Goal: Task Accomplishment & Management: Use online tool/utility

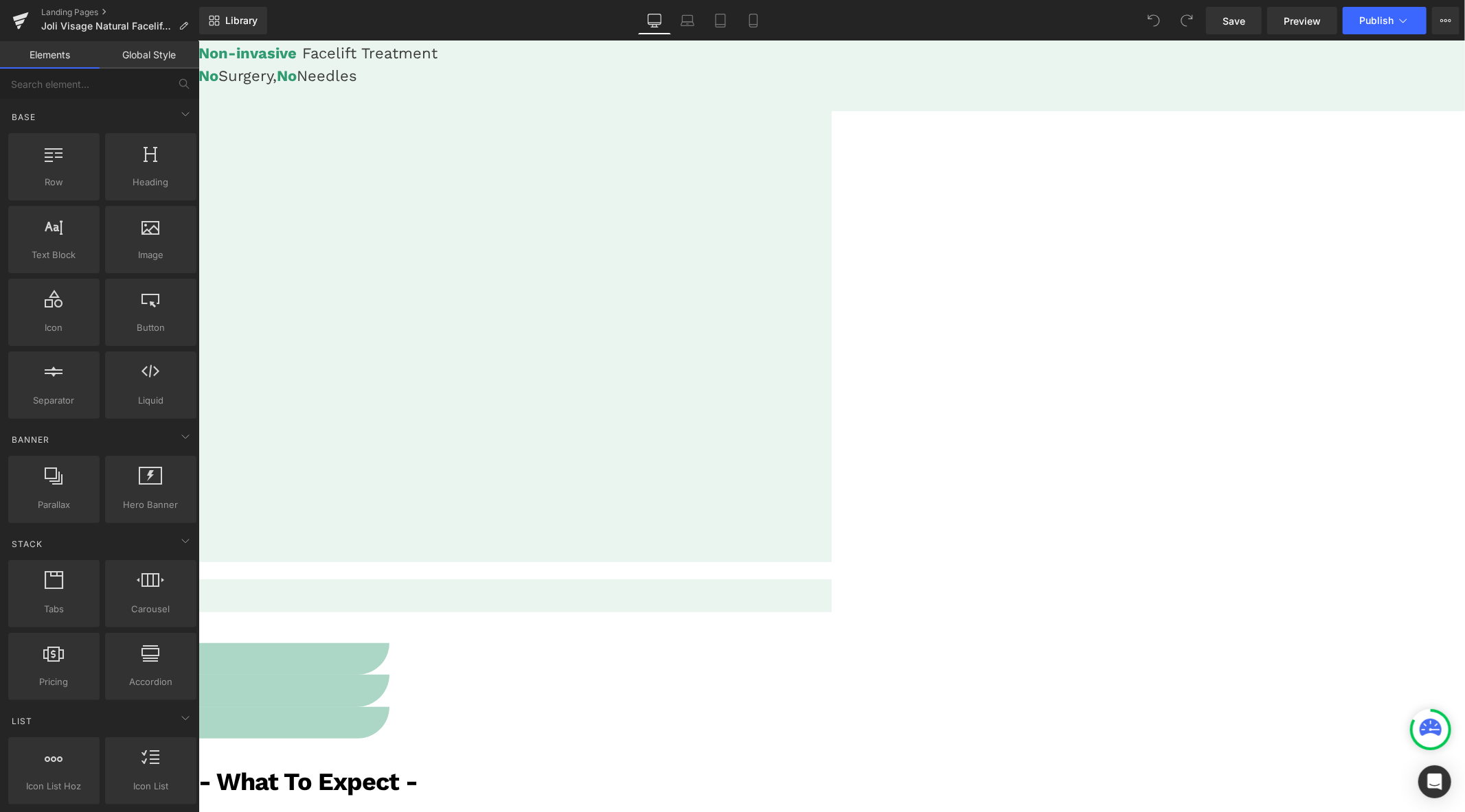
scroll to position [457, 0]
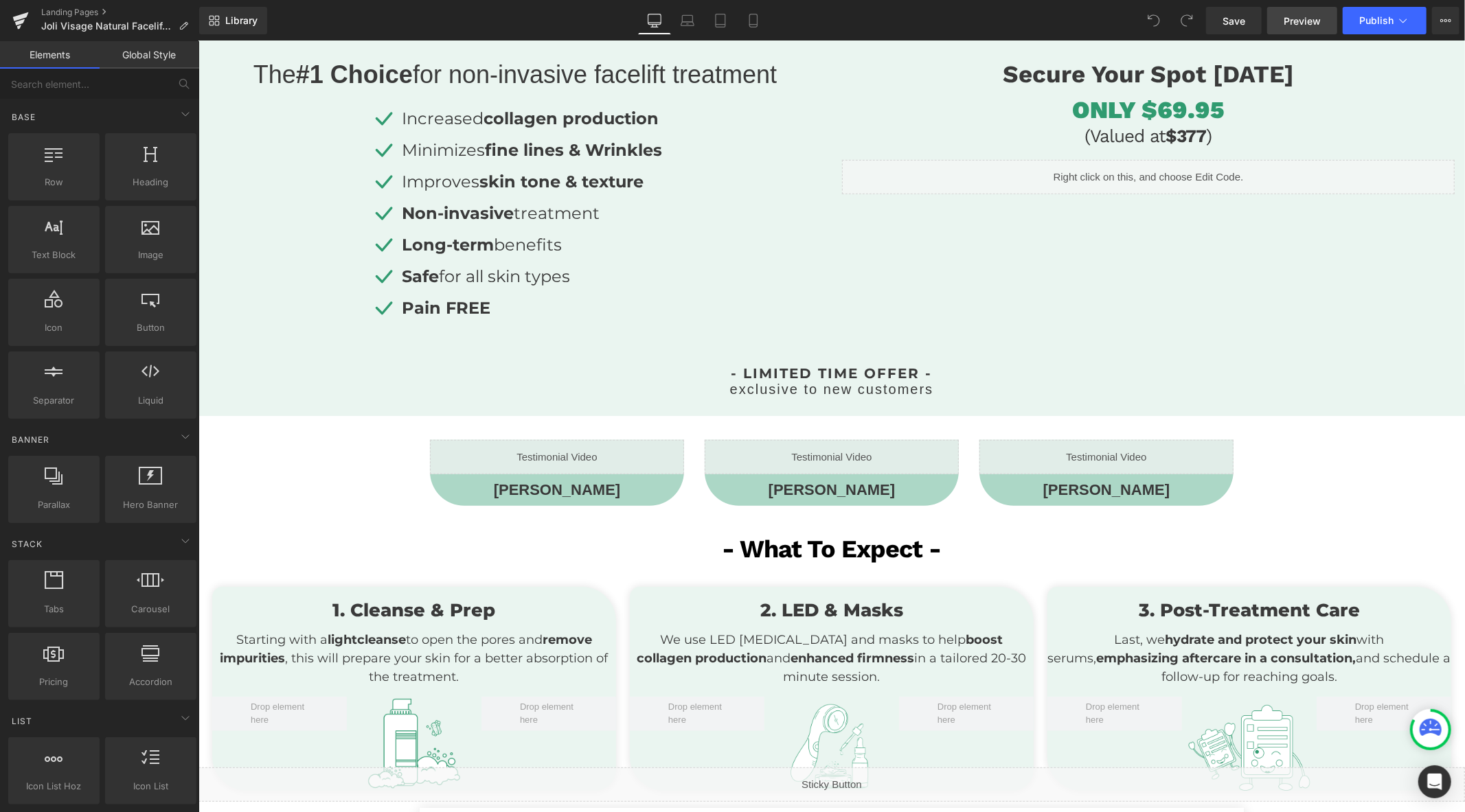
click at [1306, 20] on span "Preview" at bounding box center [1302, 20] width 37 height 15
click at [754, 22] on icon at bounding box center [753, 20] width 14 height 14
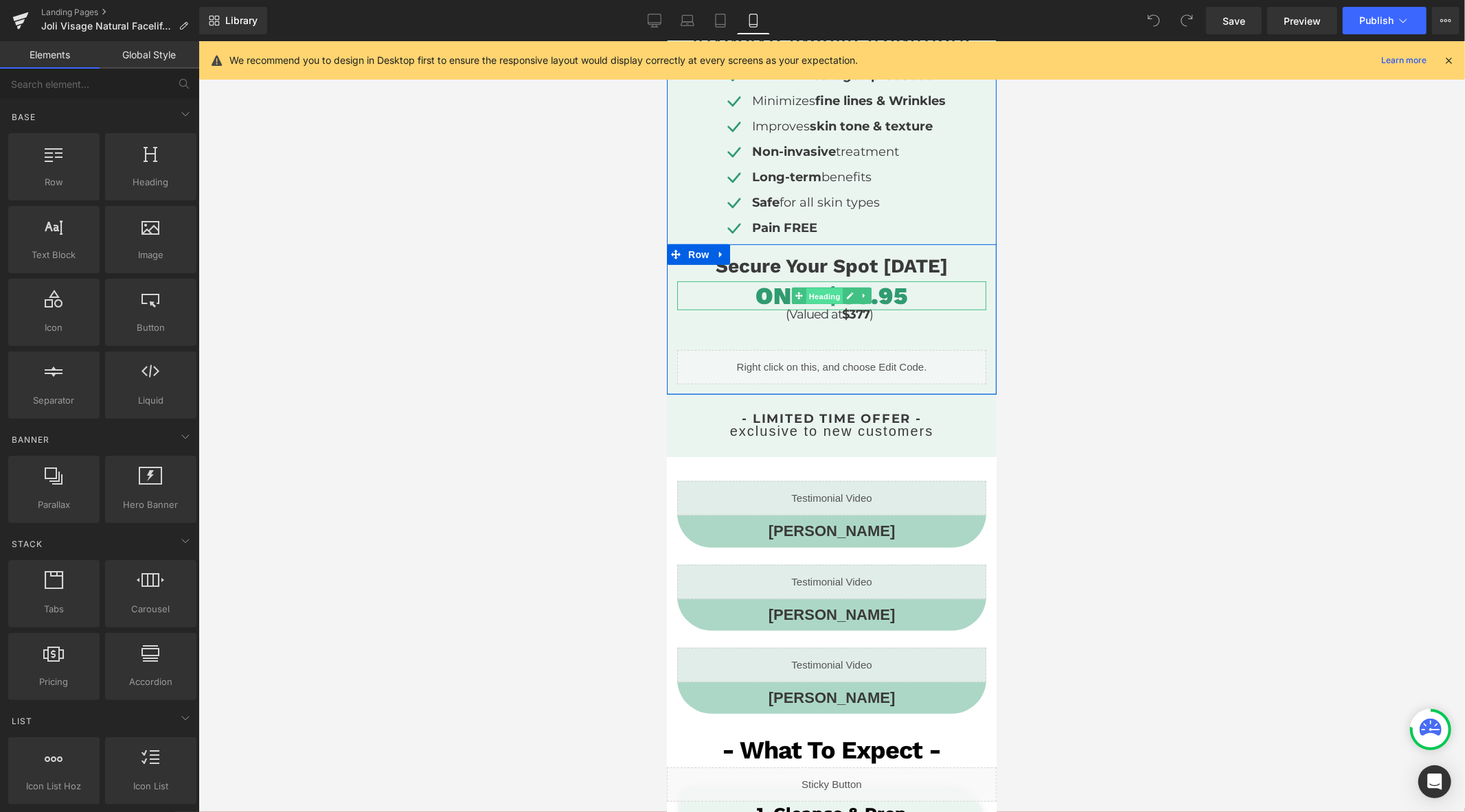
click at [816, 289] on span "Heading" at bounding box center [824, 294] width 37 height 17
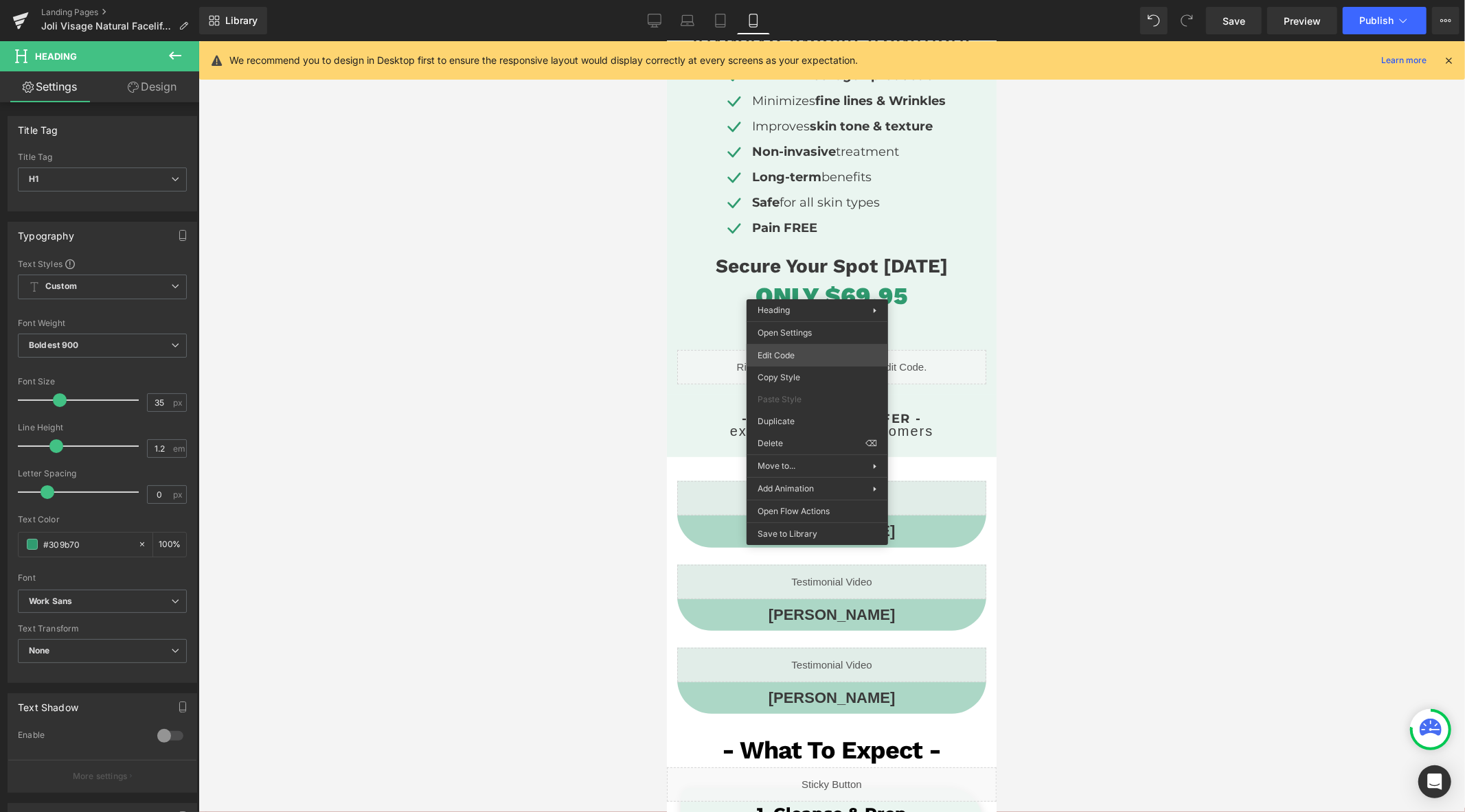
click at [797, 0] on div "Heading You are previewing how the will restyle your page. You can not edit Ele…" at bounding box center [732, 0] width 1465 height 0
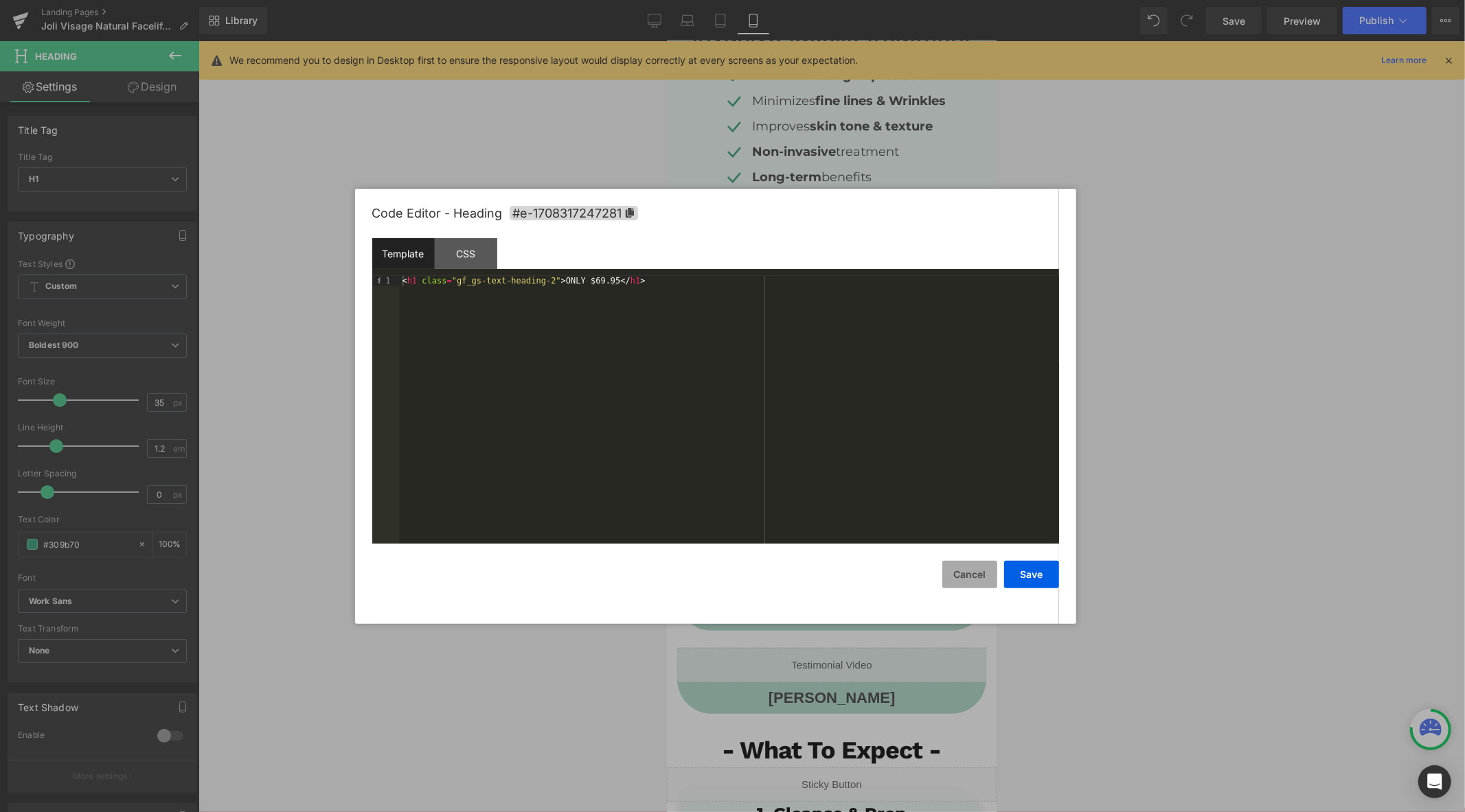
click at [971, 570] on button "Cancel" at bounding box center [970, 574] width 55 height 27
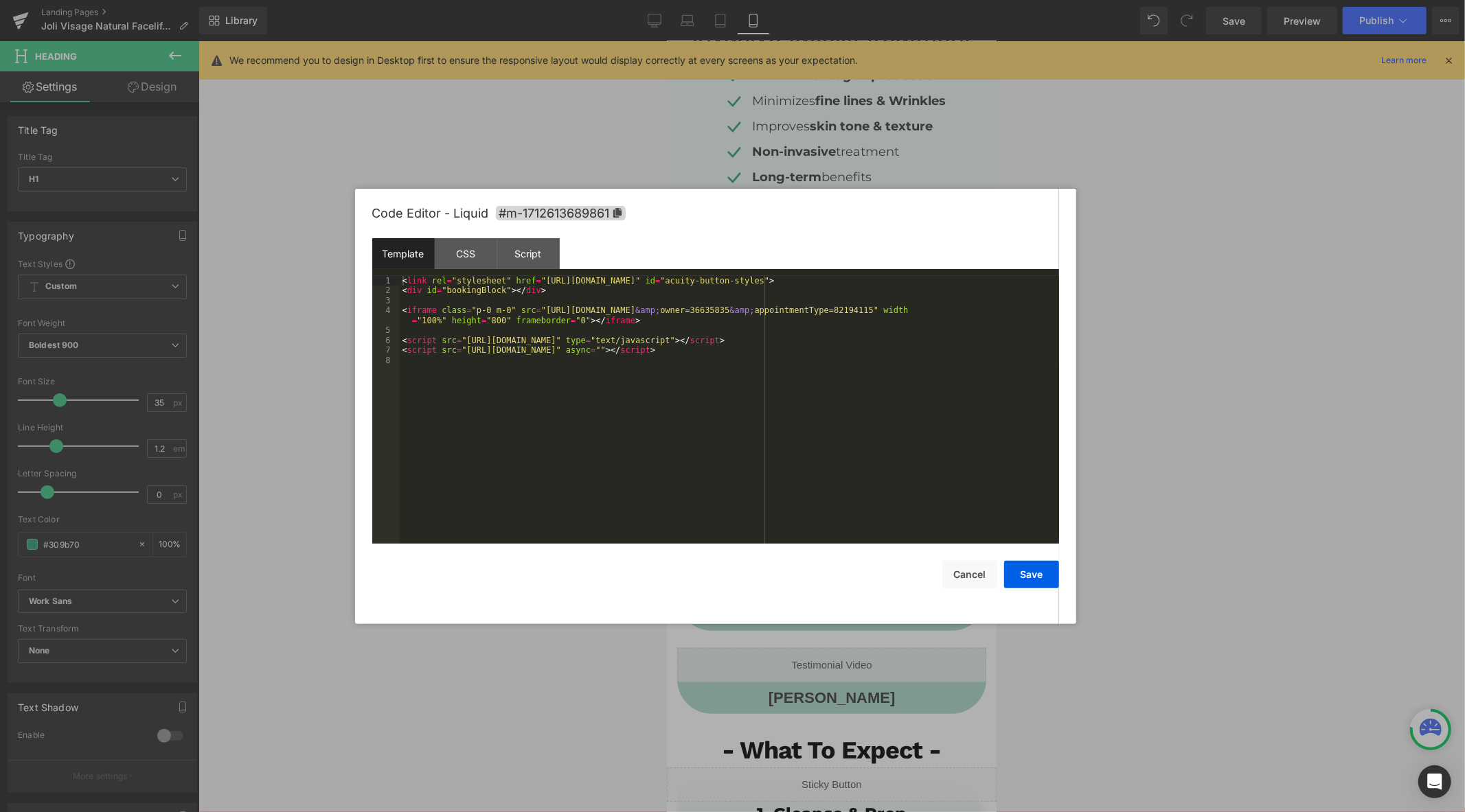
click at [804, 0] on div "Heading You are previewing how the will restyle your page. You can not edit Ele…" at bounding box center [732, 0] width 1465 height 0
click at [972, 576] on button "Cancel" at bounding box center [970, 574] width 55 height 27
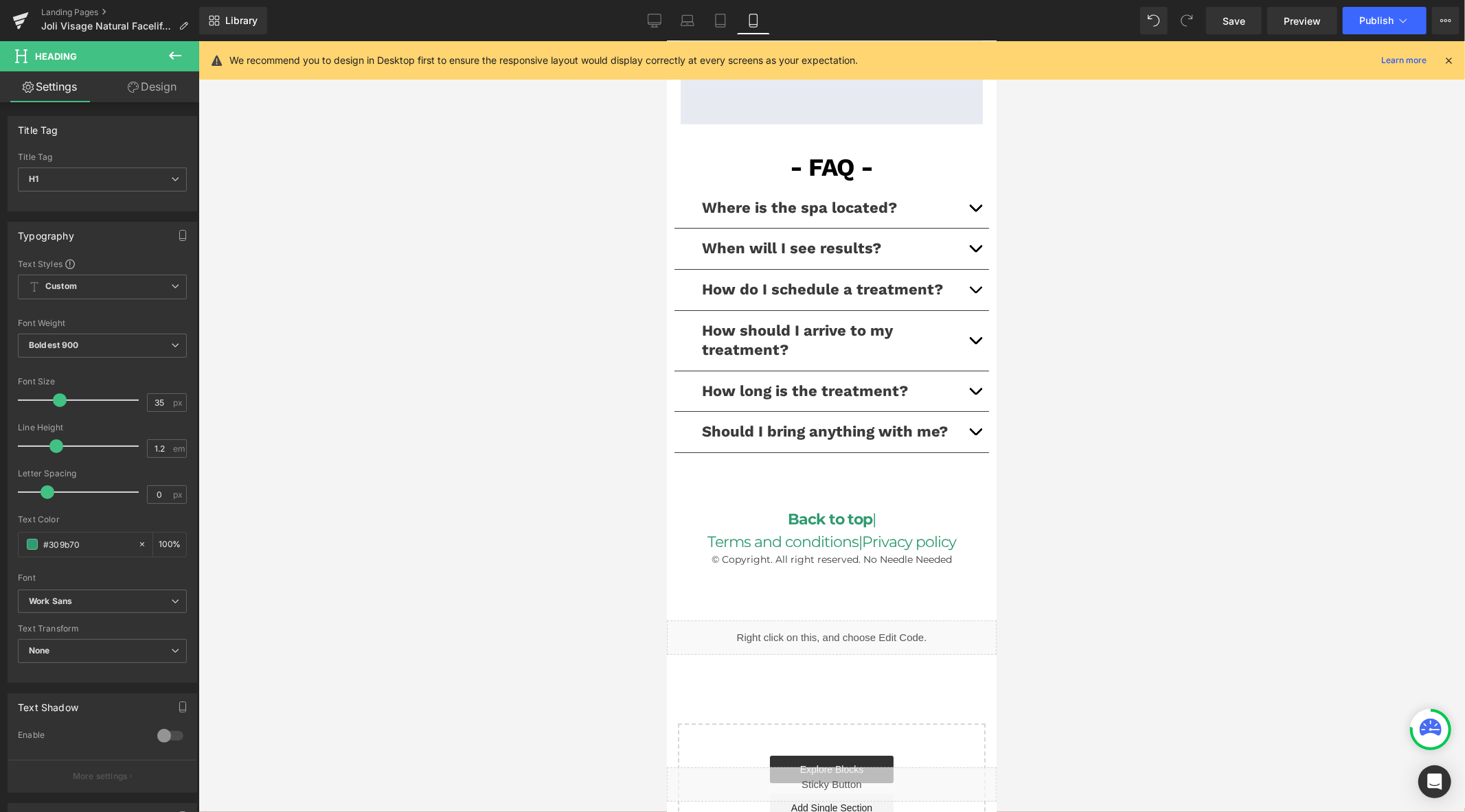
scroll to position [4234, 0]
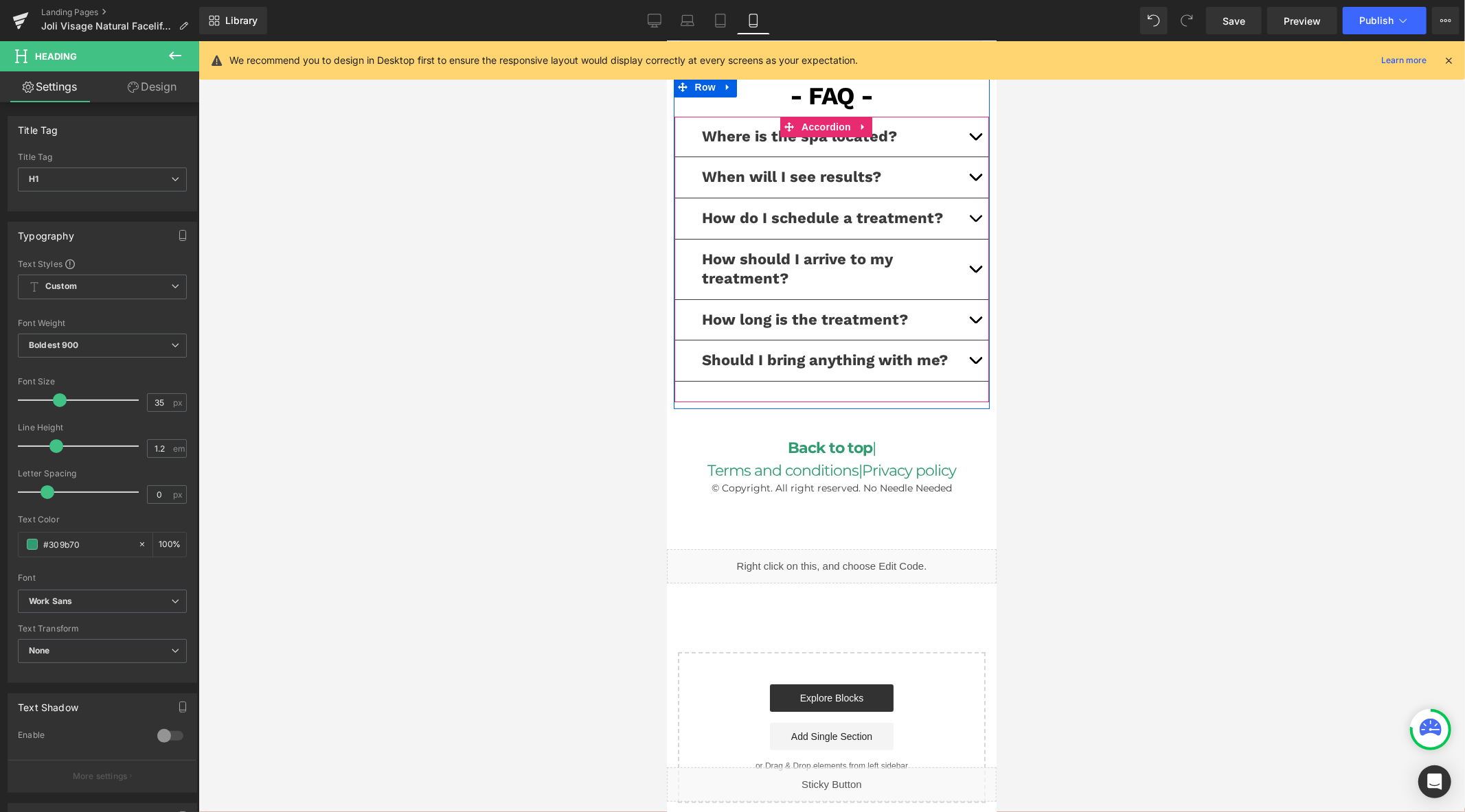
click at [961, 206] on button "button" at bounding box center [974, 218] width 27 height 41
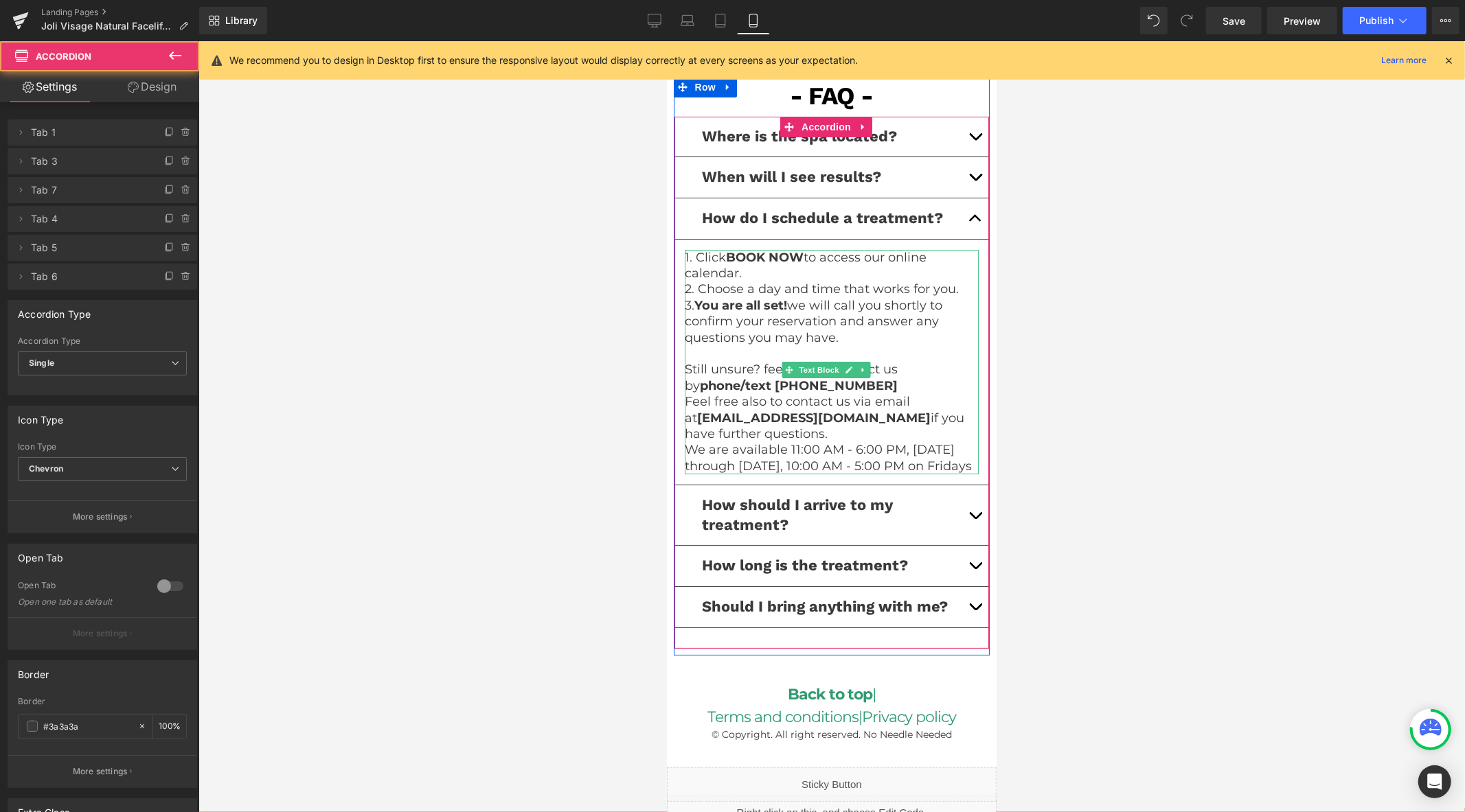
click at [826, 250] on p "1. Click BOOK NOW to access our online calendar." at bounding box center [831, 265] width 295 height 32
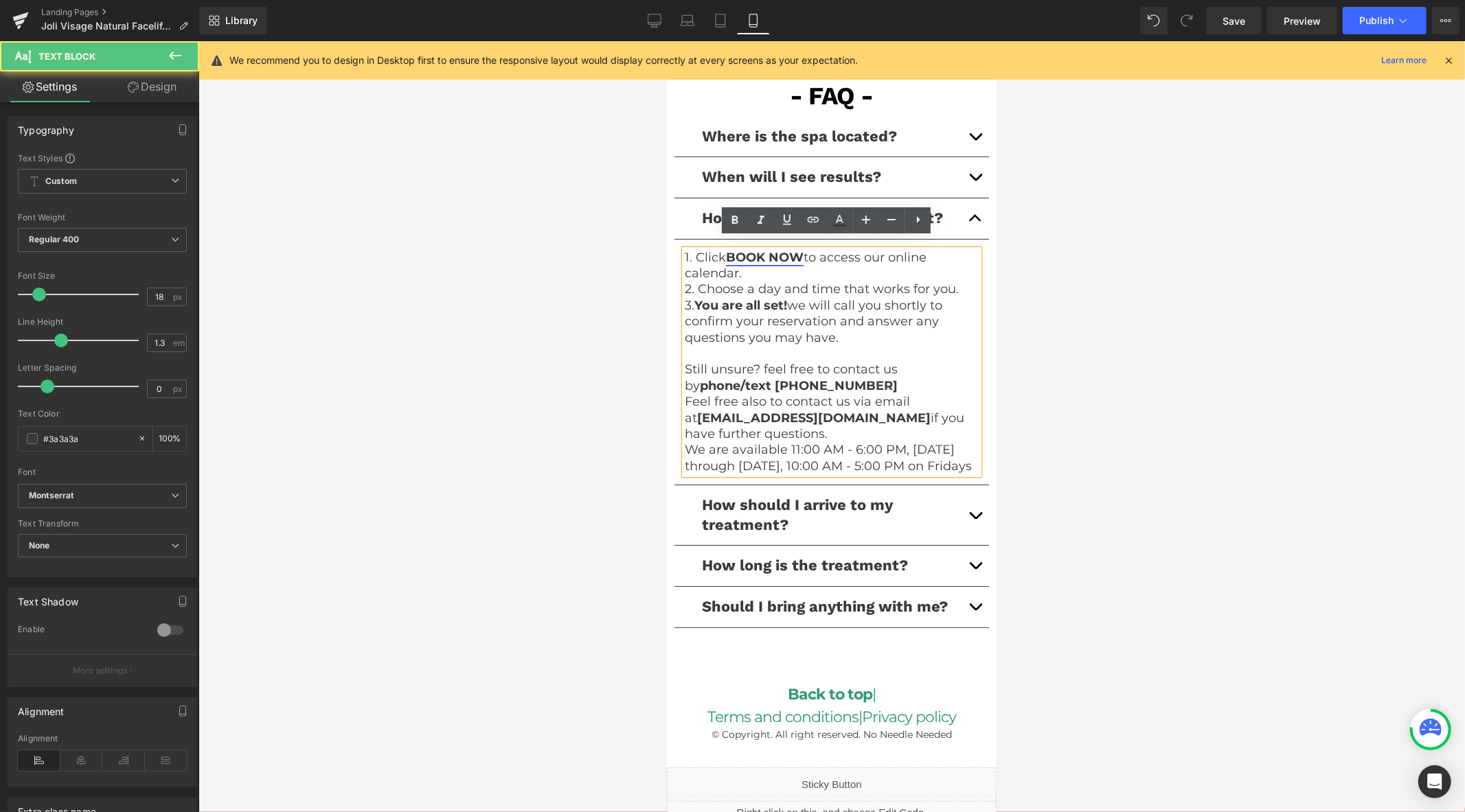
drag, startPoint x: 788, startPoint y: 249, endPoint x: 1455, endPoint y: 308, distance: 669.6
click at [788, 250] on link "BOOK NOW" at bounding box center [764, 256] width 78 height 15
click at [809, 277] on span "Edit" at bounding box center [813, 272] width 16 height 12
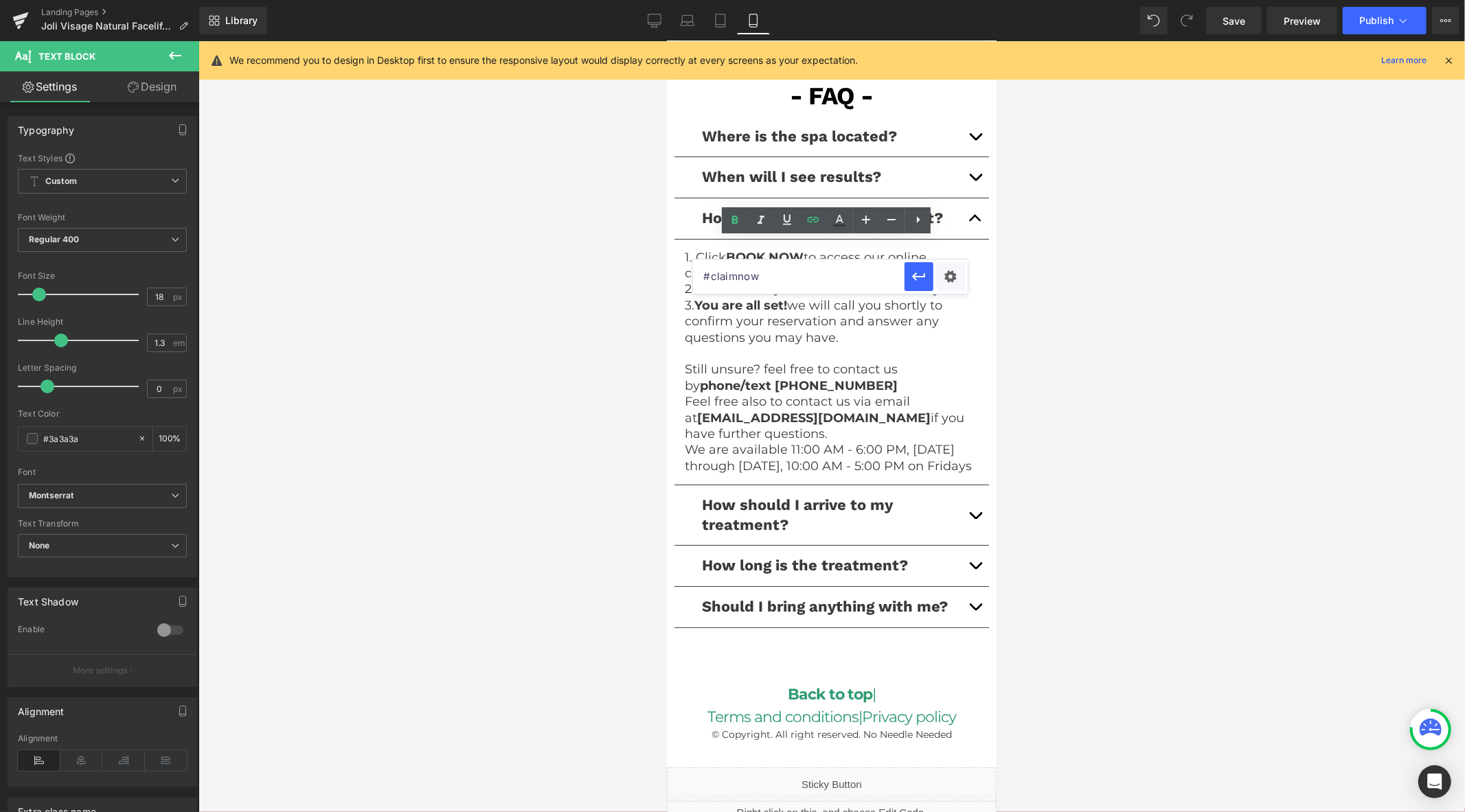
click at [1156, 390] on div at bounding box center [831, 426] width 1266 height 771
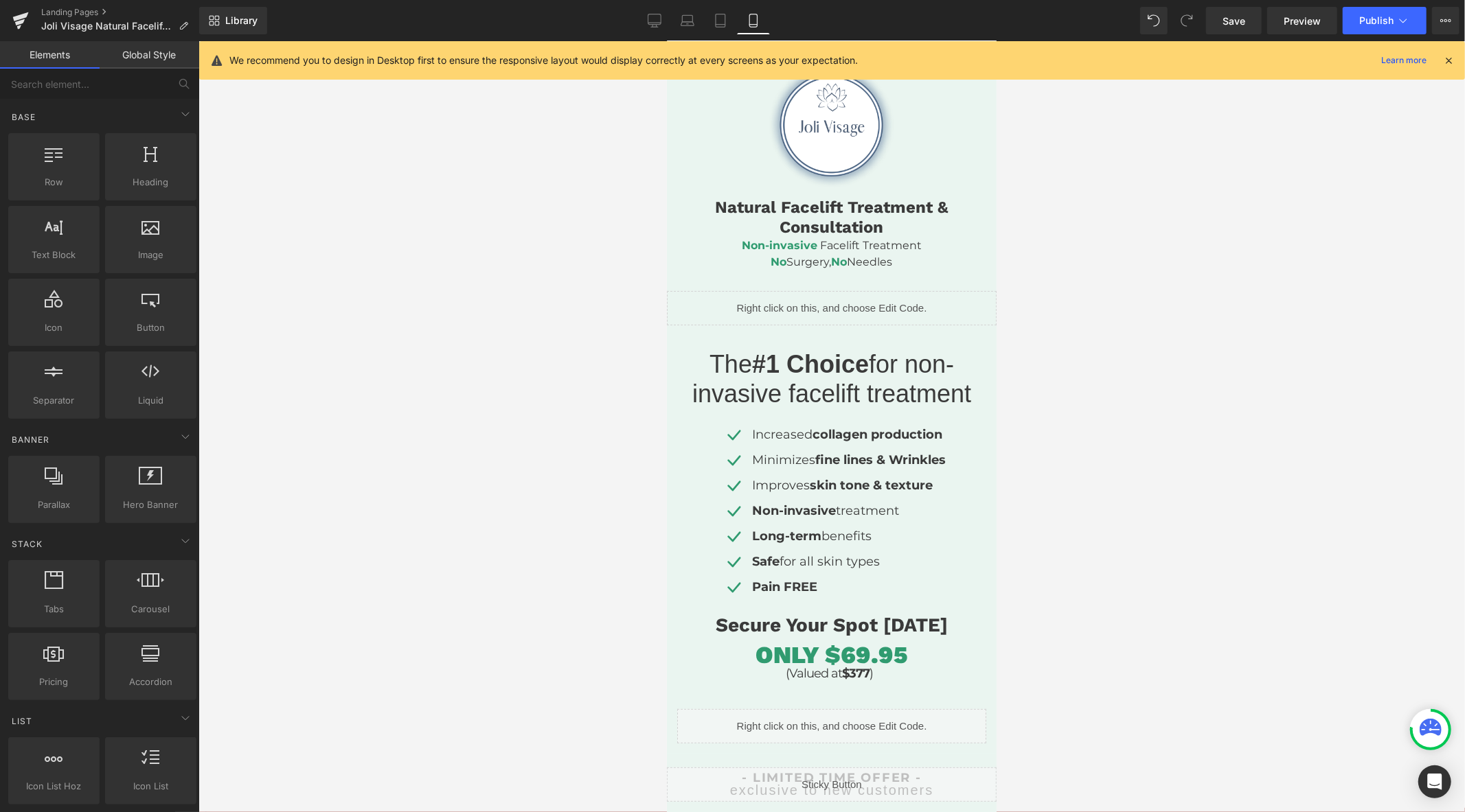
scroll to position [125, 0]
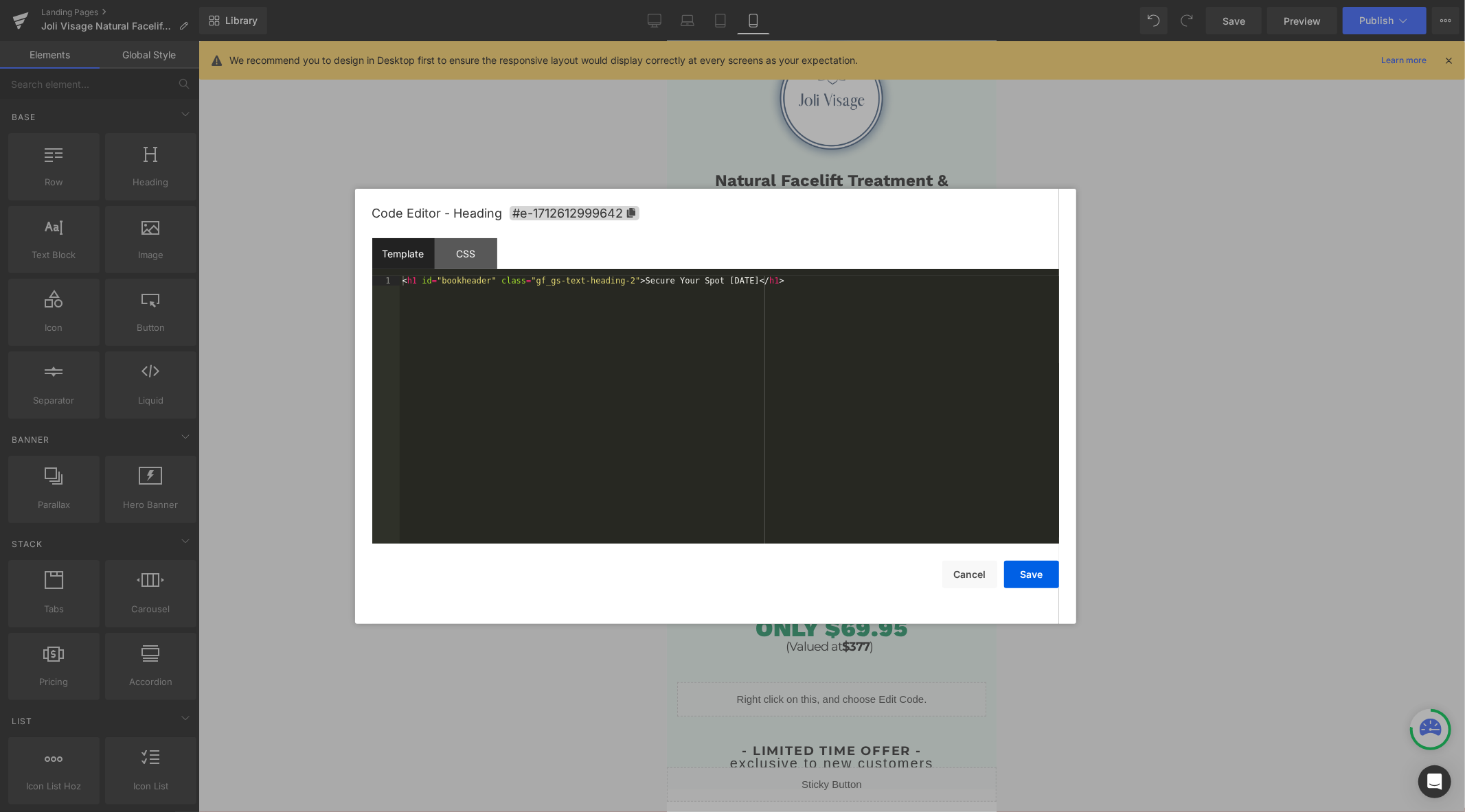
click at [805, 625] on body "Heading You are previewing how the will restyle your page. You can not edit Ele…" at bounding box center [732, 406] width 1465 height 812
click at [978, 574] on button "Cancel" at bounding box center [970, 574] width 55 height 27
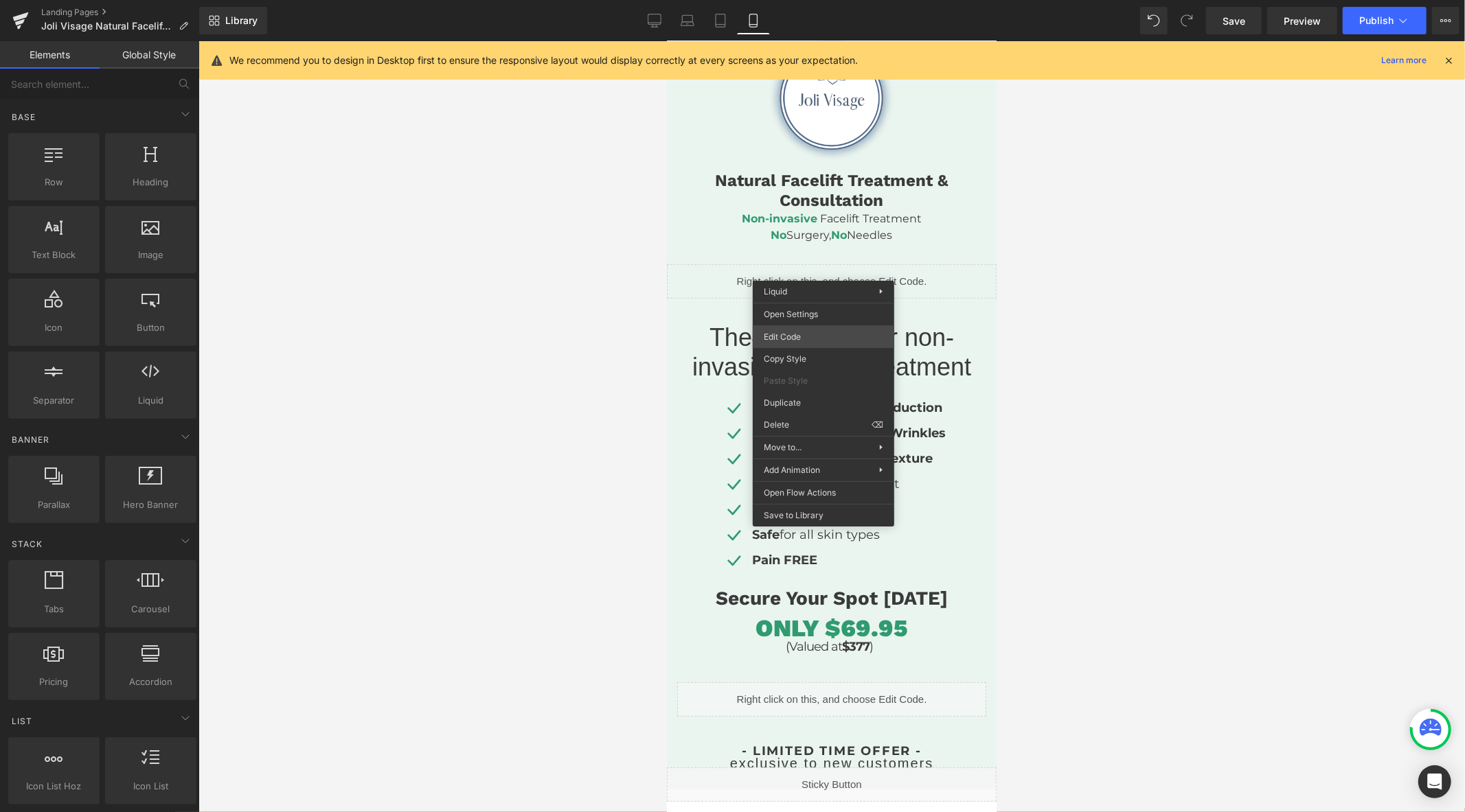
click at [799, 0] on div "Heading You are previewing how the will restyle your page. You can not edit Ele…" at bounding box center [732, 0] width 1465 height 0
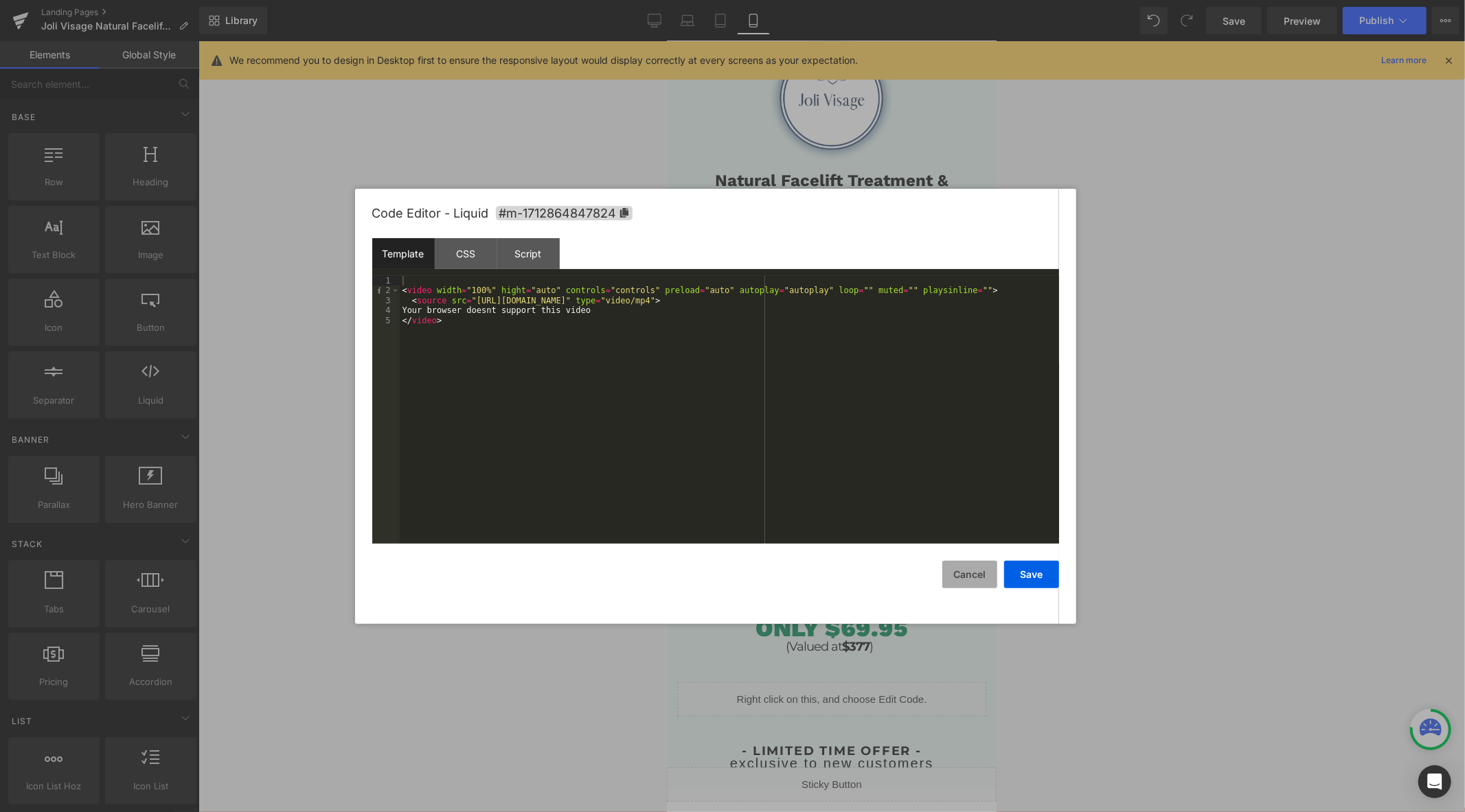
click at [958, 565] on button "Cancel" at bounding box center [970, 574] width 55 height 27
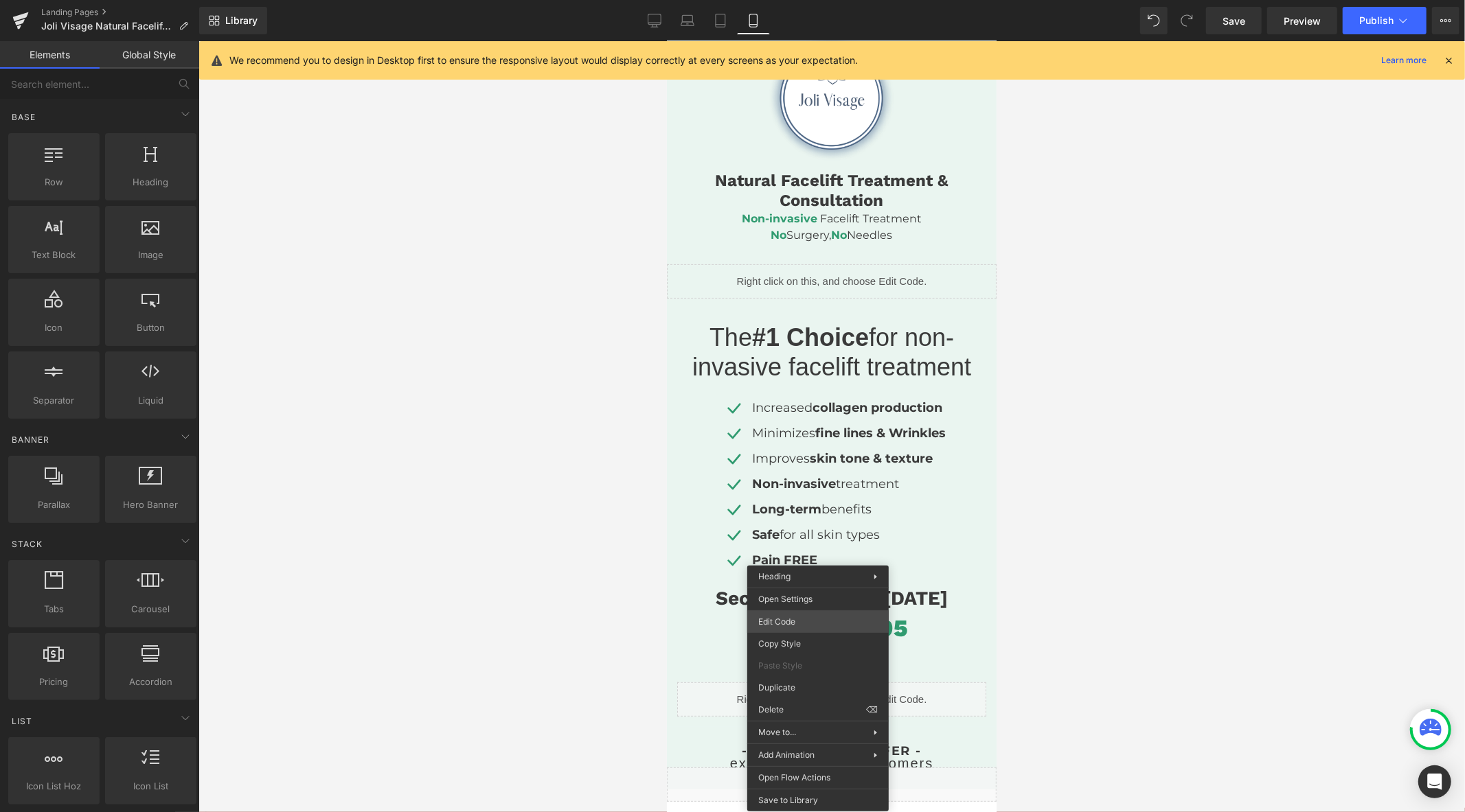
click at [804, 0] on div "Heading You are previewing how the will restyle your page. You can not edit Ele…" at bounding box center [732, 0] width 1465 height 0
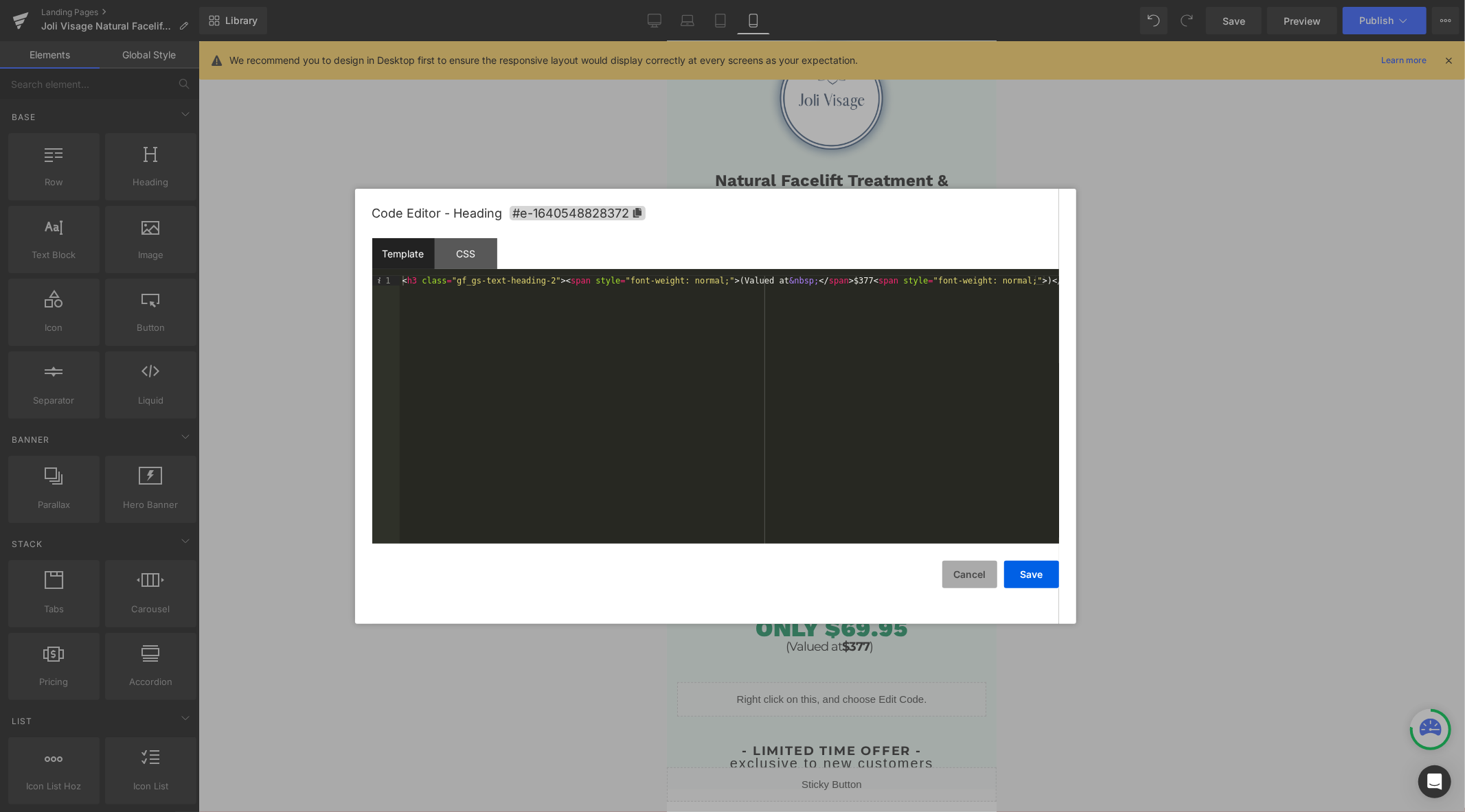
click at [969, 570] on button "Cancel" at bounding box center [970, 574] width 55 height 27
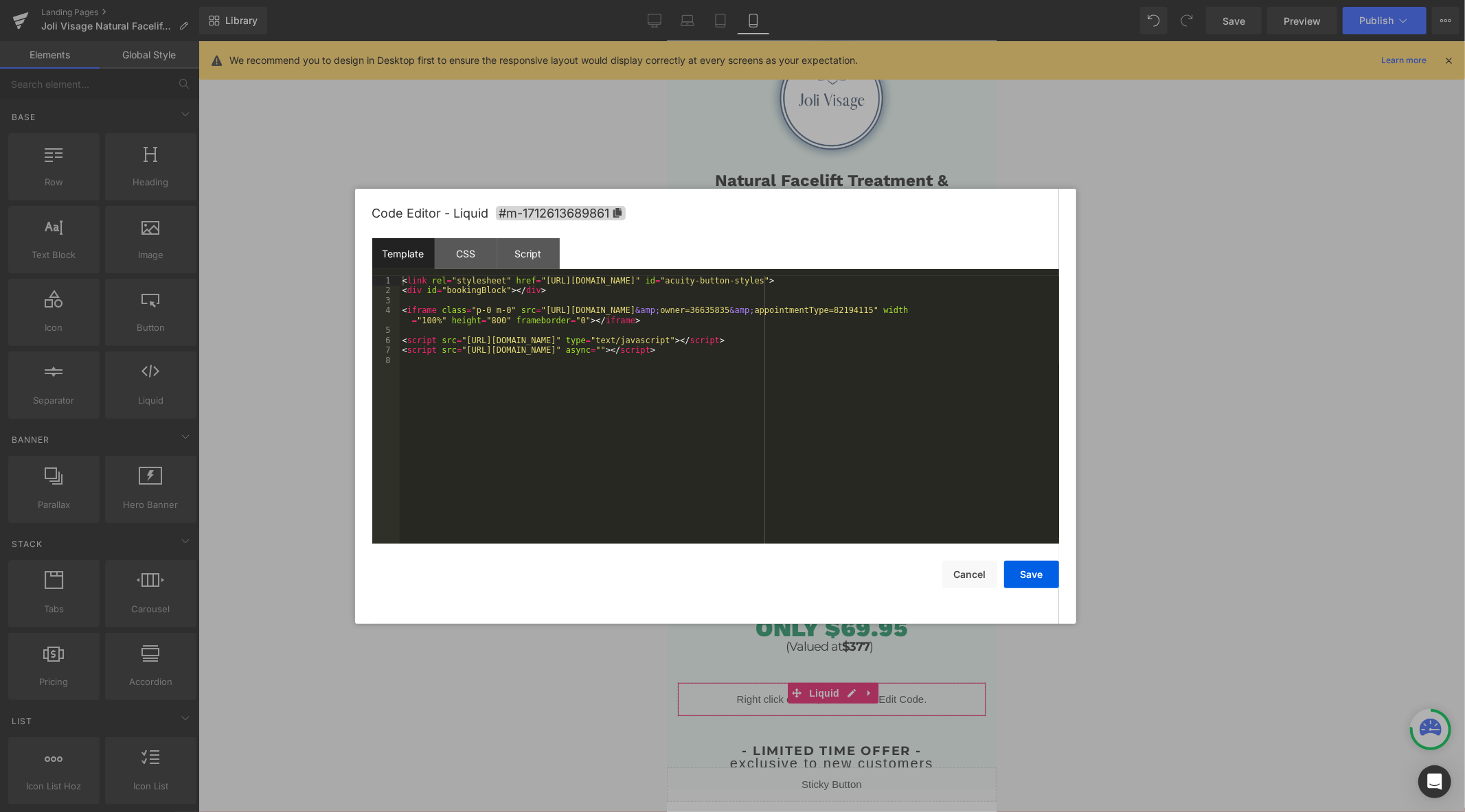
click at [799, 0] on div "Heading You are previewing how the will restyle your page. You can not edit Ele…" at bounding box center [732, 0] width 1465 height 0
drag, startPoint x: 496, startPoint y: 293, endPoint x: 444, endPoint y: 293, distance: 52.0
click at [444, 293] on div "< link rel = "stylesheet" href = "https://embed.acuityscheduling.com/embed/butt…" at bounding box center [730, 419] width 659 height 288
click at [972, 571] on button "Cancel" at bounding box center [970, 574] width 55 height 27
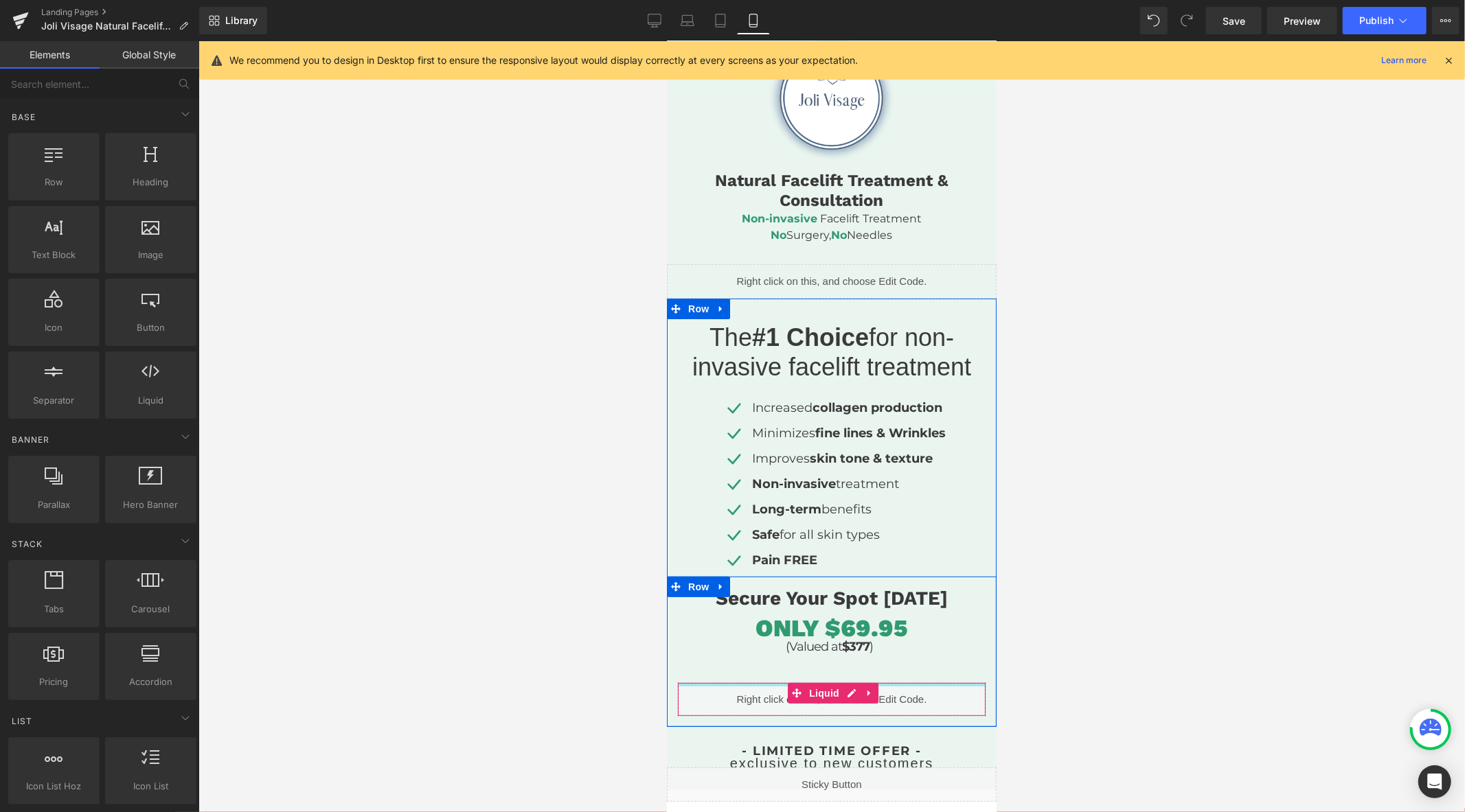
scroll to position [354, 0]
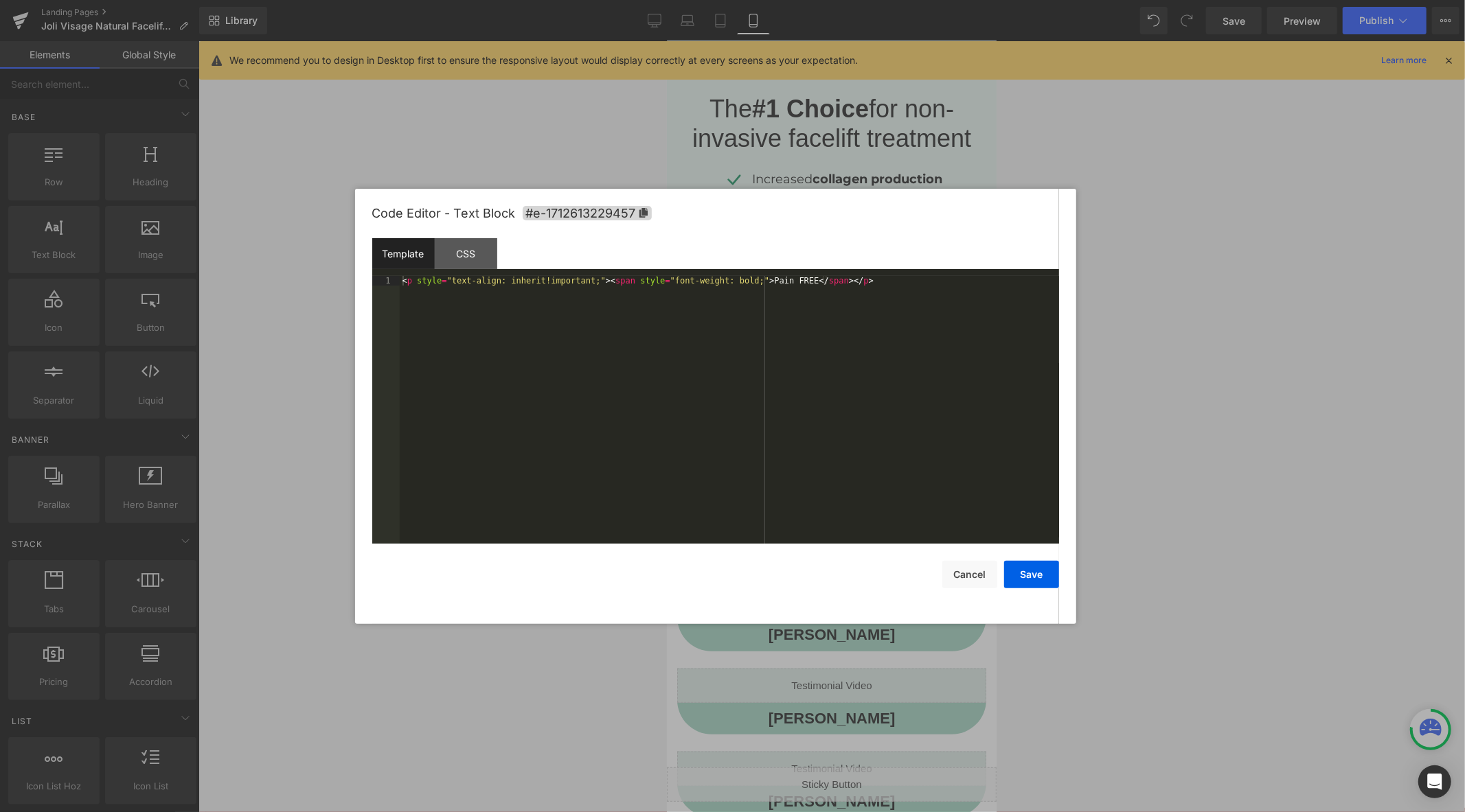
click at [809, 0] on div "Heading You are previewing how the will restyle your page. You can not edit Ele…" at bounding box center [732, 0] width 1465 height 0
click at [979, 561] on button "Cancel" at bounding box center [970, 574] width 55 height 27
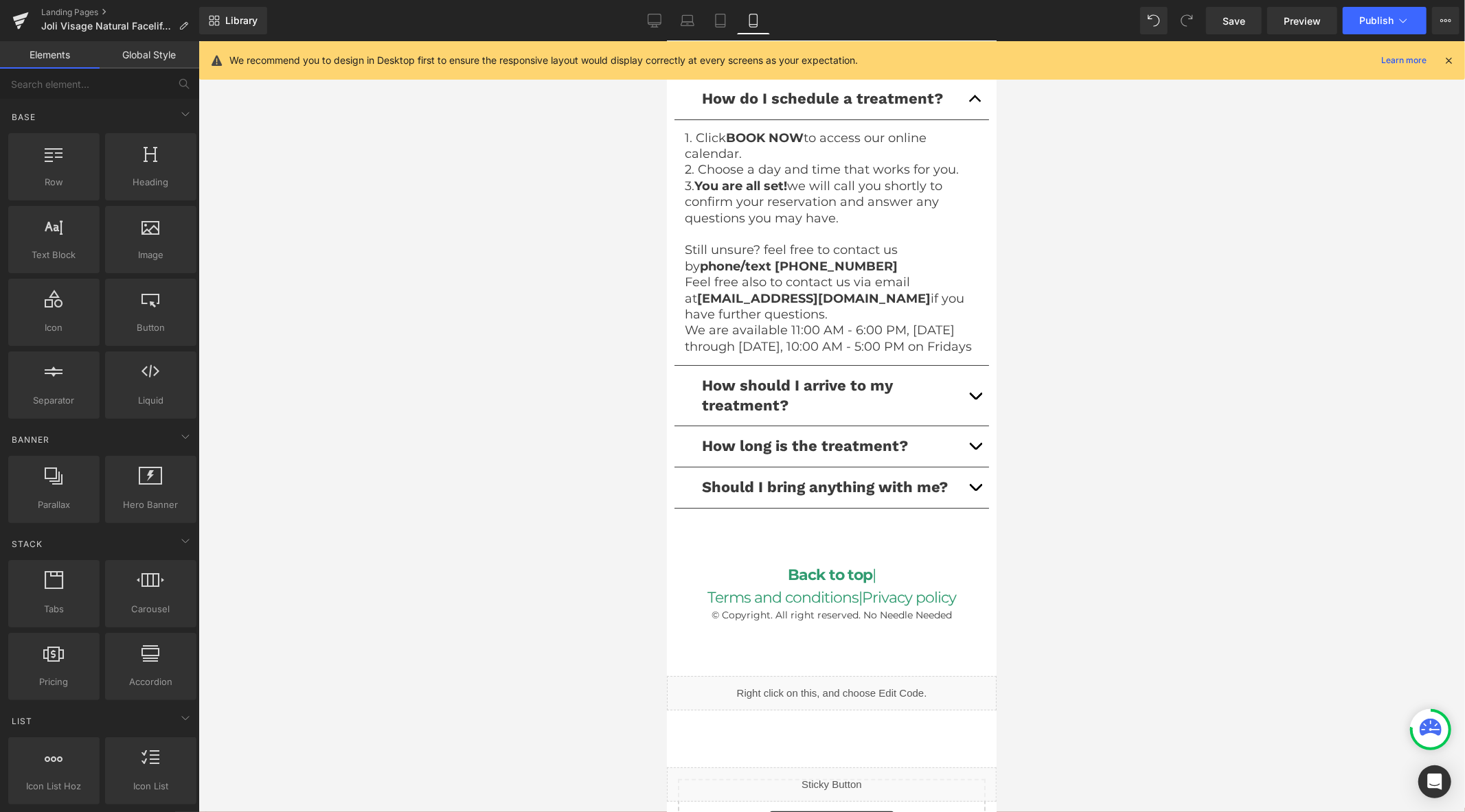
scroll to position [4192, 0]
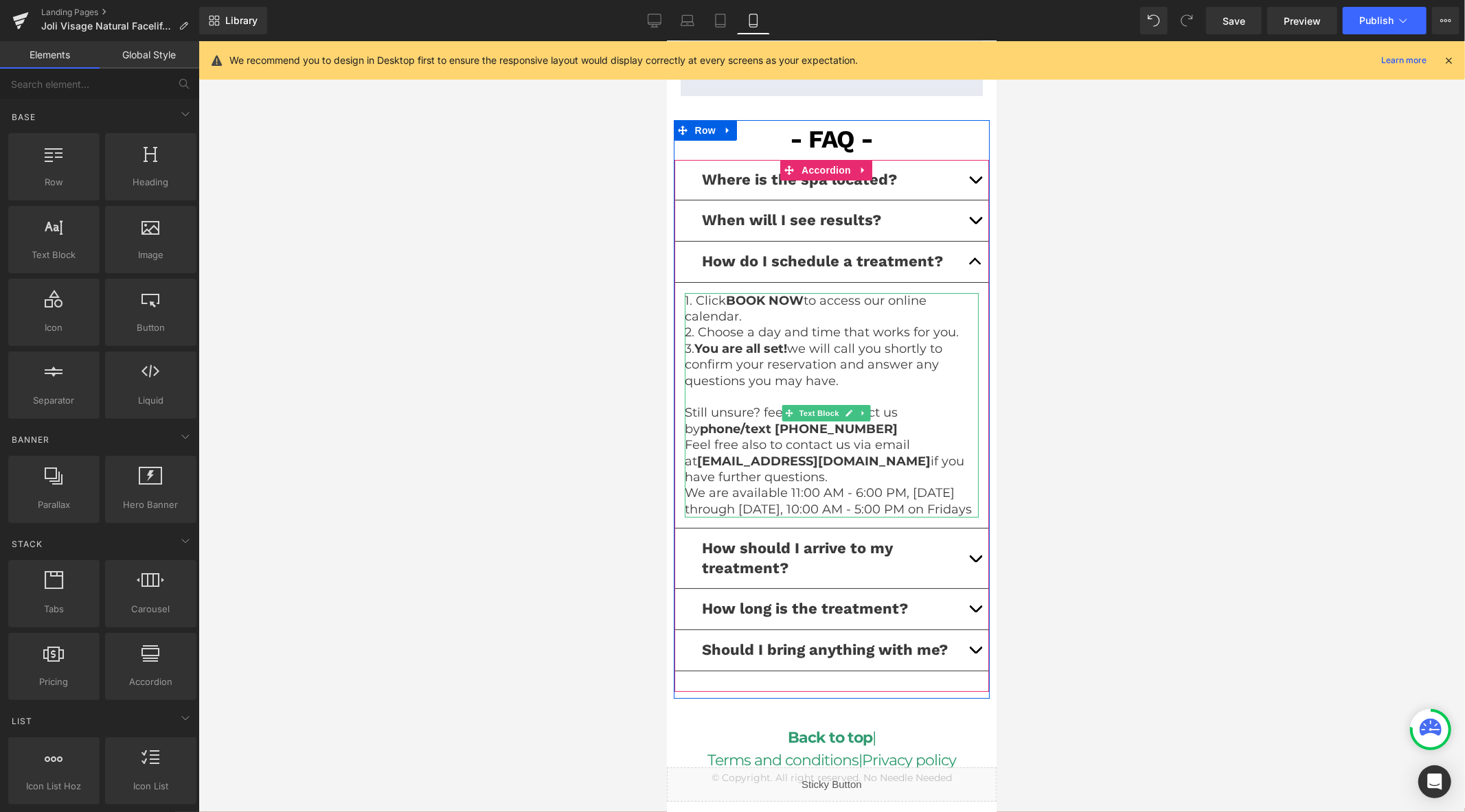
click at [857, 303] on p "1. Click BOOK NOW to access our online calendar." at bounding box center [831, 308] width 295 height 32
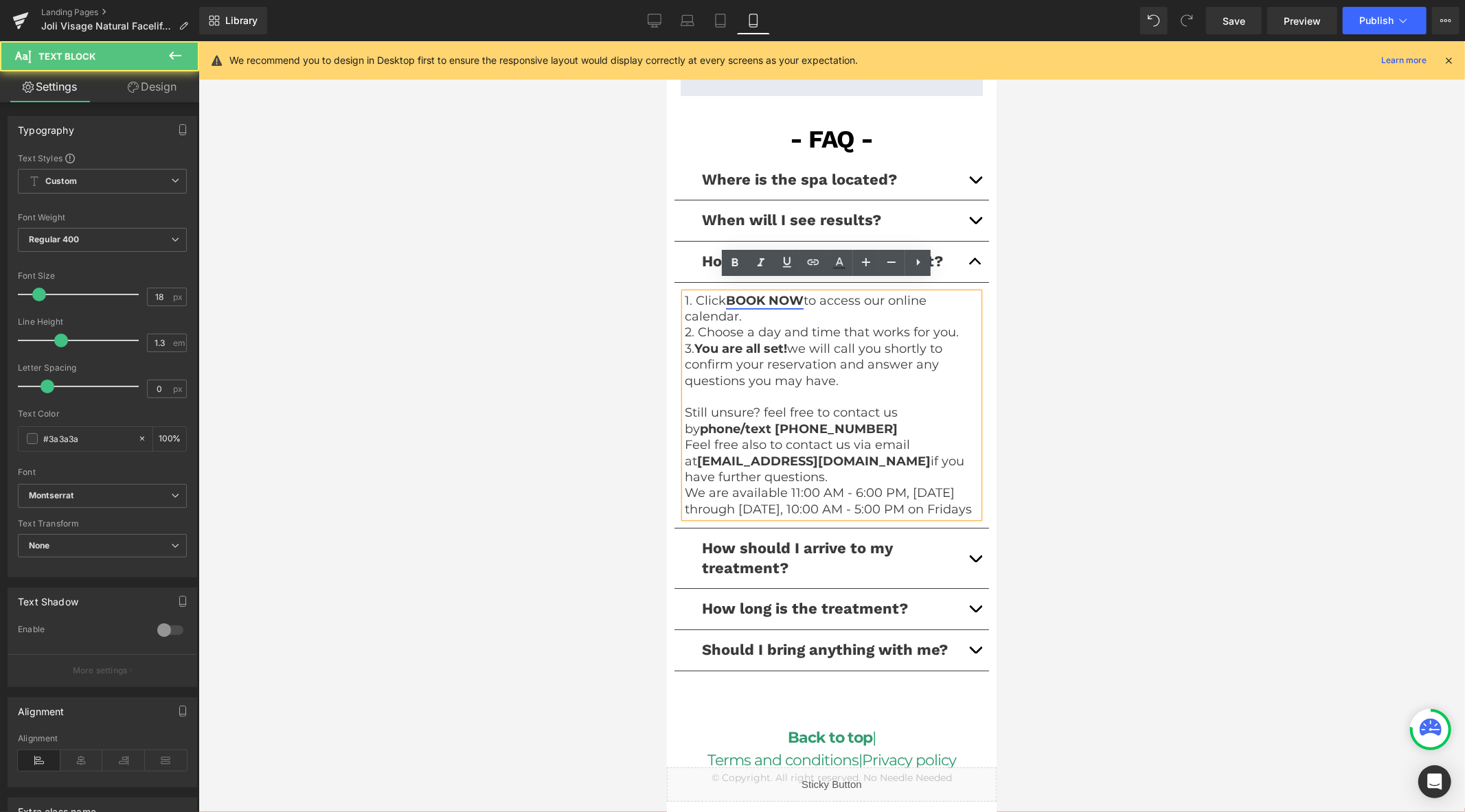
click at [780, 292] on link "BOOK NOW" at bounding box center [764, 299] width 78 height 15
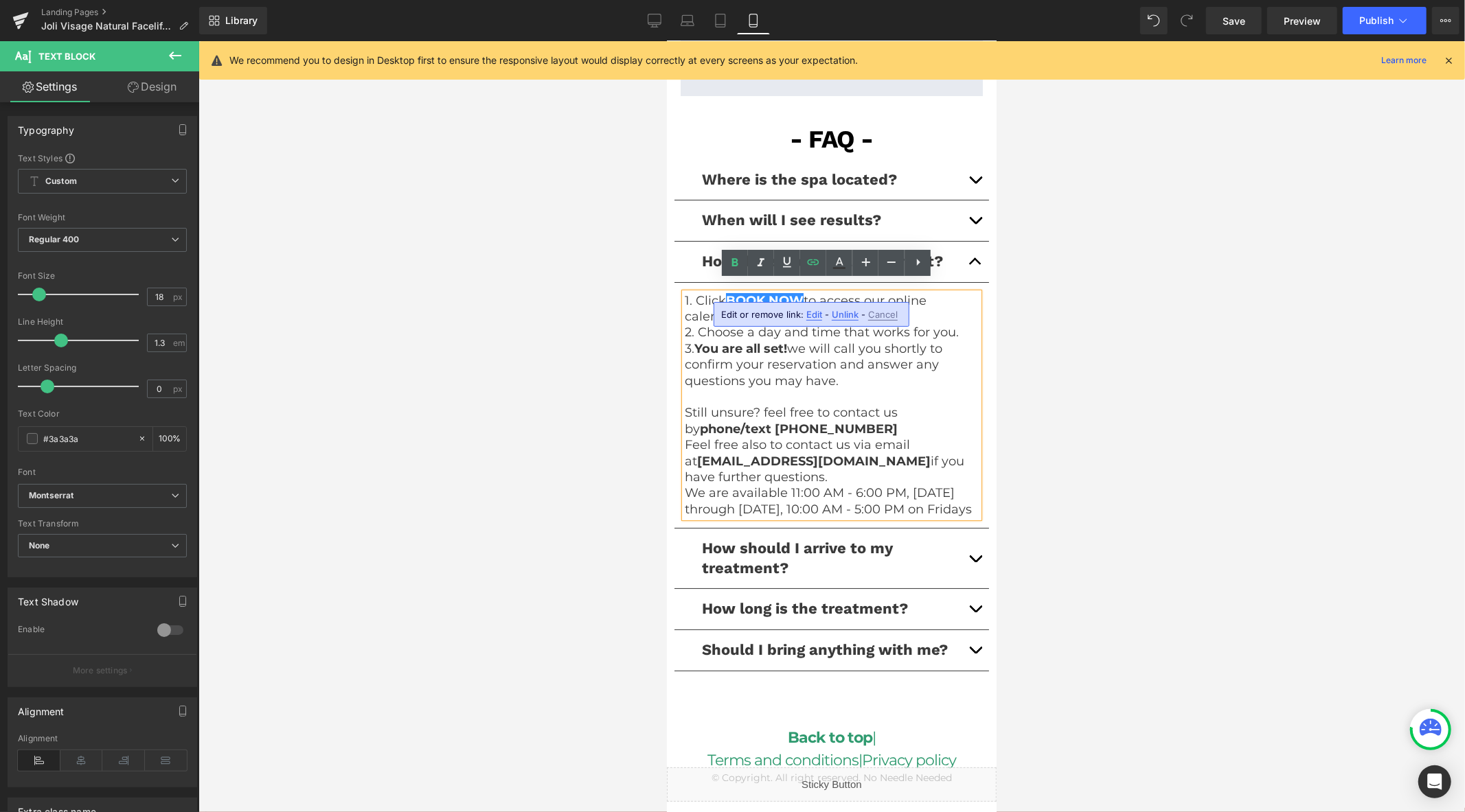
click at [812, 314] on span "Edit" at bounding box center [813, 315] width 16 height 12
click at [798, 319] on input "#claimnow" at bounding box center [798, 319] width 212 height 34
paste input "bookingBlock"
click at [704, 321] on input "bookingBlock" at bounding box center [798, 319] width 212 height 34
type input "#bookingBlock"
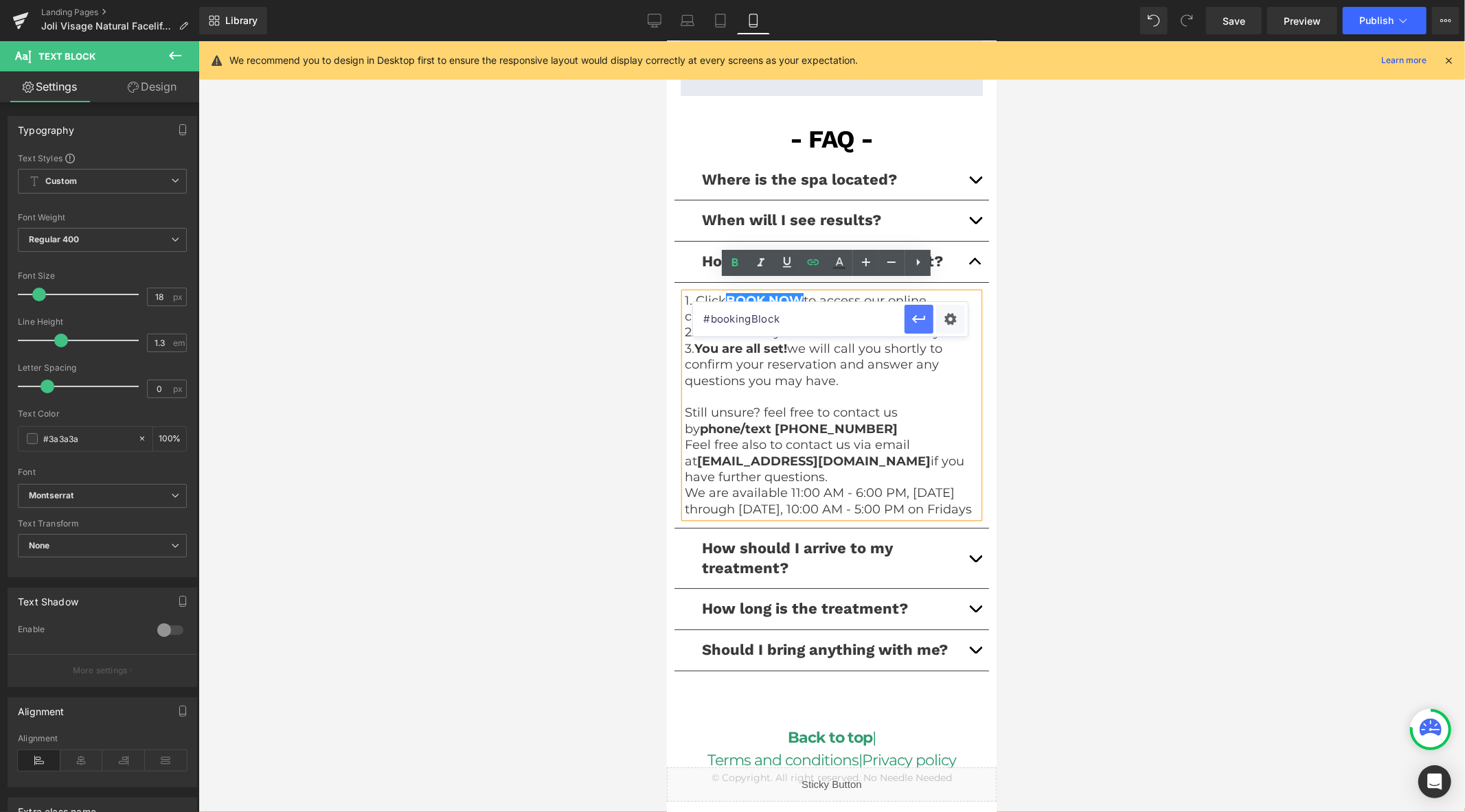
click at [919, 320] on icon "button" at bounding box center [919, 319] width 17 height 17
click at [1369, 25] on span "Publish" at bounding box center [1375, 19] width 34 height 11
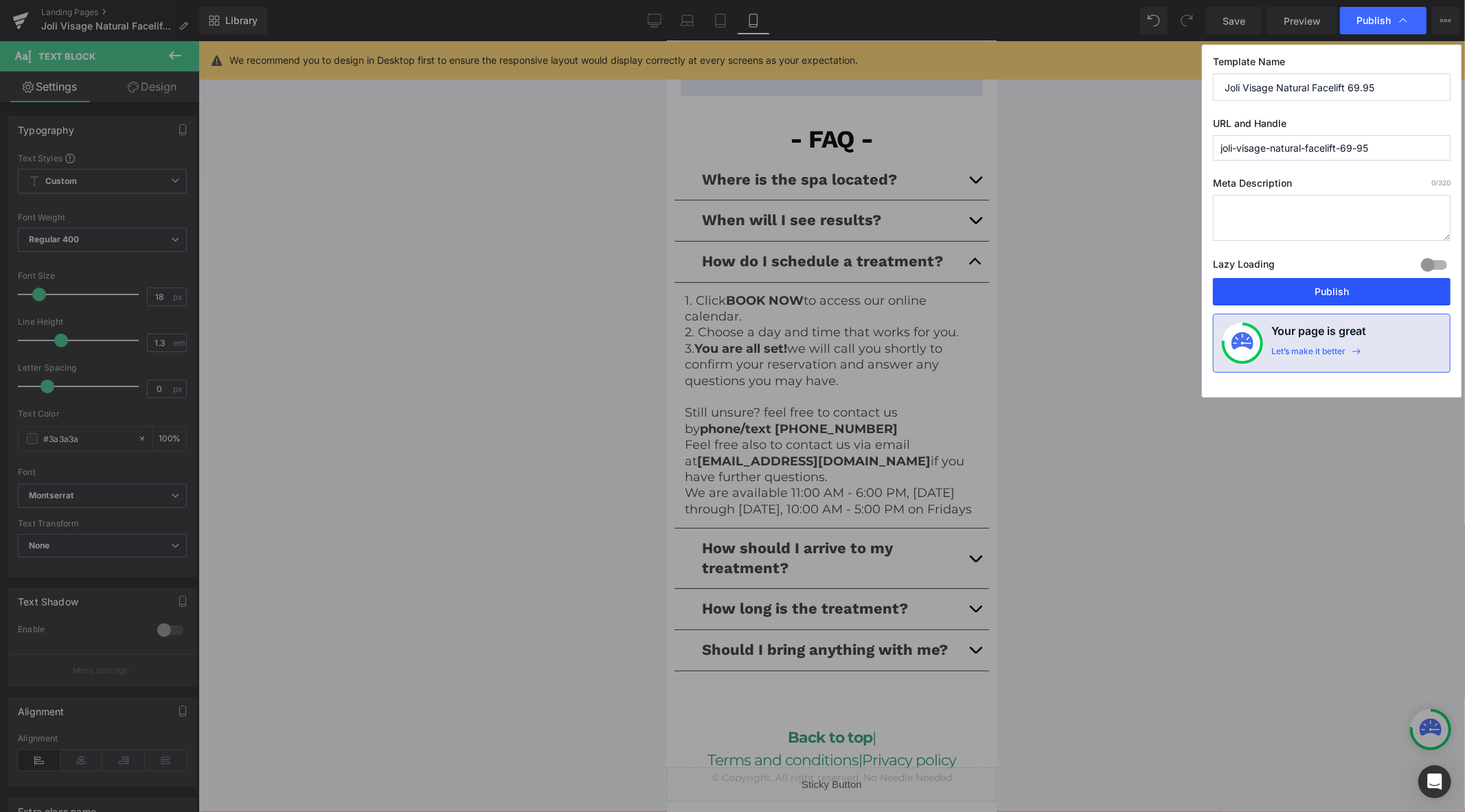
click at [1328, 289] on button "Publish" at bounding box center [1331, 291] width 238 height 27
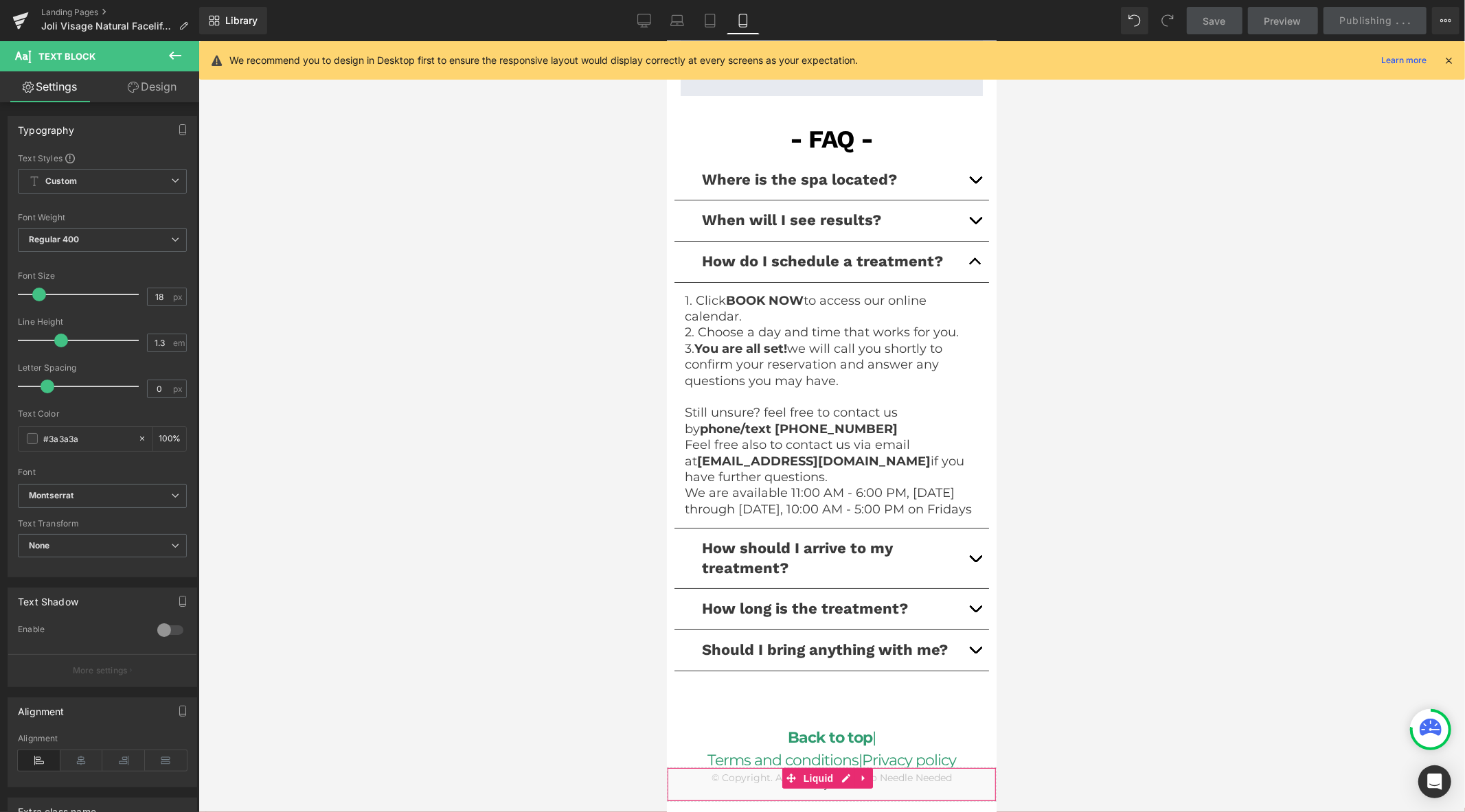
click at [844, 779] on div "Liquid" at bounding box center [831, 783] width 330 height 34
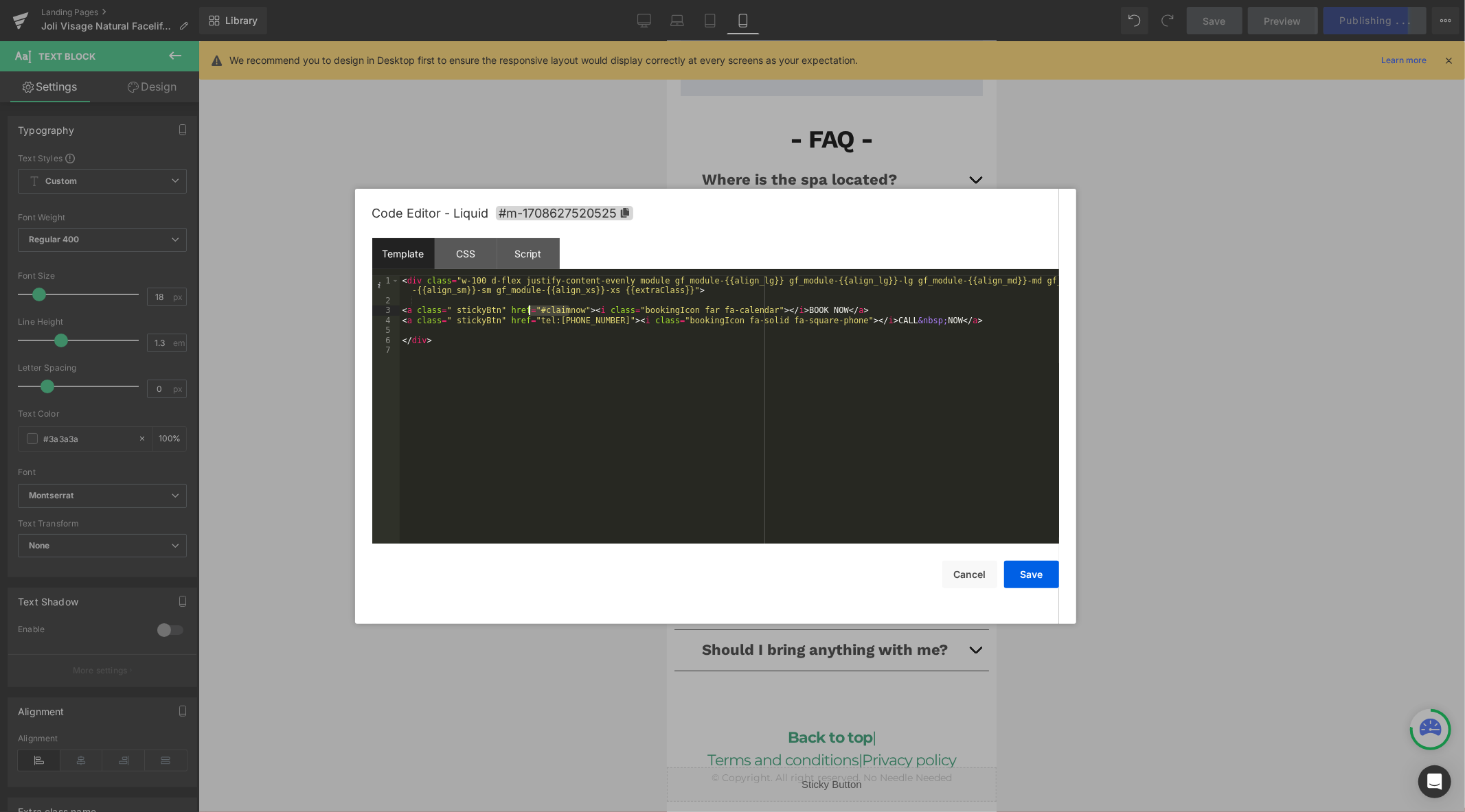
drag, startPoint x: 568, startPoint y: 312, endPoint x: 529, endPoint y: 312, distance: 39.0
click at [529, 312] on div "< div class = "w-100 d-flex justify-content-evenly module gf_module-{{align_lg}…" at bounding box center [730, 424] width 659 height 297
paste textarea
click at [530, 312] on div "< div class = "w-100 d-flex justify-content-evenly module gf_module-{{align_lg}…" at bounding box center [730, 424] width 659 height 297
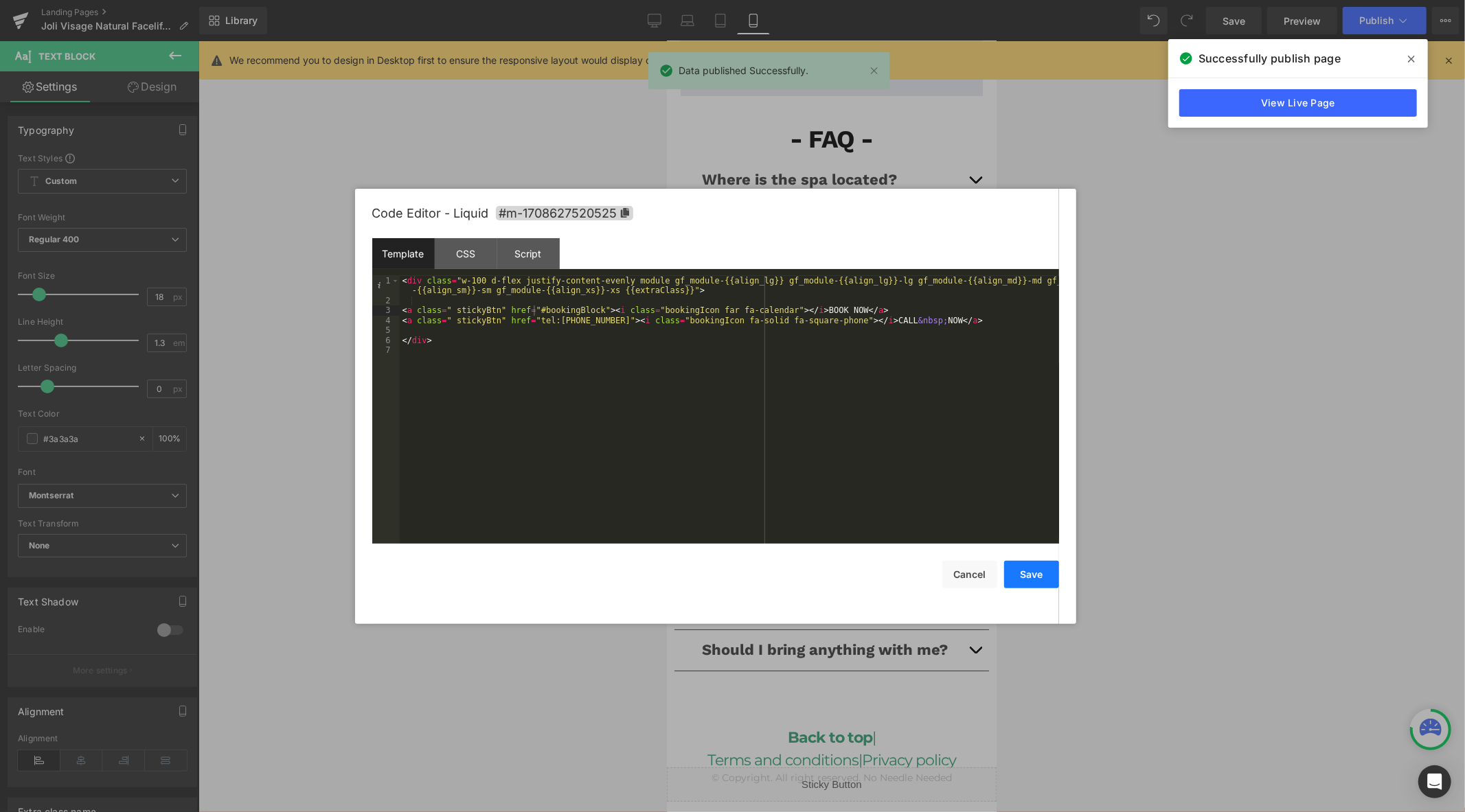
click at [1030, 574] on button "Save" at bounding box center [1031, 574] width 55 height 27
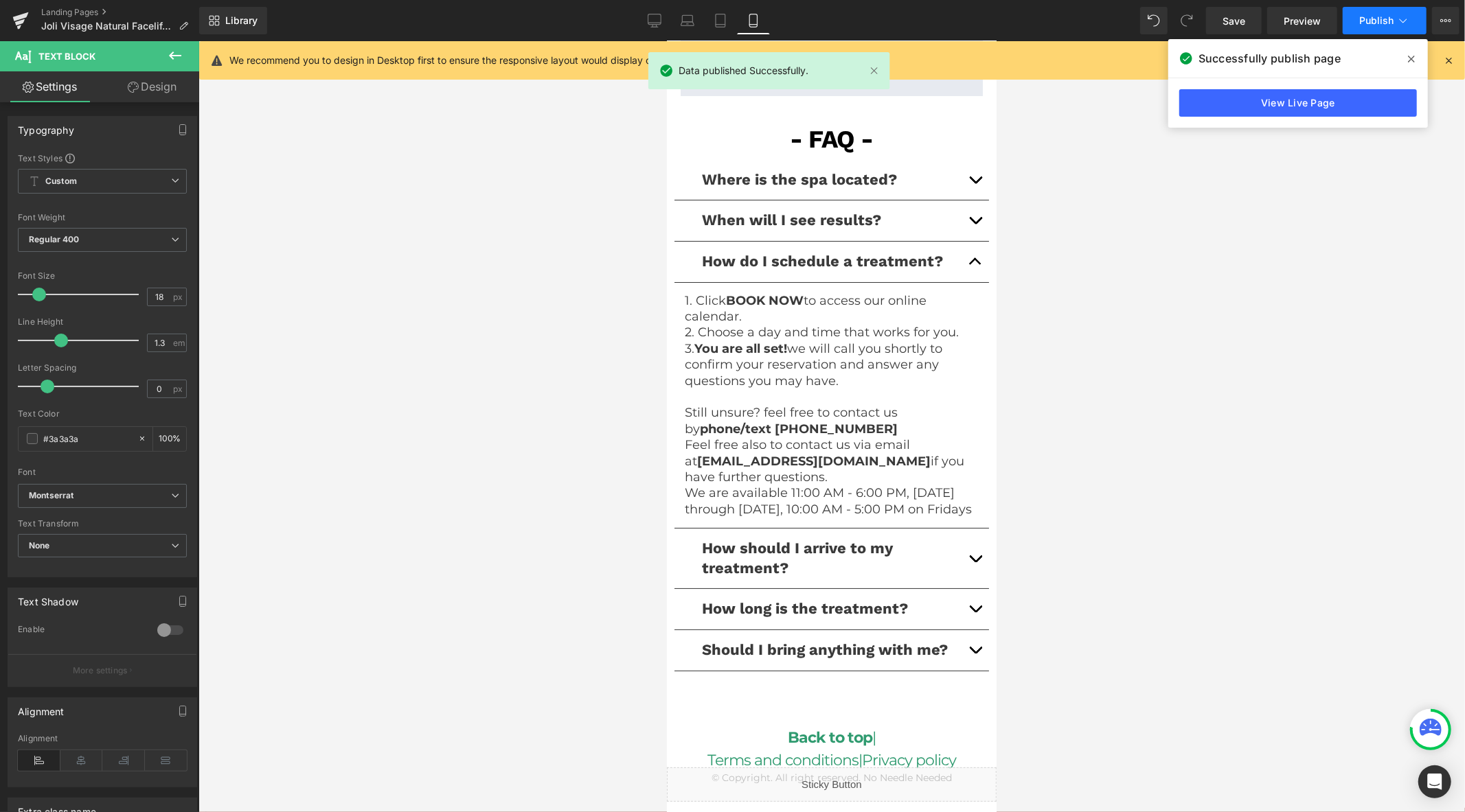
click at [1364, 28] on button "Publish" at bounding box center [1384, 20] width 84 height 27
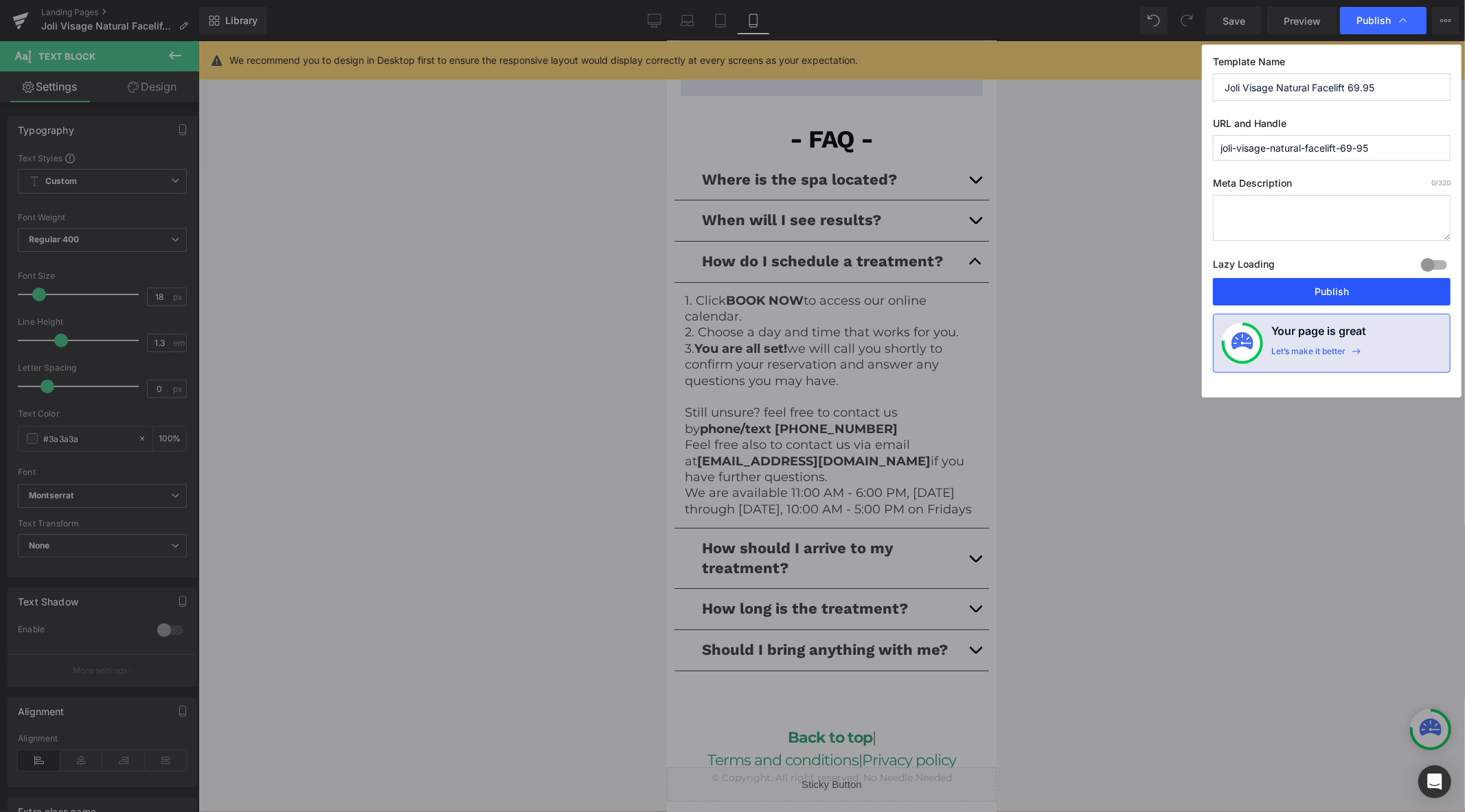
click at [1302, 305] on button "Publish" at bounding box center [1331, 291] width 238 height 27
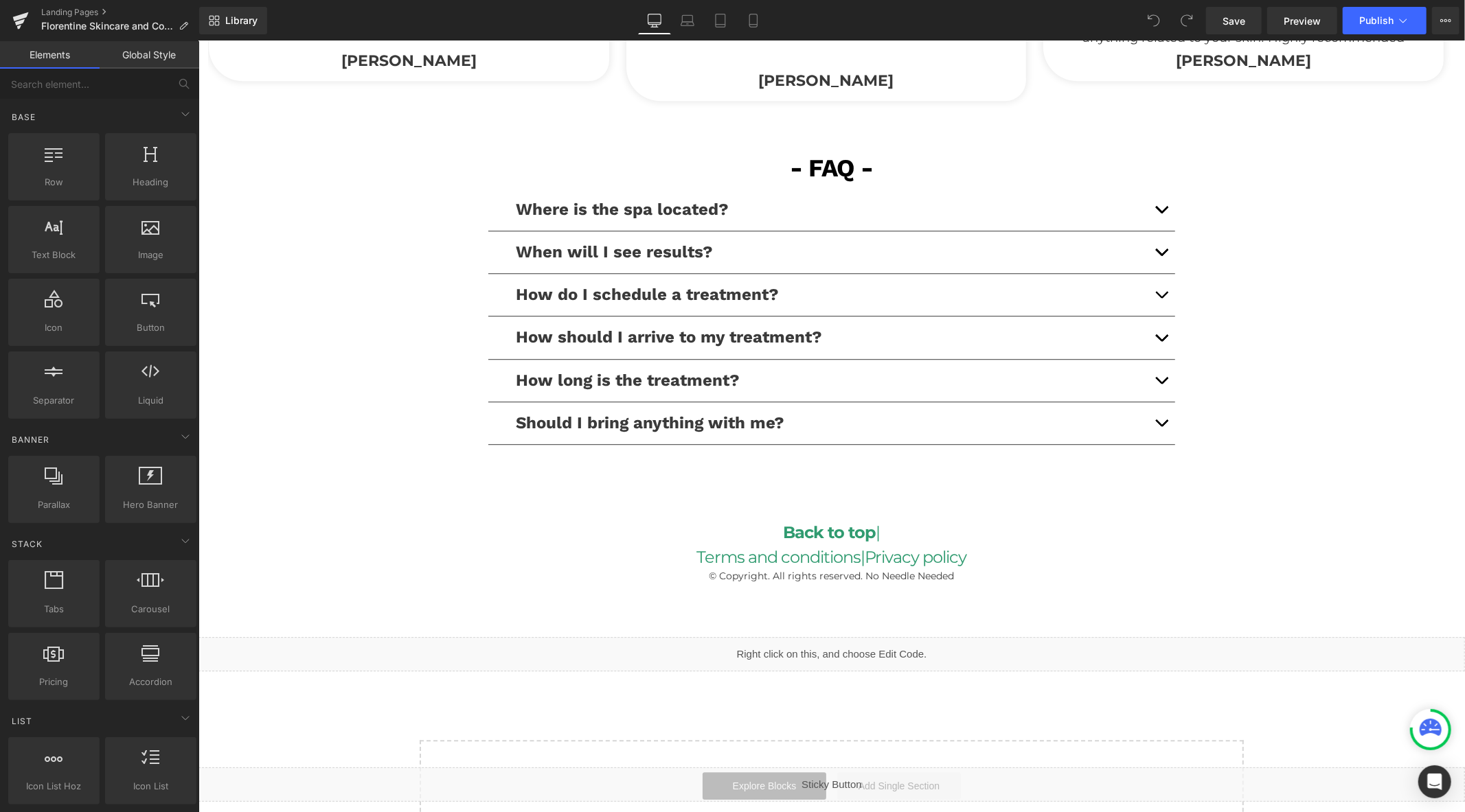
scroll to position [3155, 0]
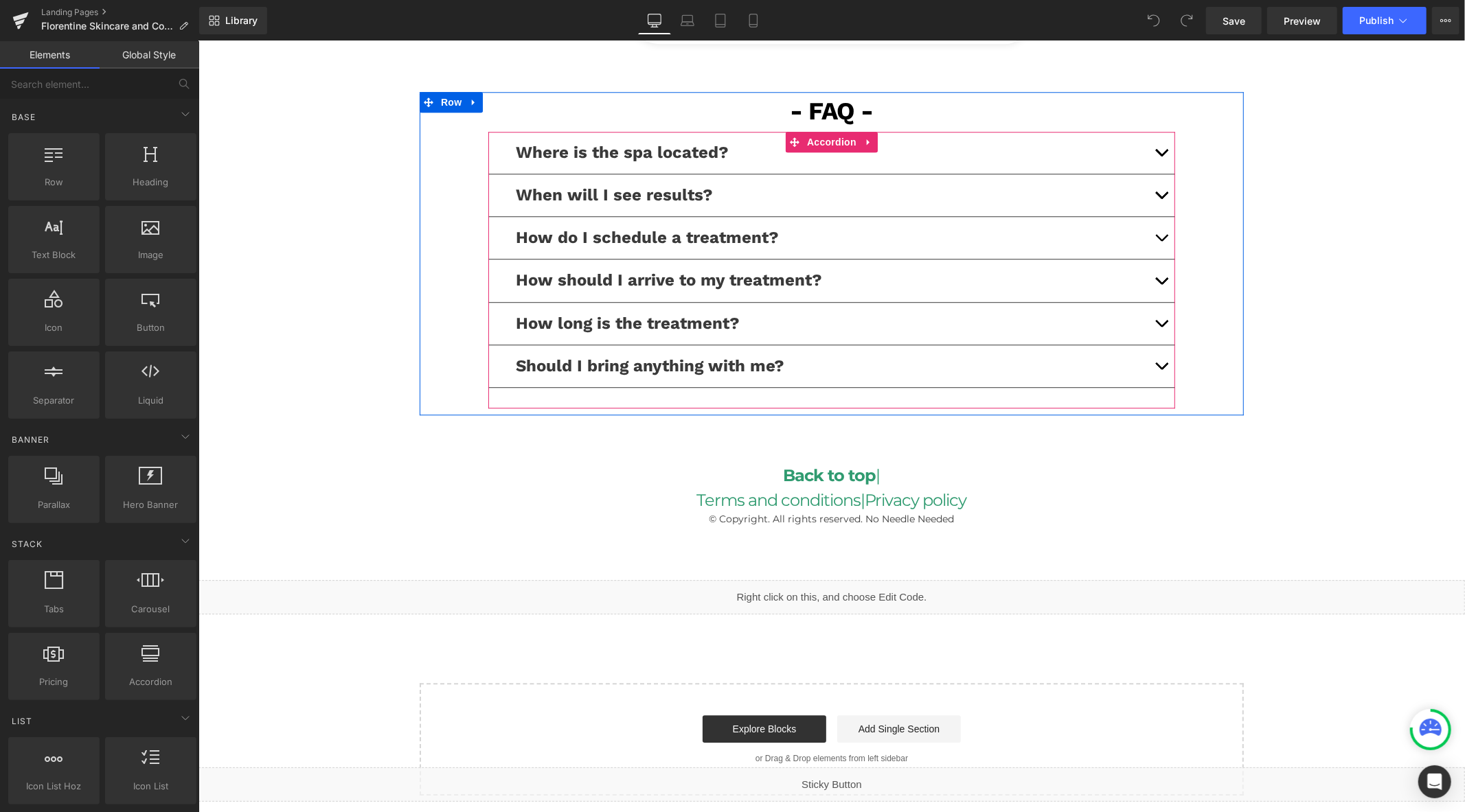
click at [1161, 155] on span "button" at bounding box center [1161, 155] width 0 height 0
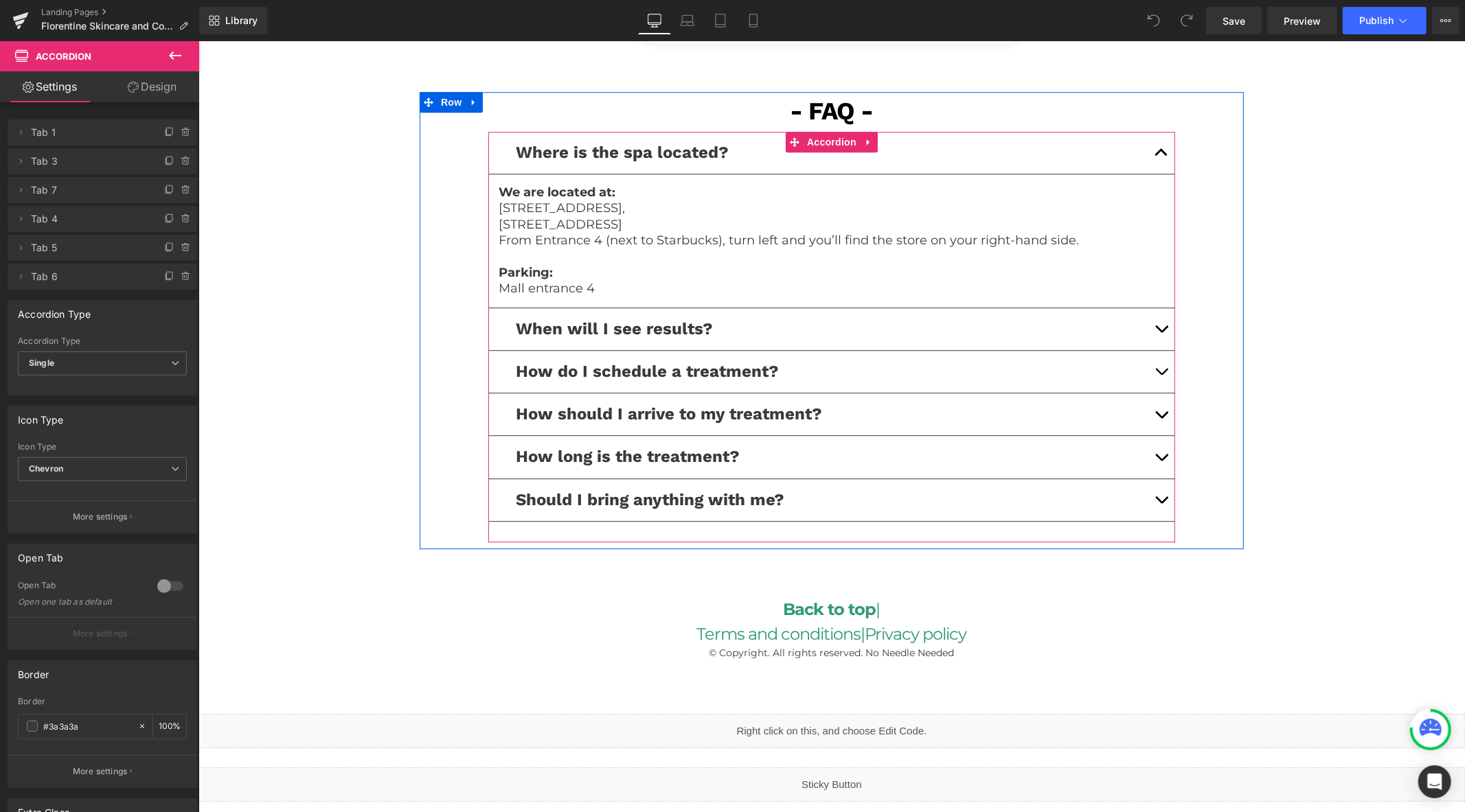
click at [637, 264] on p "Parking:" at bounding box center [830, 272] width 666 height 16
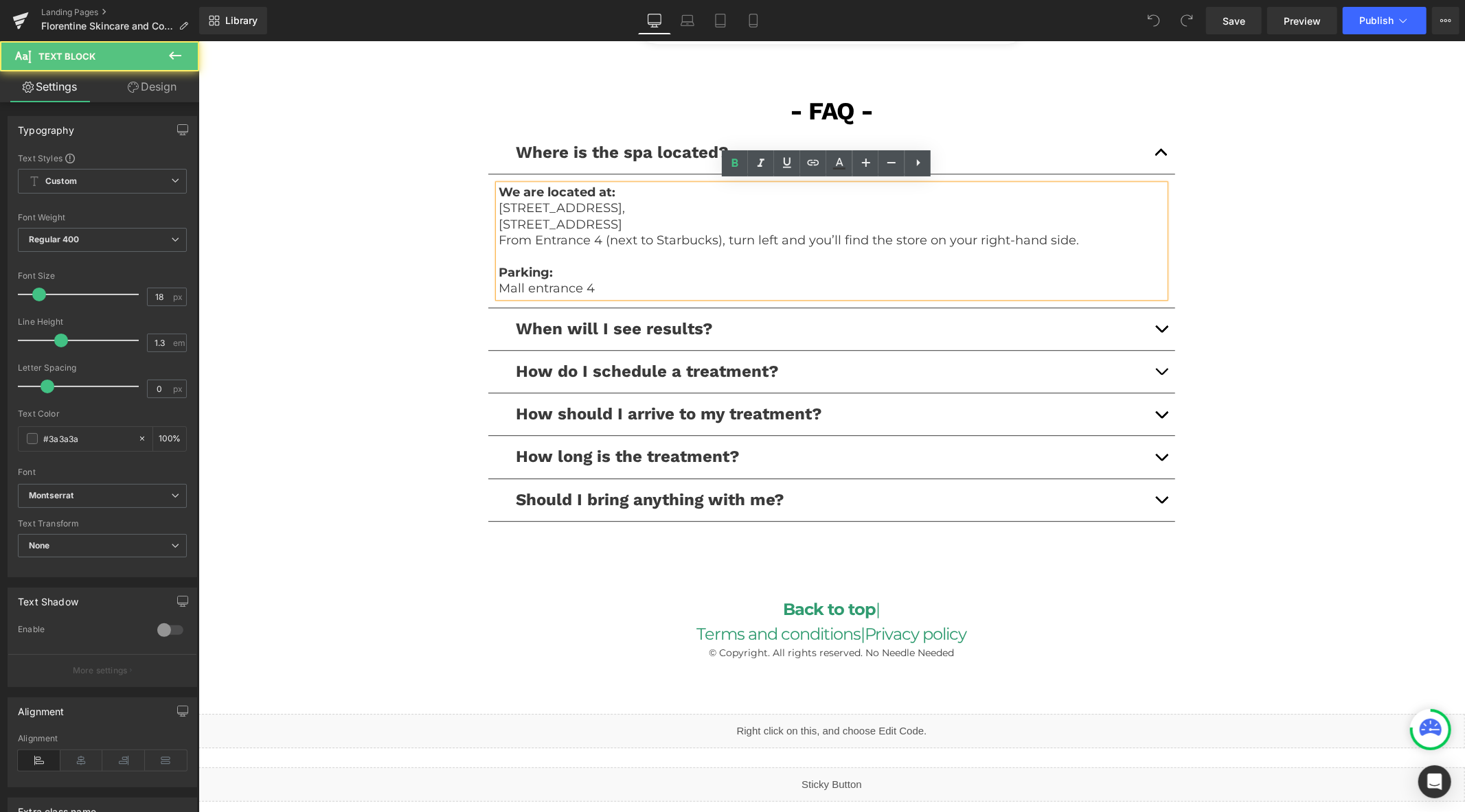
click at [624, 280] on p "Mall entrance 4" at bounding box center [830, 288] width 666 height 16
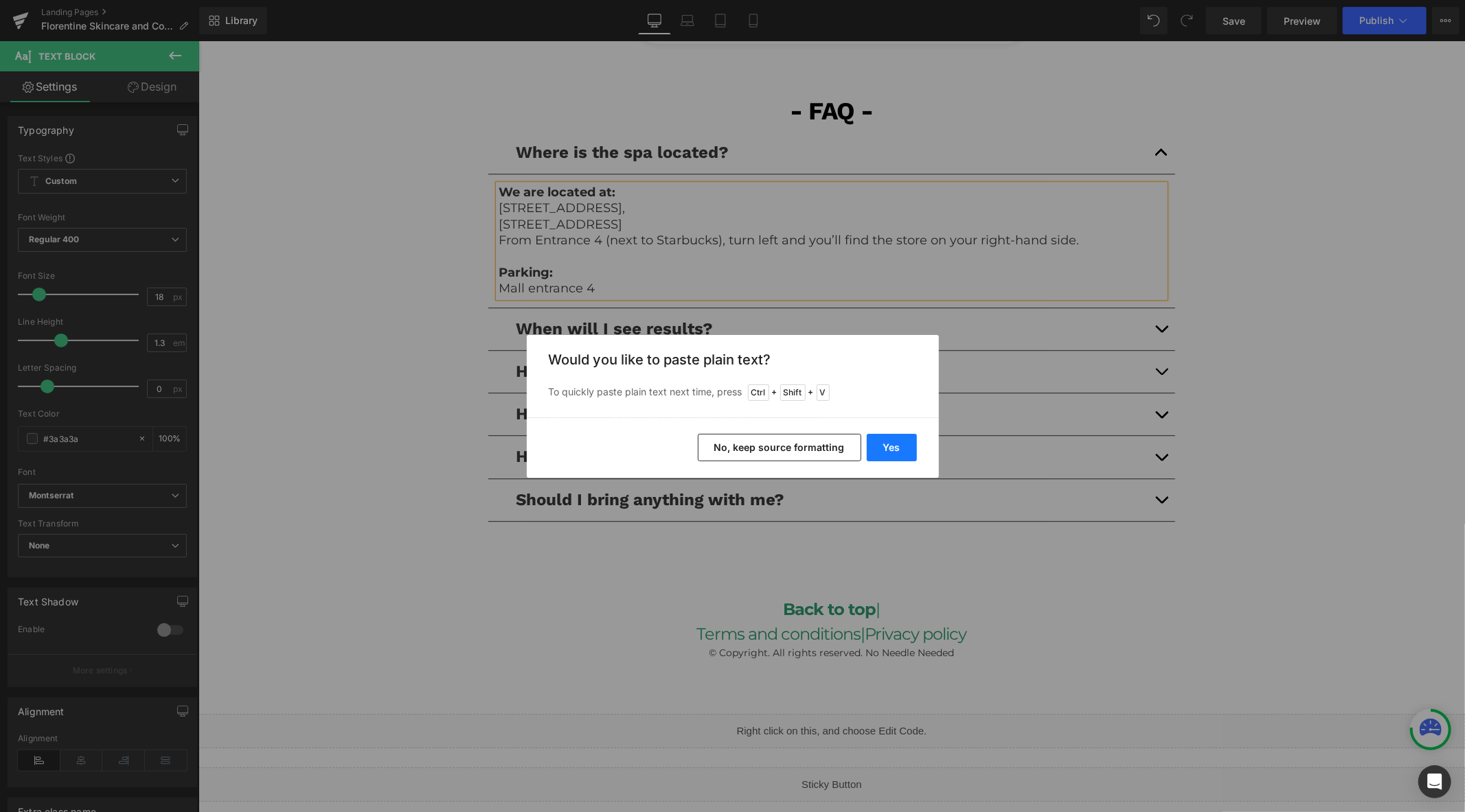
click at [886, 446] on button "Yes" at bounding box center [891, 447] width 50 height 27
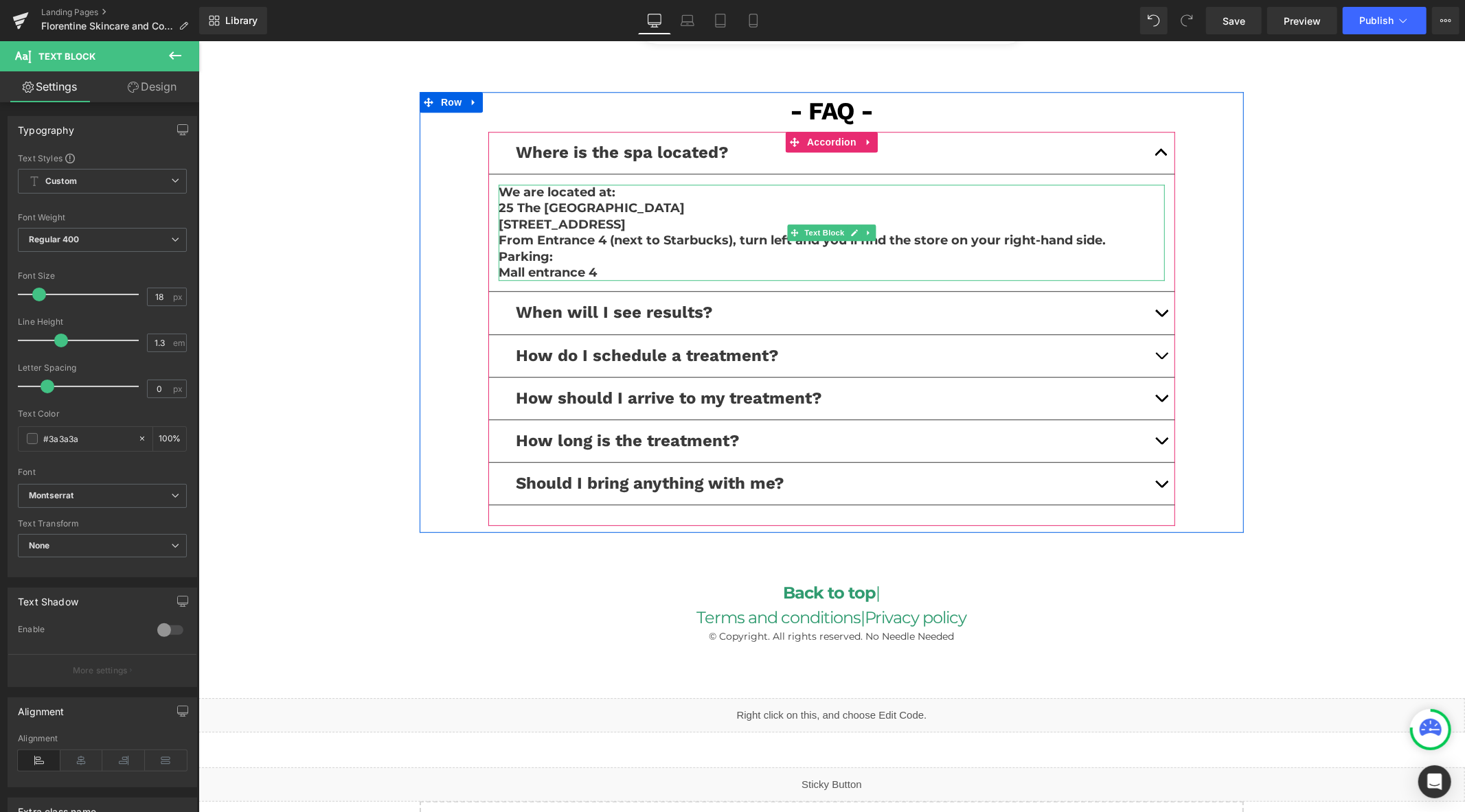
click at [699, 267] on p "Mall entrance 4" at bounding box center [830, 272] width 666 height 16
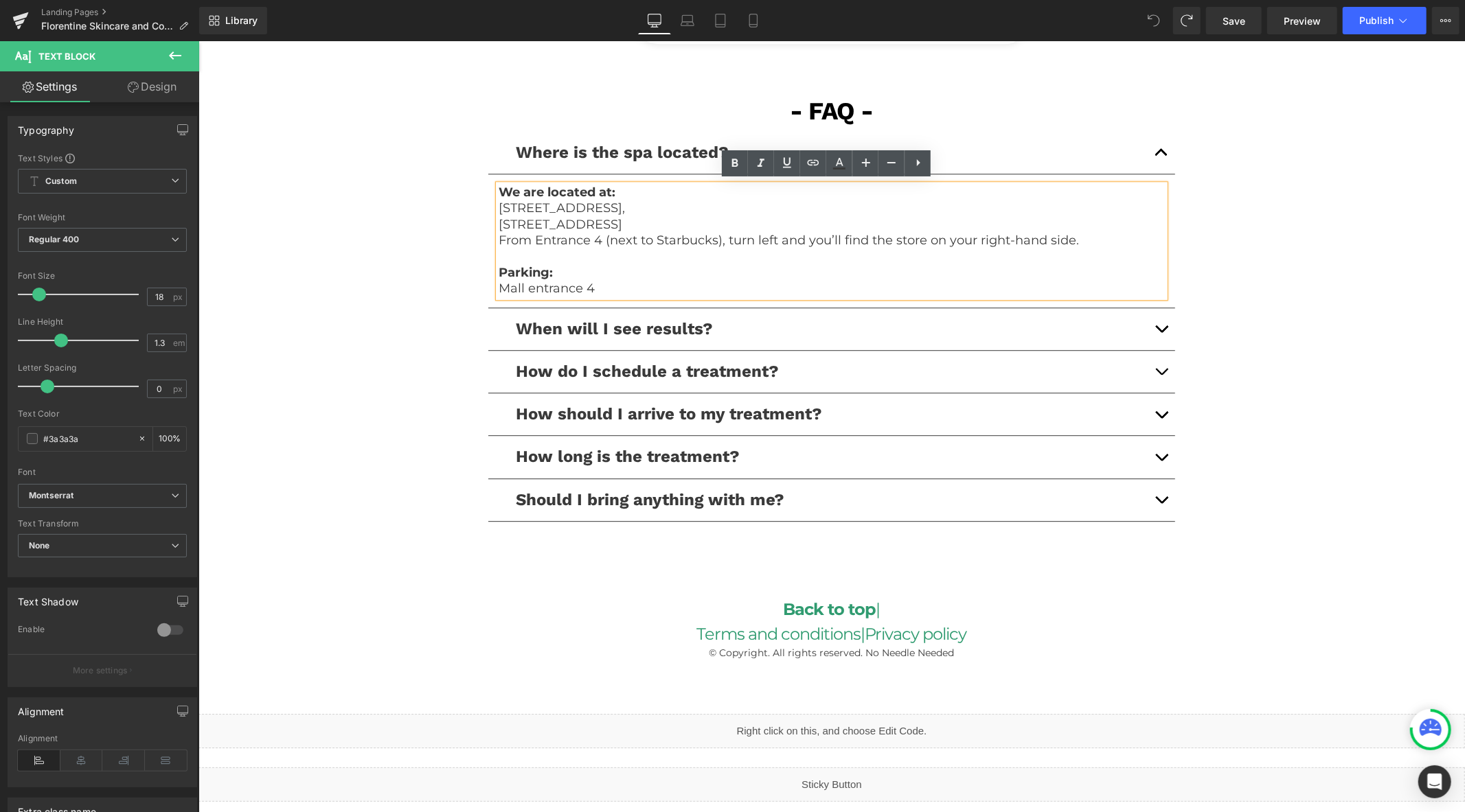
click at [697, 267] on p "Parking:" at bounding box center [830, 272] width 666 height 16
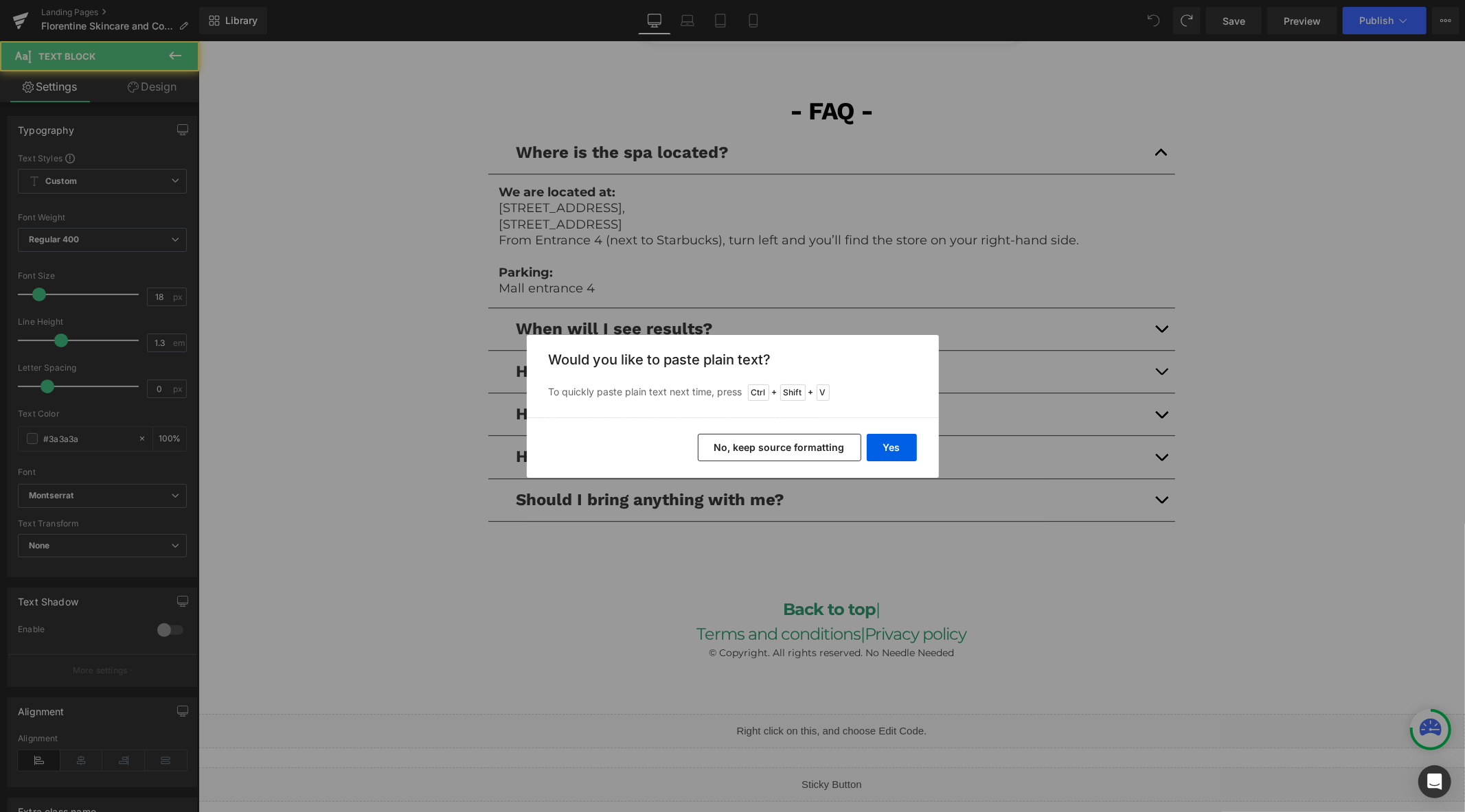
click at [771, 441] on button "No, keep source formatting" at bounding box center [779, 447] width 164 height 27
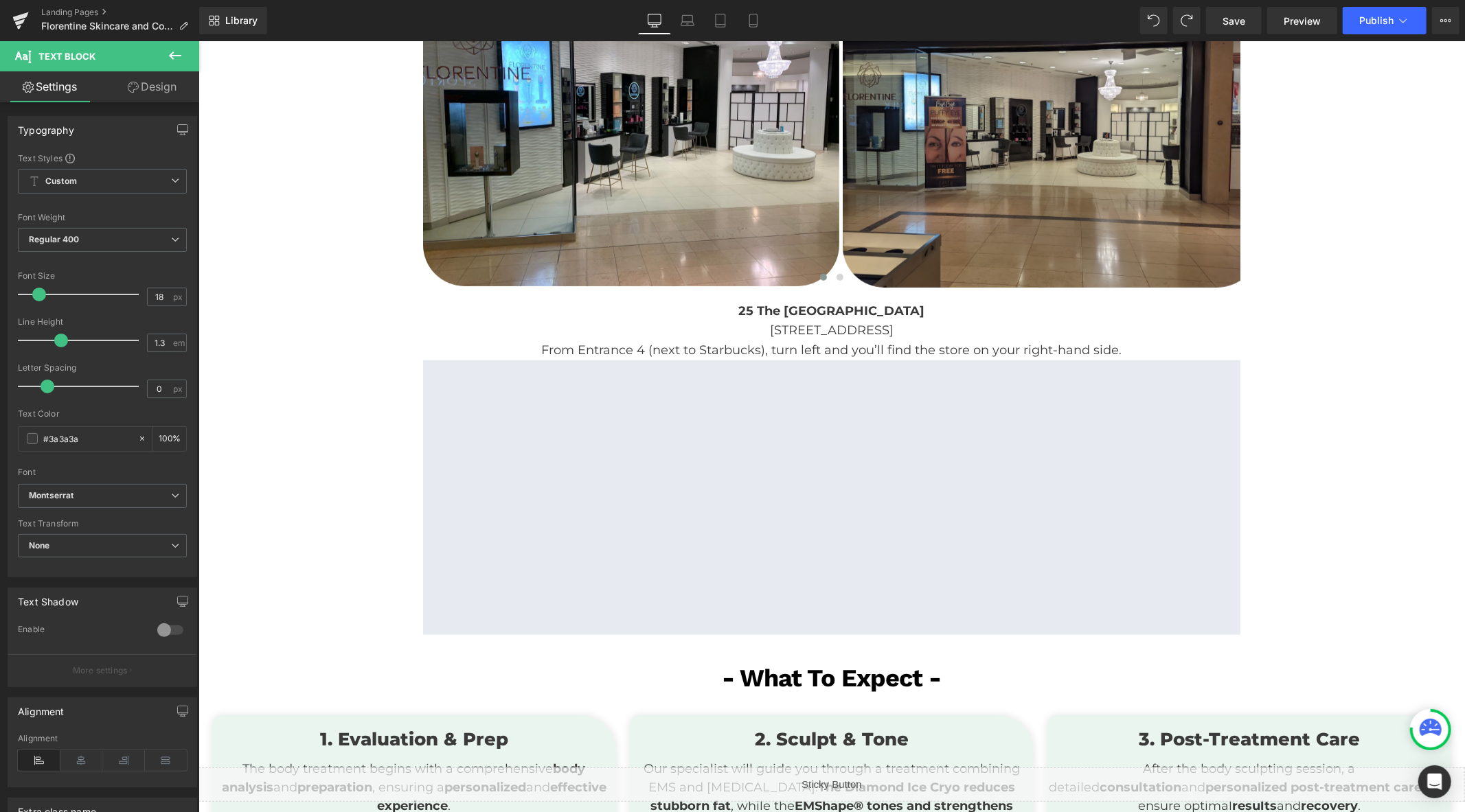
scroll to position [869, 0]
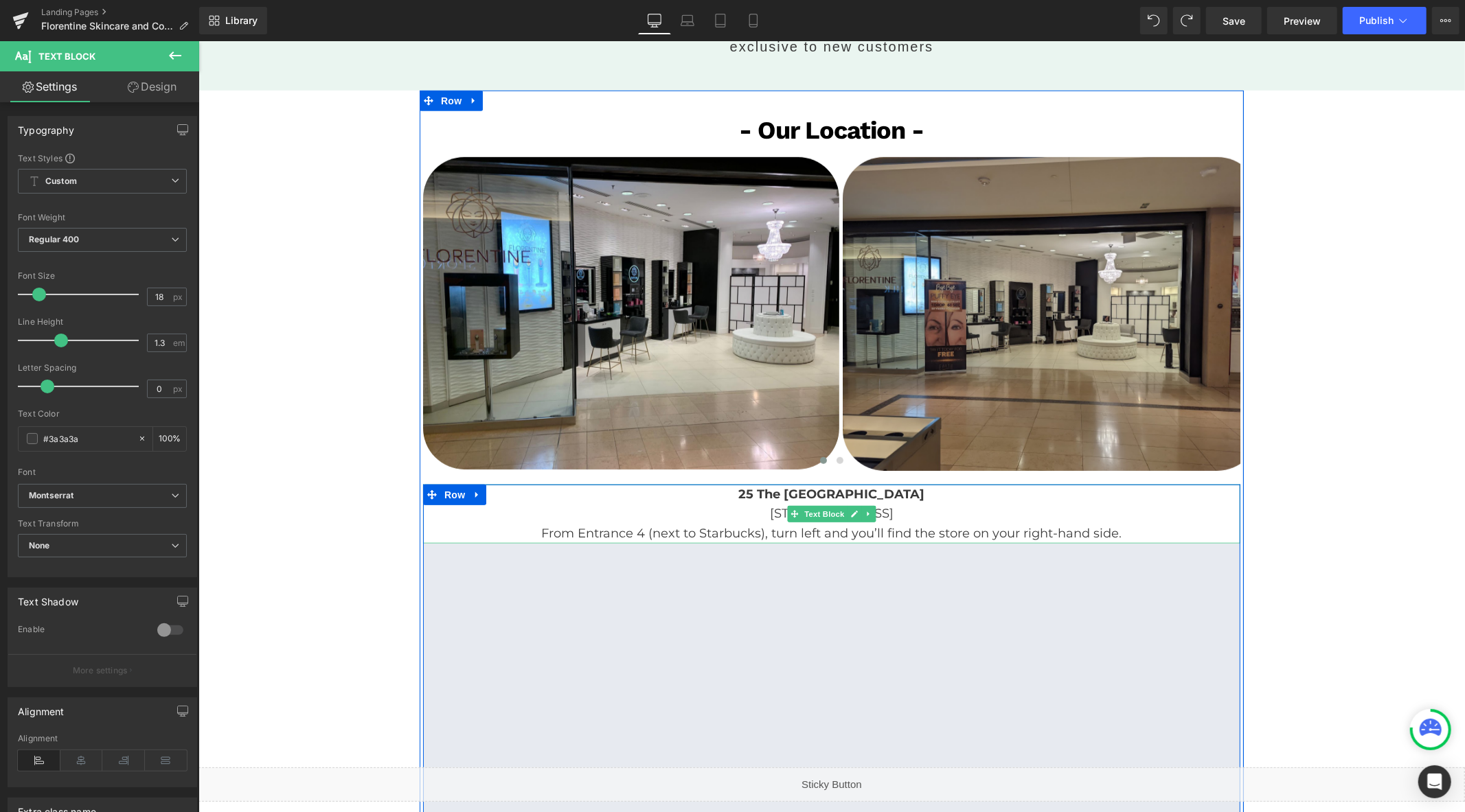
drag, startPoint x: 761, startPoint y: 507, endPoint x: 772, endPoint y: 510, distance: 11.4
click at [761, 507] on p "[STREET_ADDRESS]" at bounding box center [831, 513] width 817 height 19
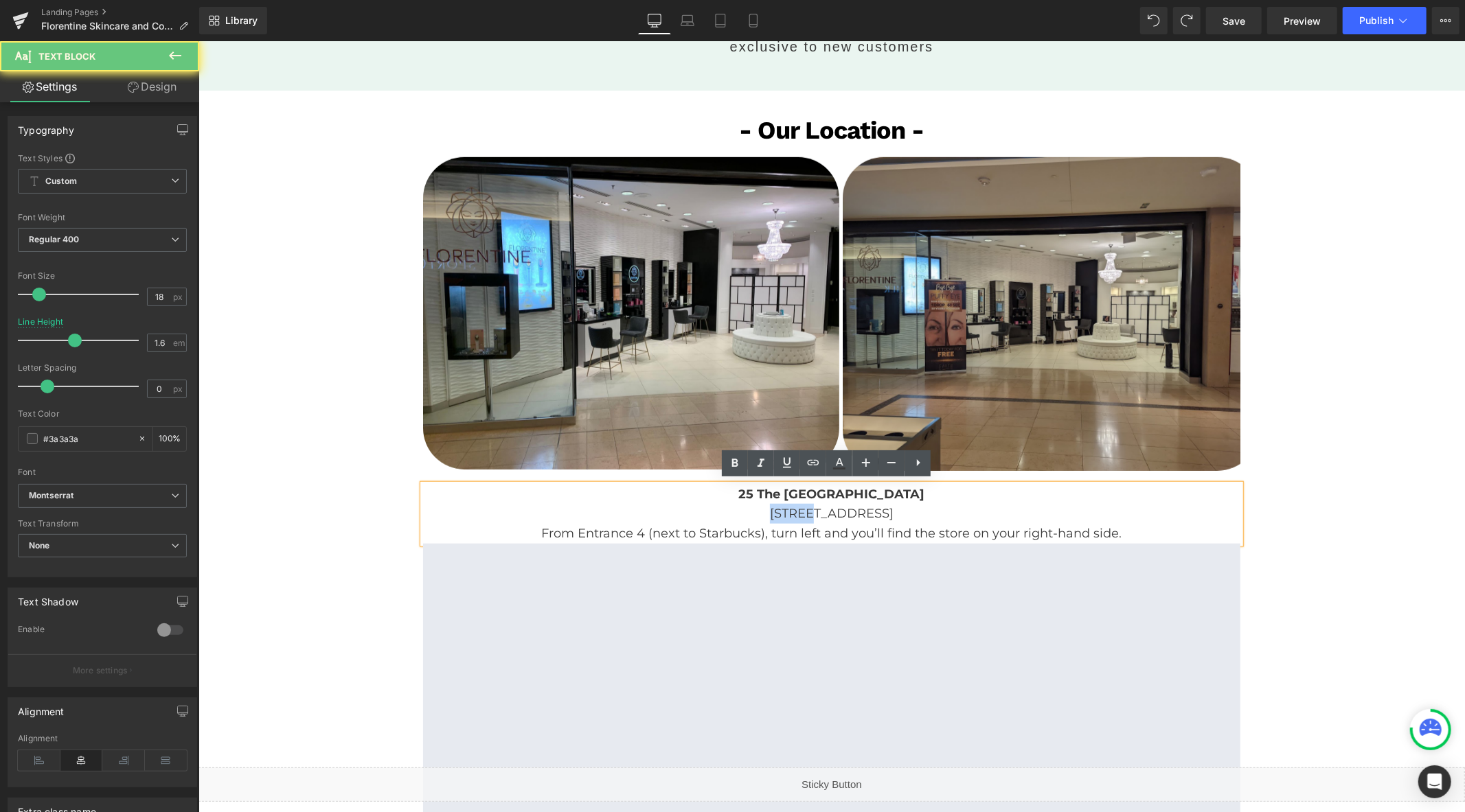
drag, startPoint x: 778, startPoint y: 511, endPoint x: 735, endPoint y: 511, distance: 43.0
click at [735, 511] on p "[STREET_ADDRESS]" at bounding box center [831, 513] width 817 height 19
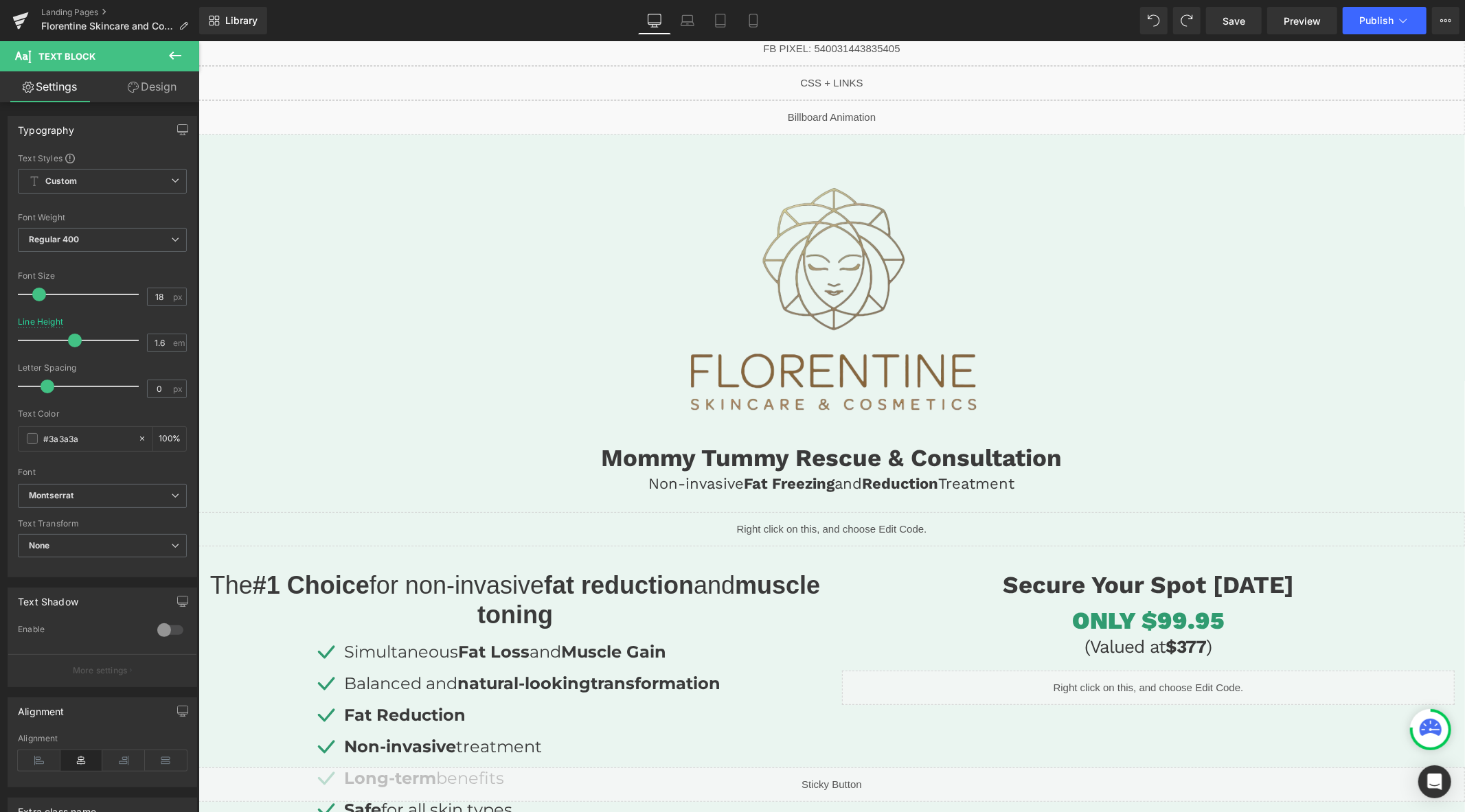
scroll to position [0, 0]
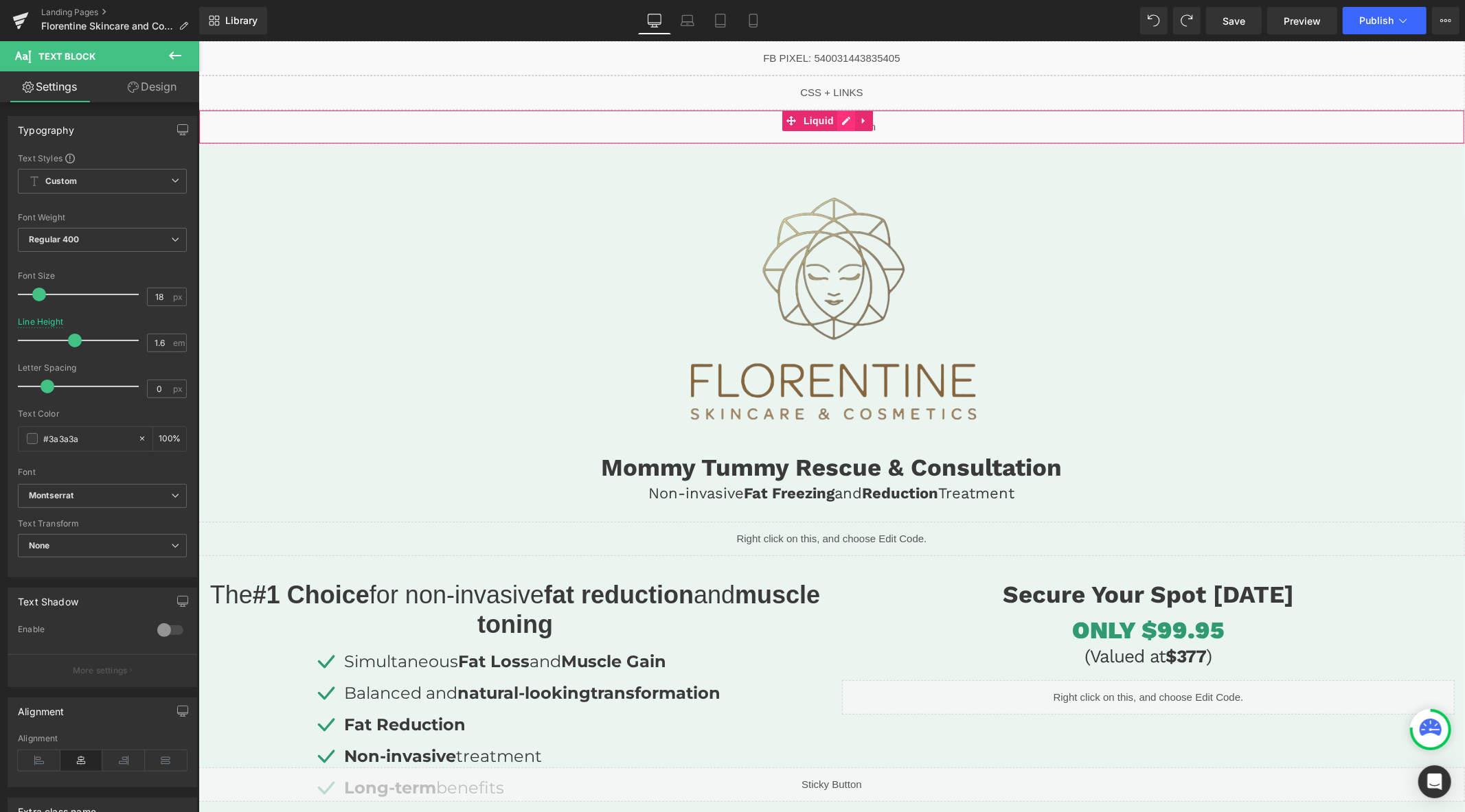
click at [842, 121] on div "Liquid" at bounding box center [831, 126] width 1266 height 34
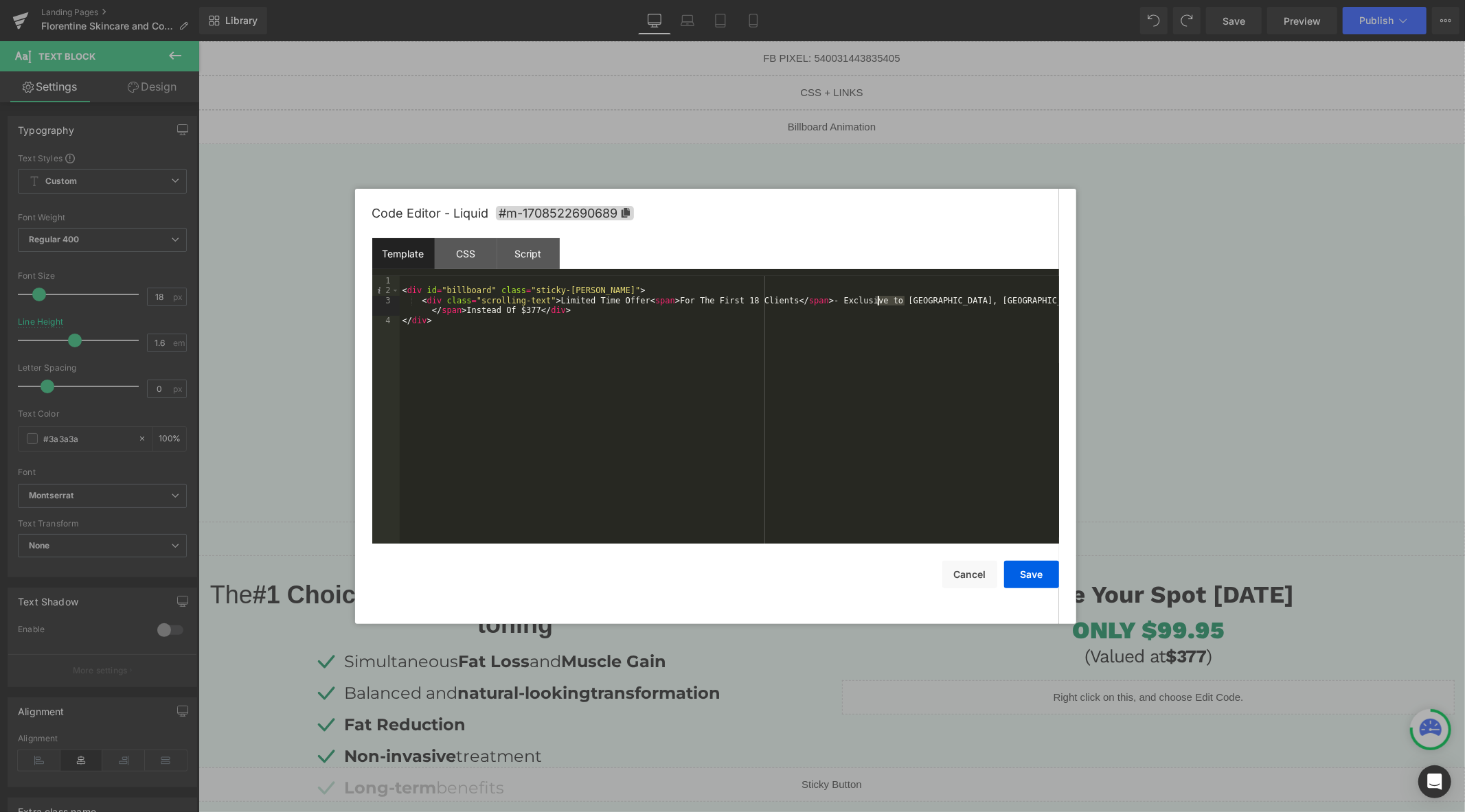
drag, startPoint x: 903, startPoint y: 302, endPoint x: 877, endPoint y: 302, distance: 26.0
click at [877, 302] on div "< div id = "billboard" class = "sticky-barOne" > < div class = "scrolling-text"…" at bounding box center [730, 419] width 659 height 288
click at [1027, 575] on button "Save" at bounding box center [1031, 574] width 55 height 27
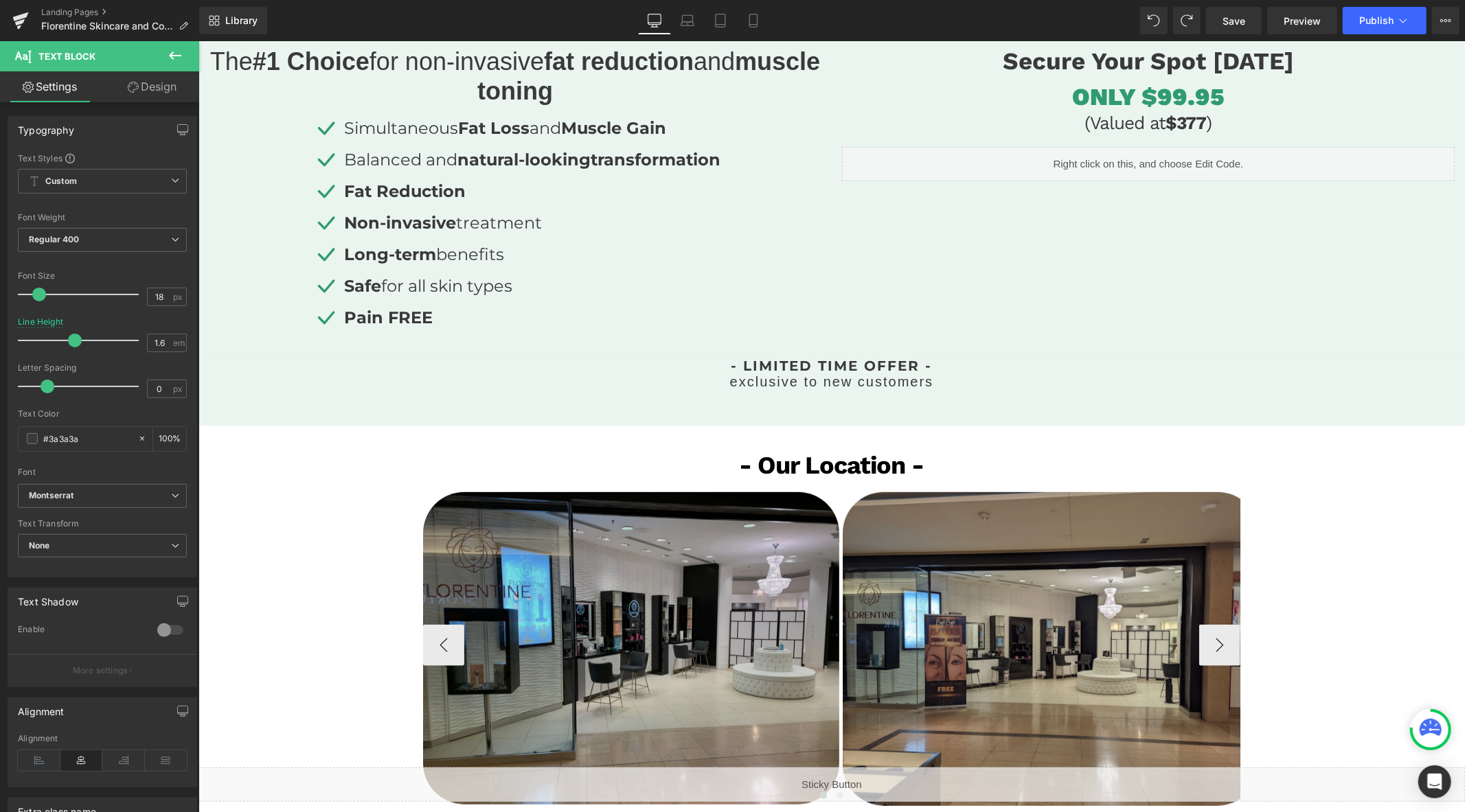
scroll to position [991, 0]
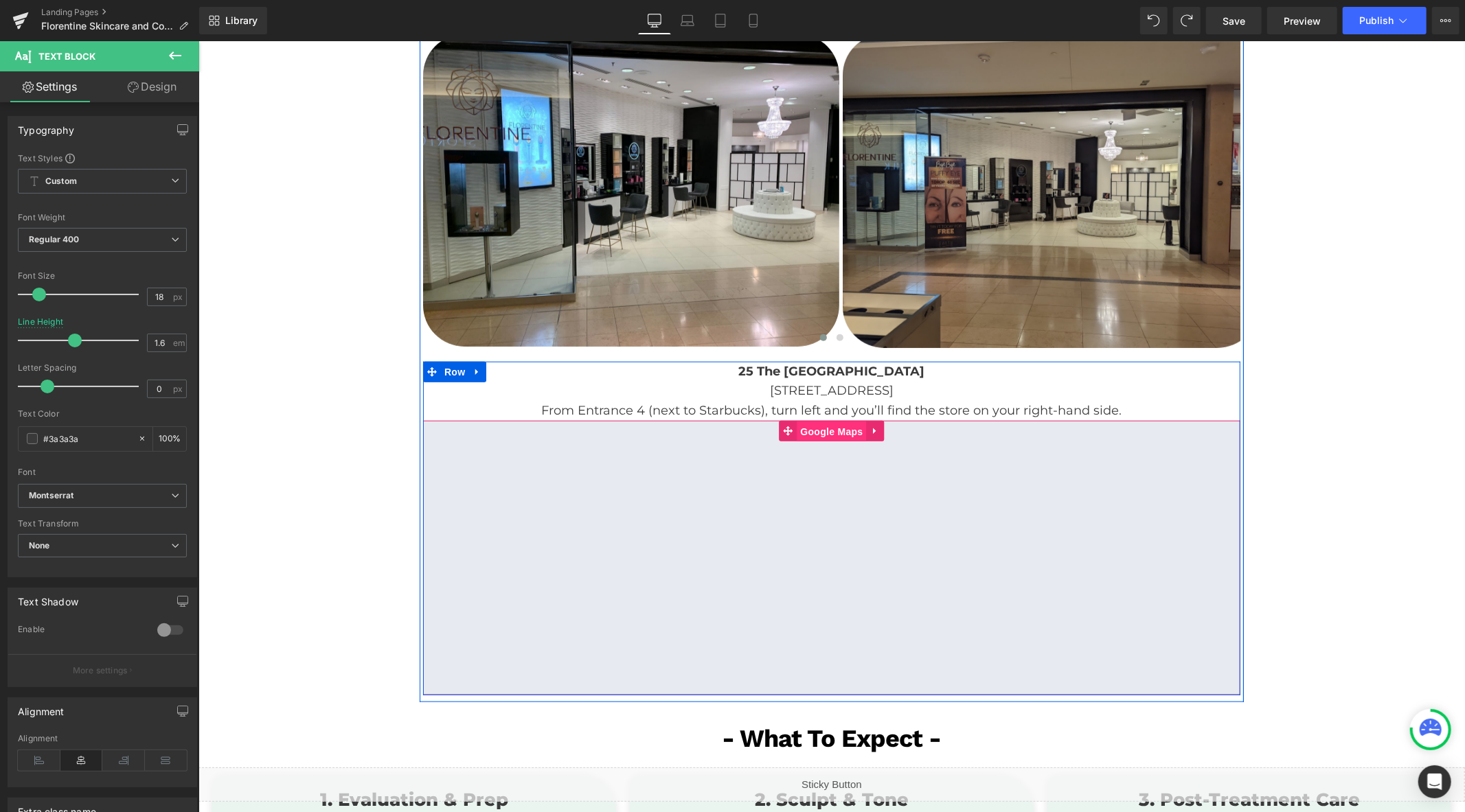
click at [827, 432] on span "Google Maps" at bounding box center [830, 431] width 69 height 20
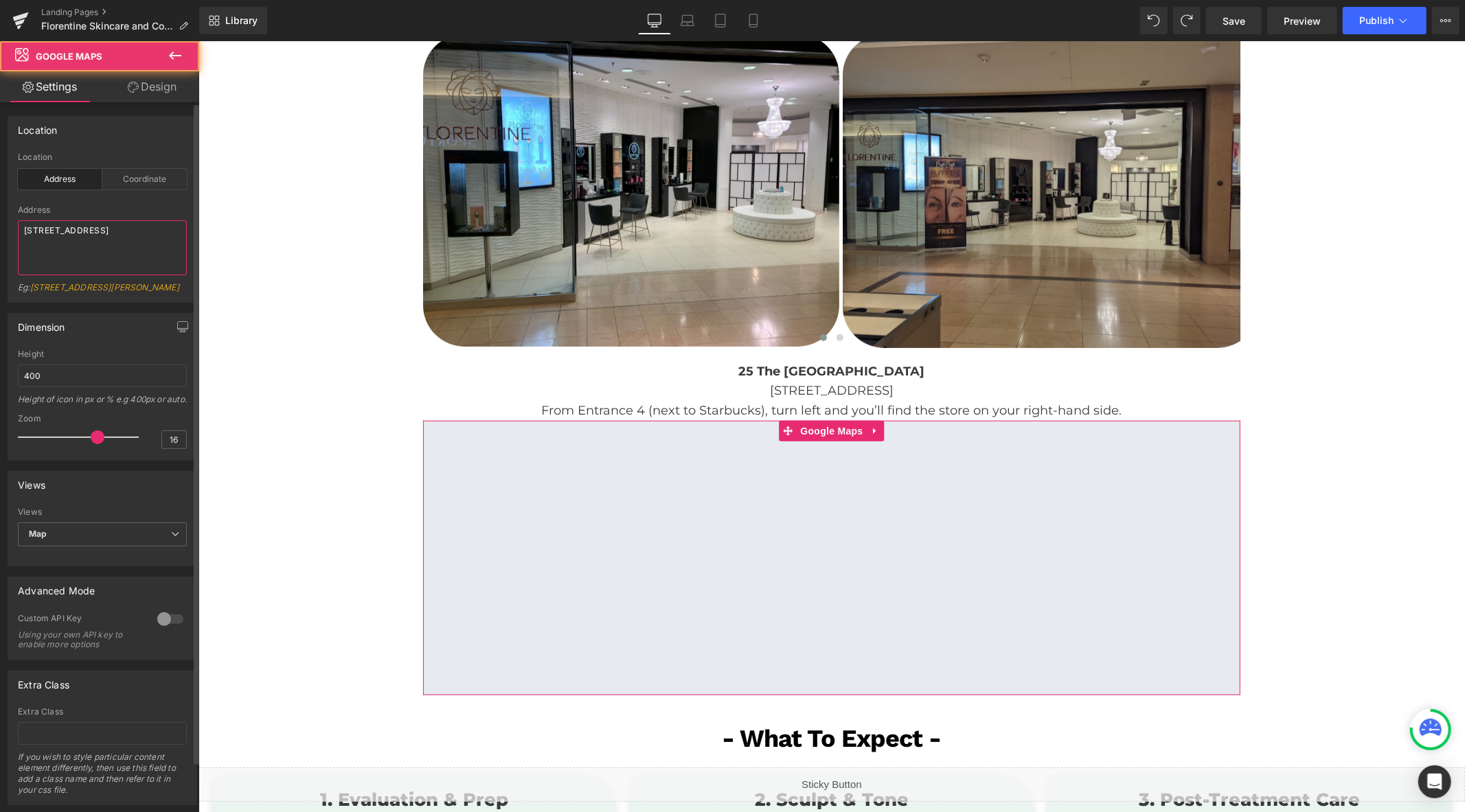
click at [118, 238] on textarea "[STREET_ADDRESS]" at bounding box center [101, 248] width 169 height 55
paste textarea "cf sherway Etobicoke, ON M9C 1B8, [GEOGRAPHIC_DATA]"
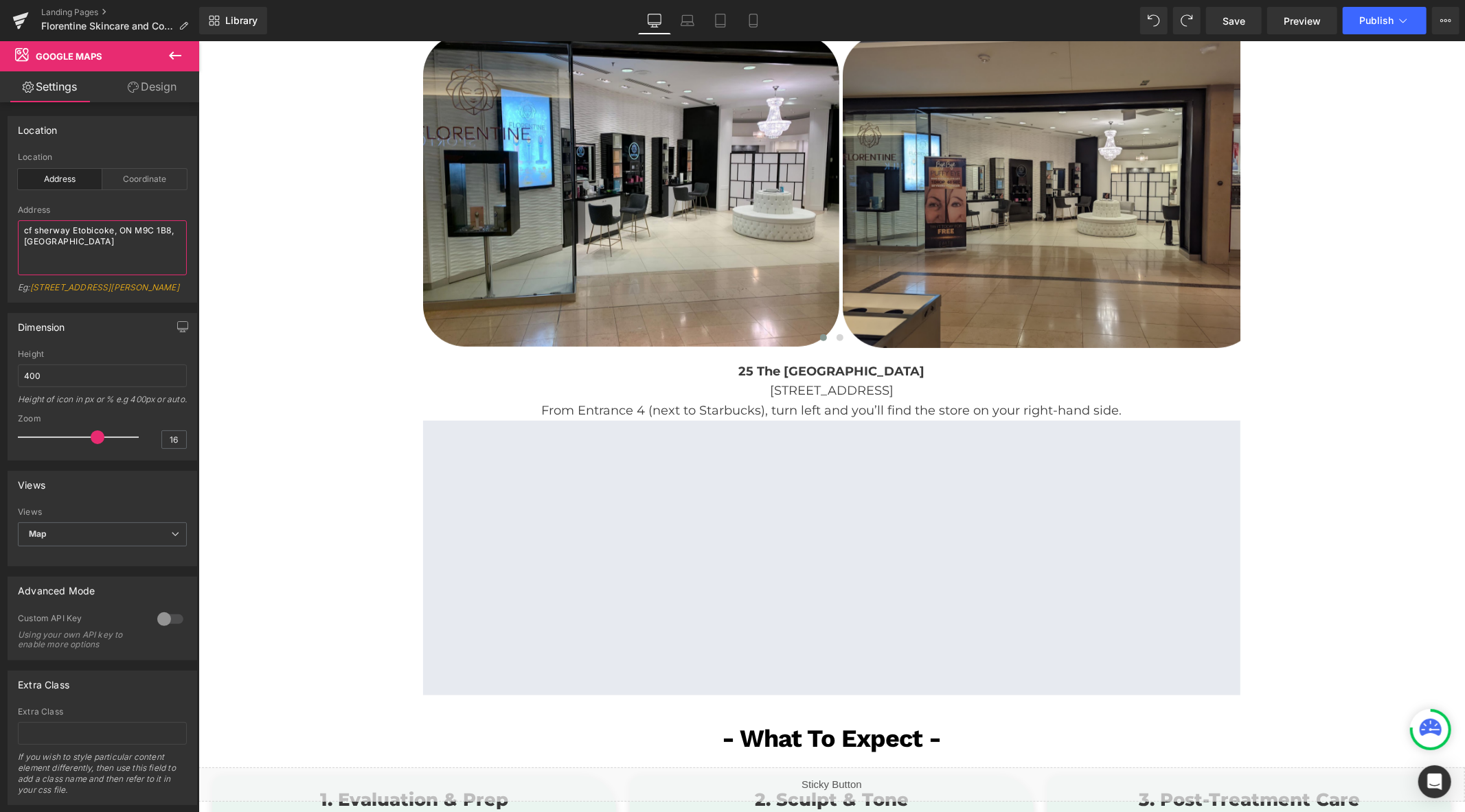
type textarea "cf sherway Etobicoke, ON M9C 1B8, [GEOGRAPHIC_DATA]"
click at [1389, 18] on span "Publish" at bounding box center [1375, 19] width 34 height 11
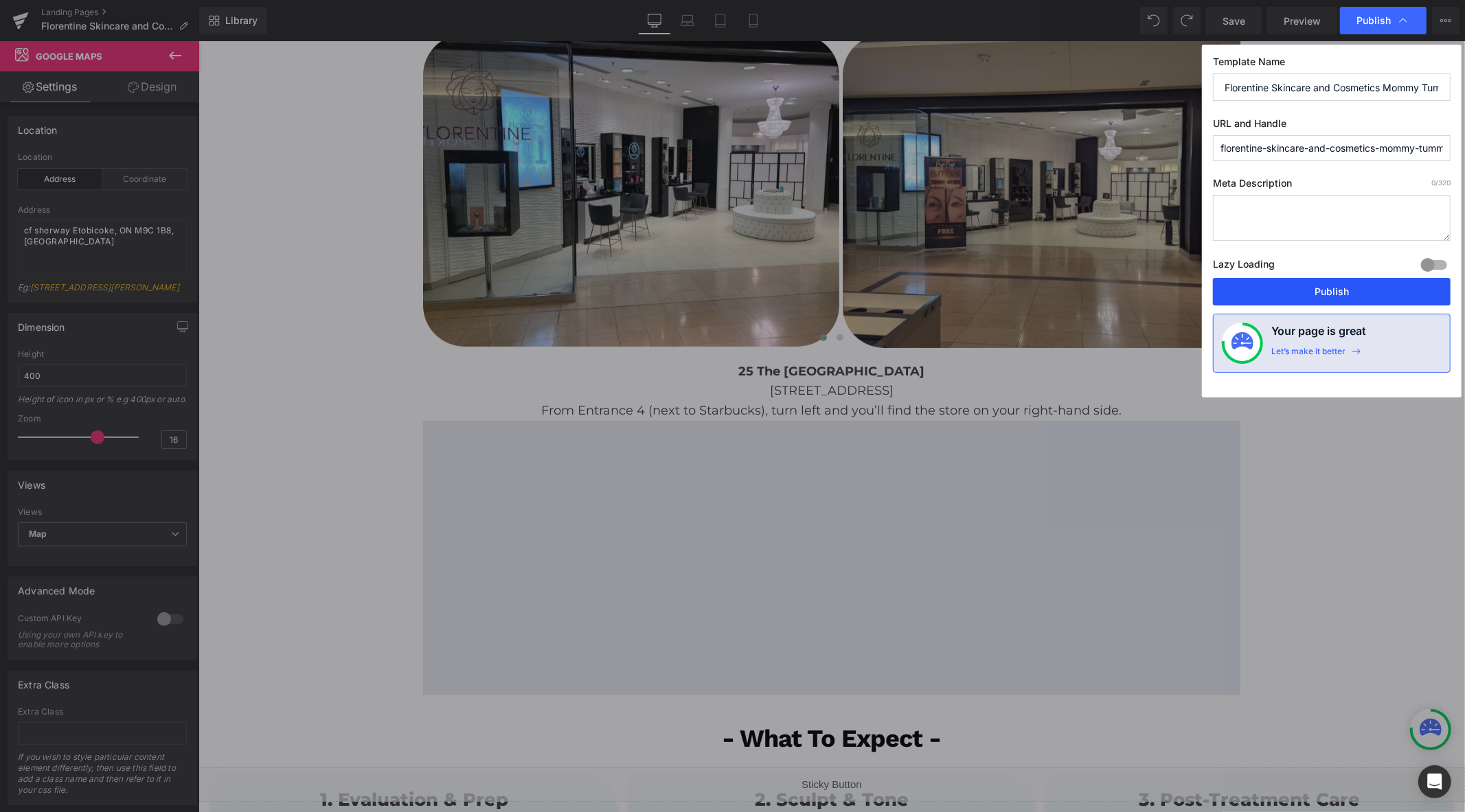
click at [1339, 296] on button "Publish" at bounding box center [1331, 291] width 238 height 27
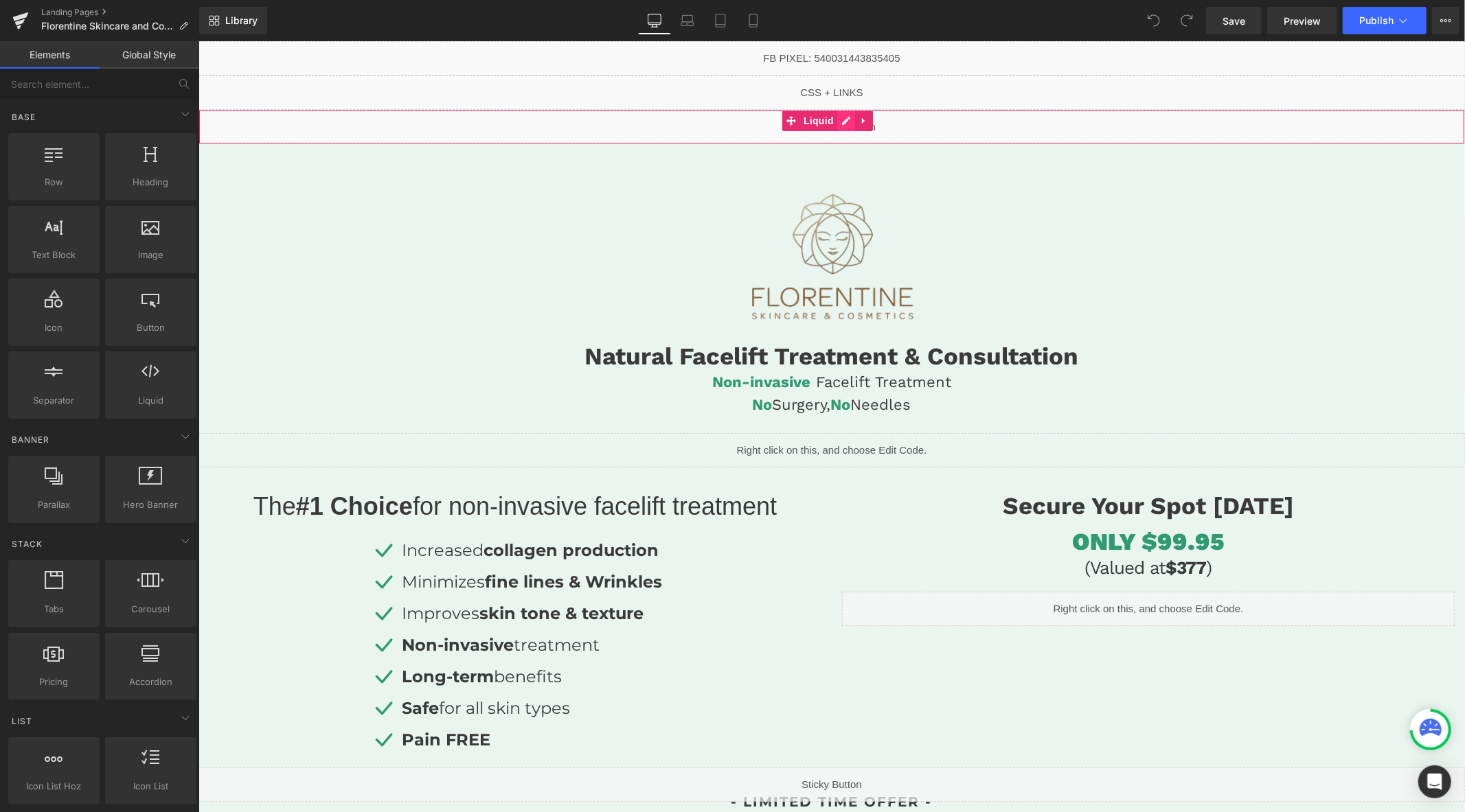
click at [842, 122] on div "Liquid" at bounding box center [831, 126] width 1266 height 34
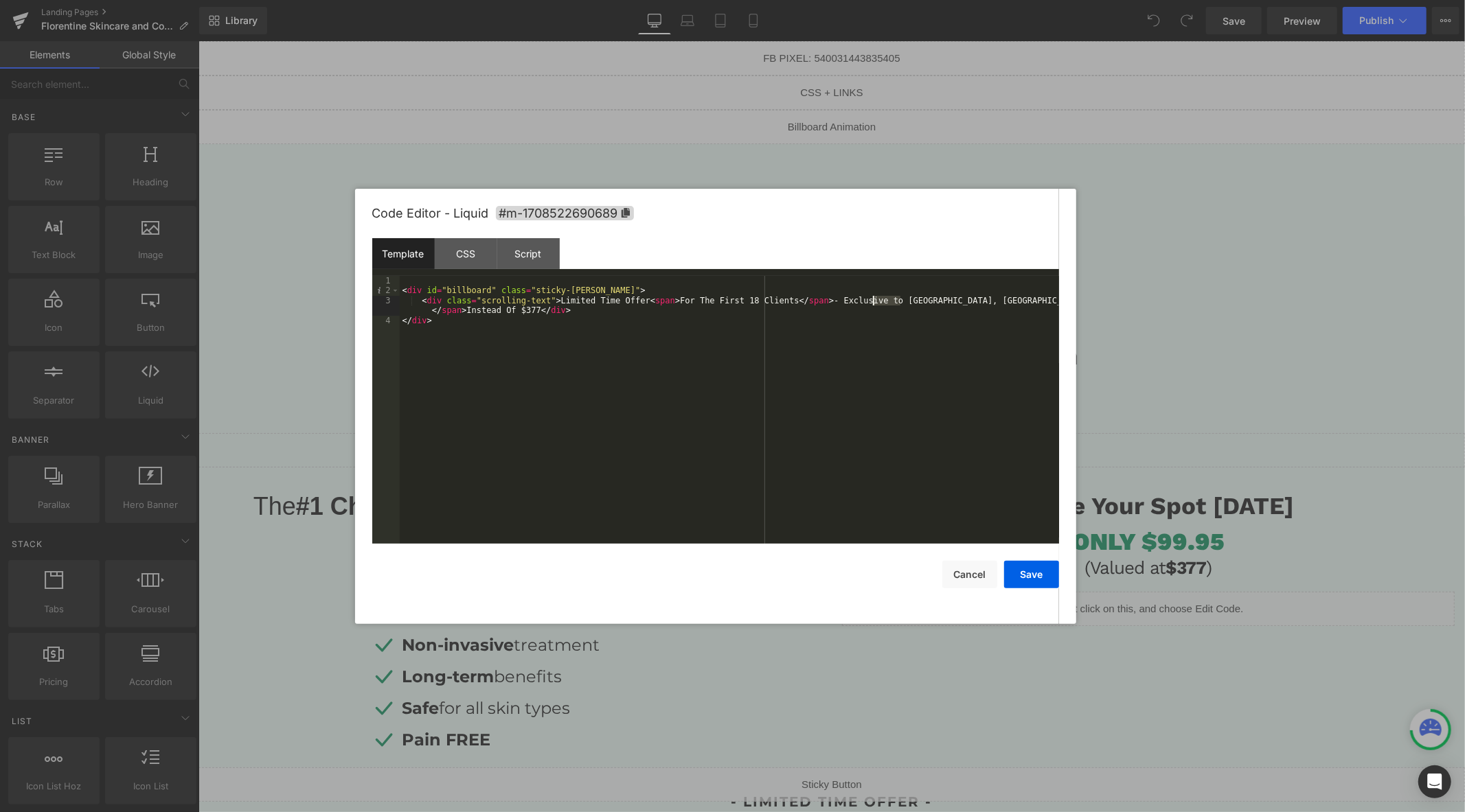
drag, startPoint x: 899, startPoint y: 299, endPoint x: 874, endPoint y: 302, distance: 25.2
click at [874, 302] on div "< div id = "billboard" class = "sticky-barOne" > < div class = "scrolling-text"…" at bounding box center [730, 419] width 659 height 288
click at [1024, 572] on button "Save" at bounding box center [1031, 574] width 55 height 27
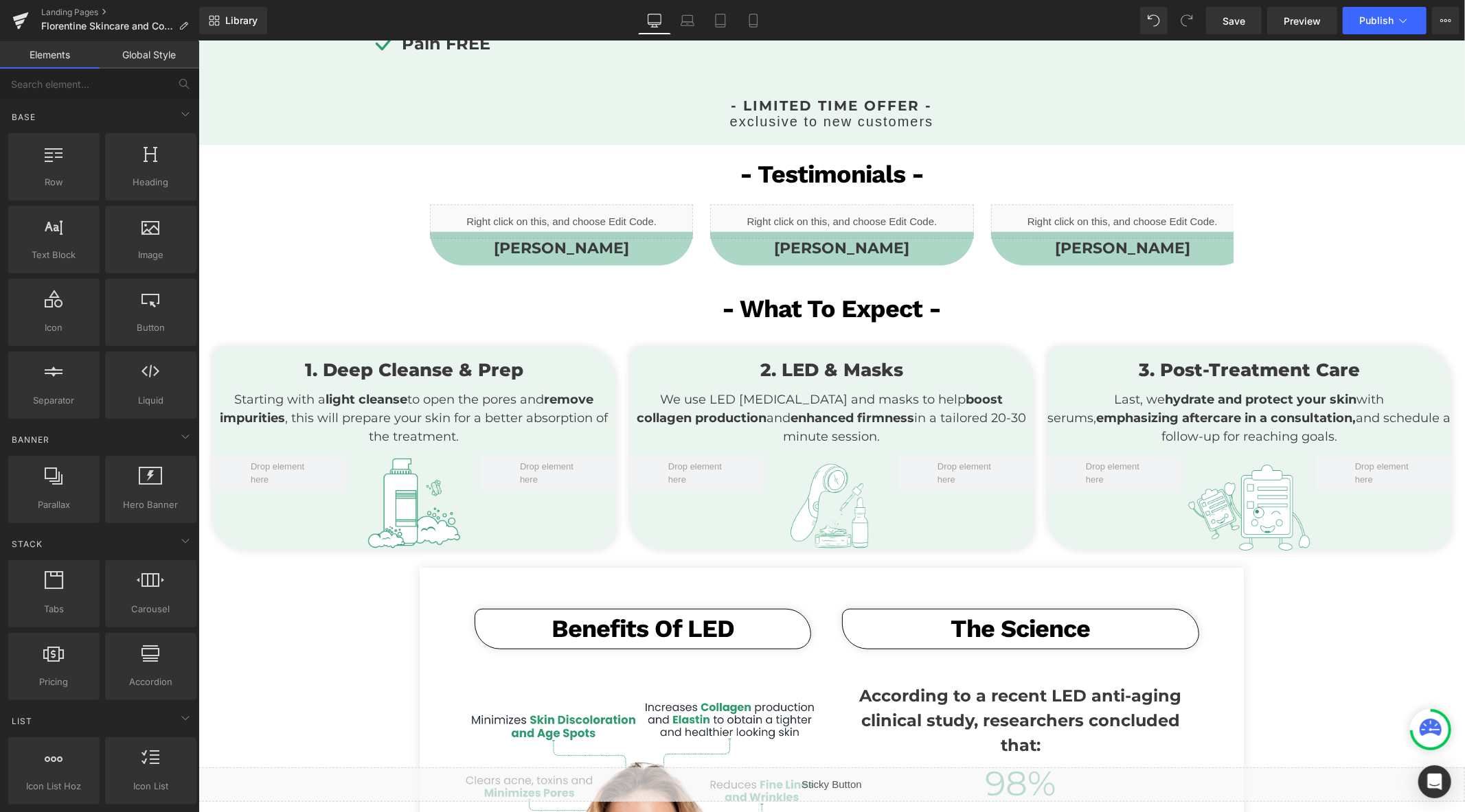
scroll to position [533, 0]
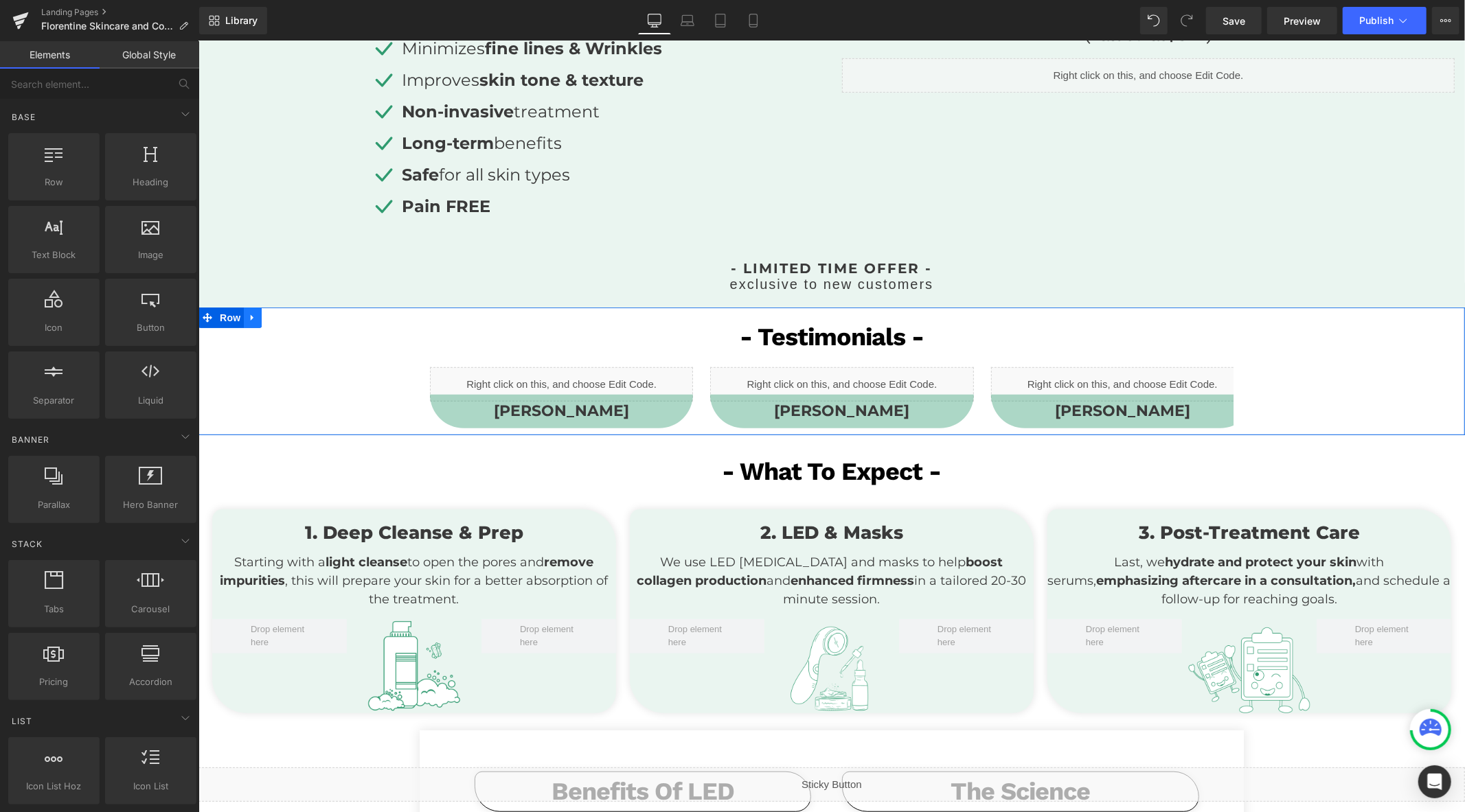
click at [250, 313] on icon at bounding box center [252, 317] width 10 height 11
click at [283, 319] on icon at bounding box center [288, 317] width 10 height 10
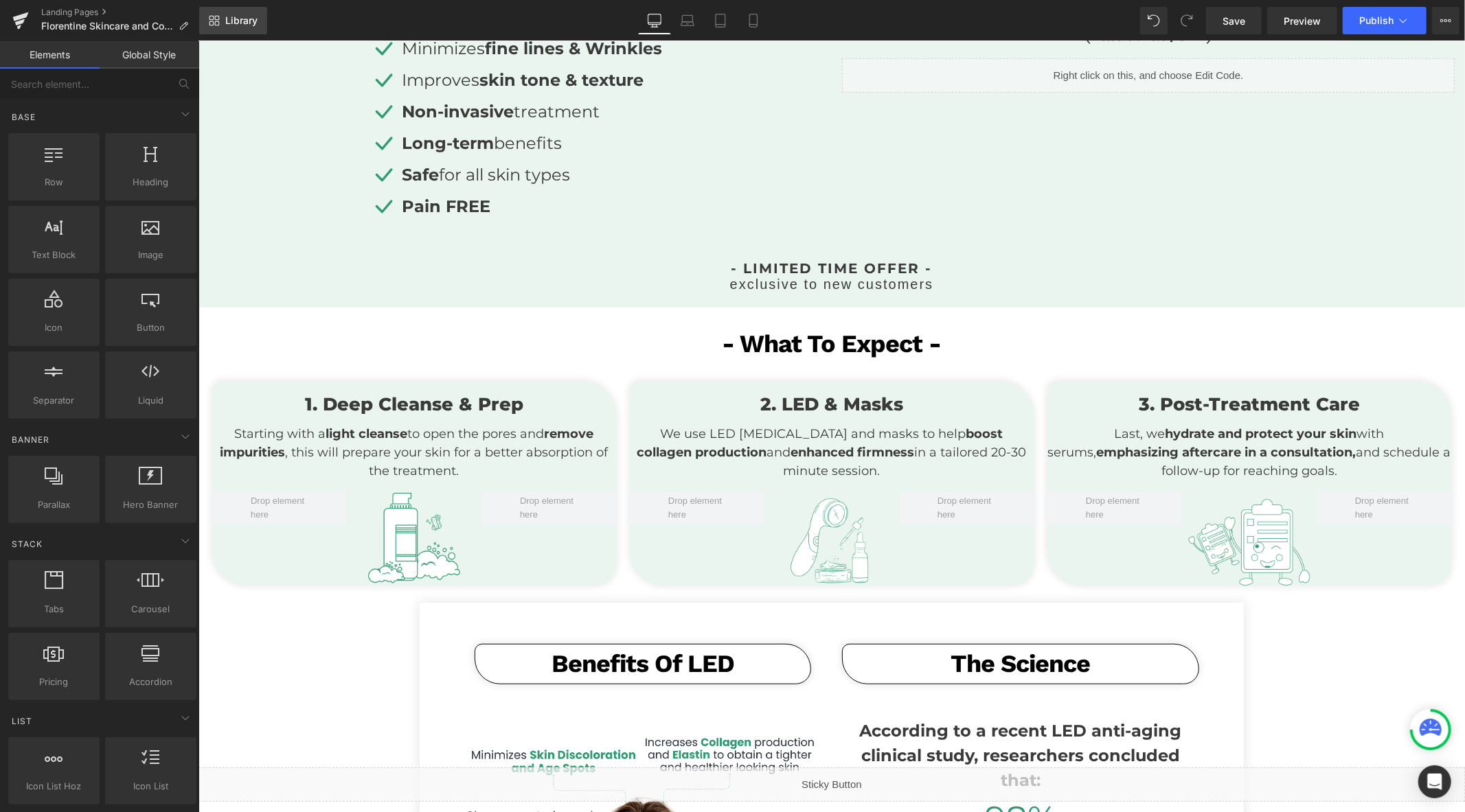
click at [236, 18] on span "Library" at bounding box center [241, 20] width 32 height 13
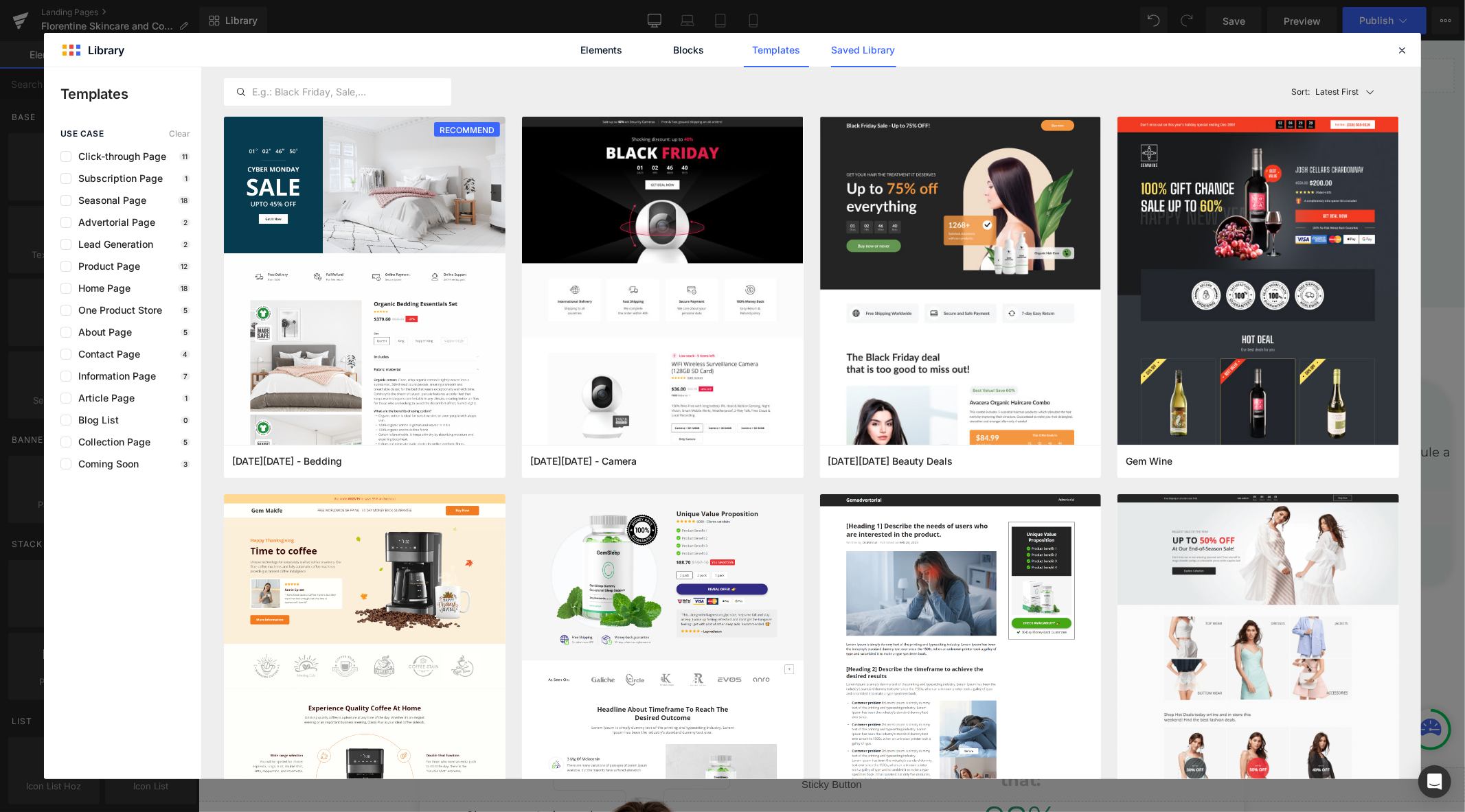
click at [887, 43] on link "Saved Library" at bounding box center [863, 50] width 65 height 34
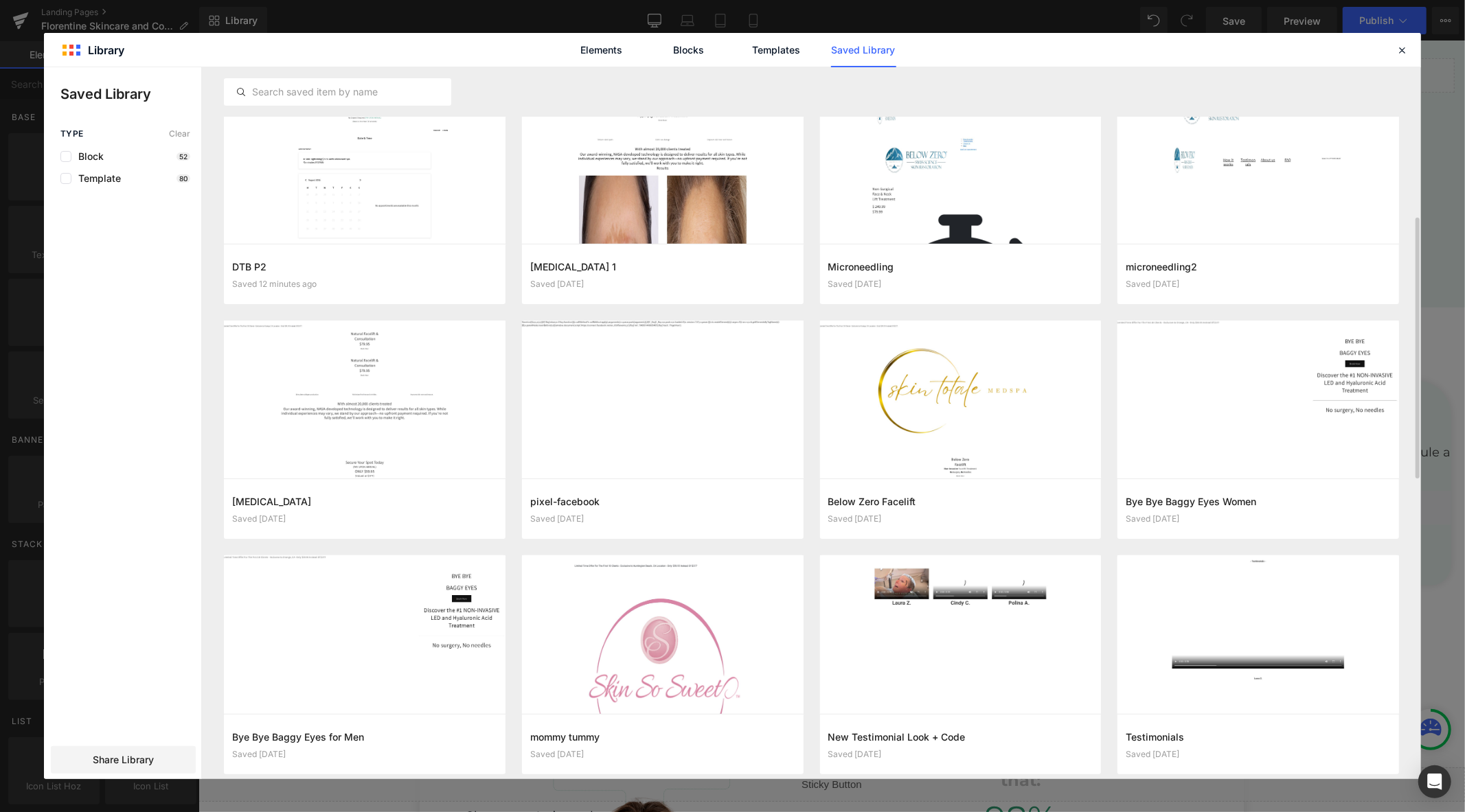
scroll to position [457, 0]
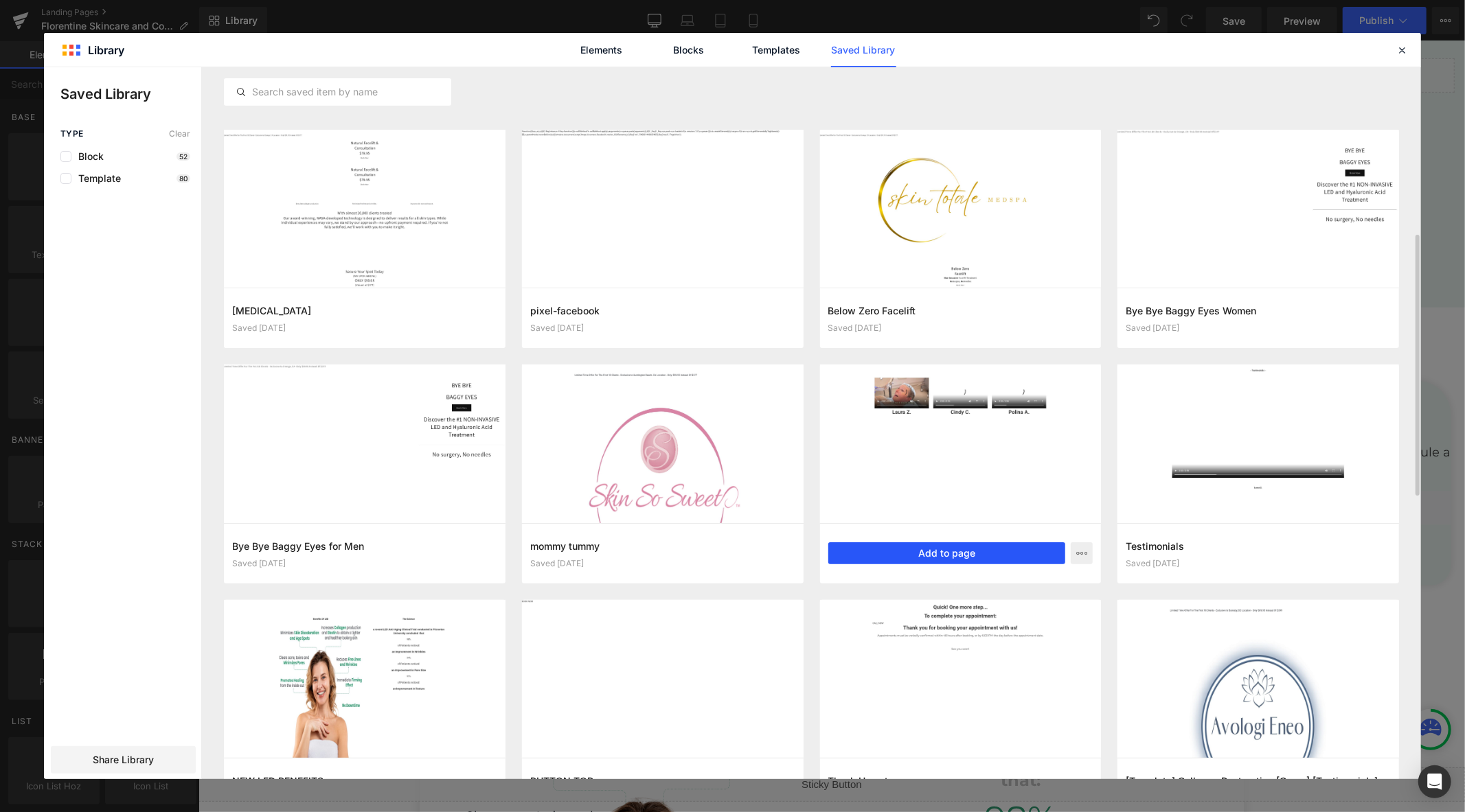
click at [973, 557] on button "Add to page" at bounding box center [947, 553] width 238 height 22
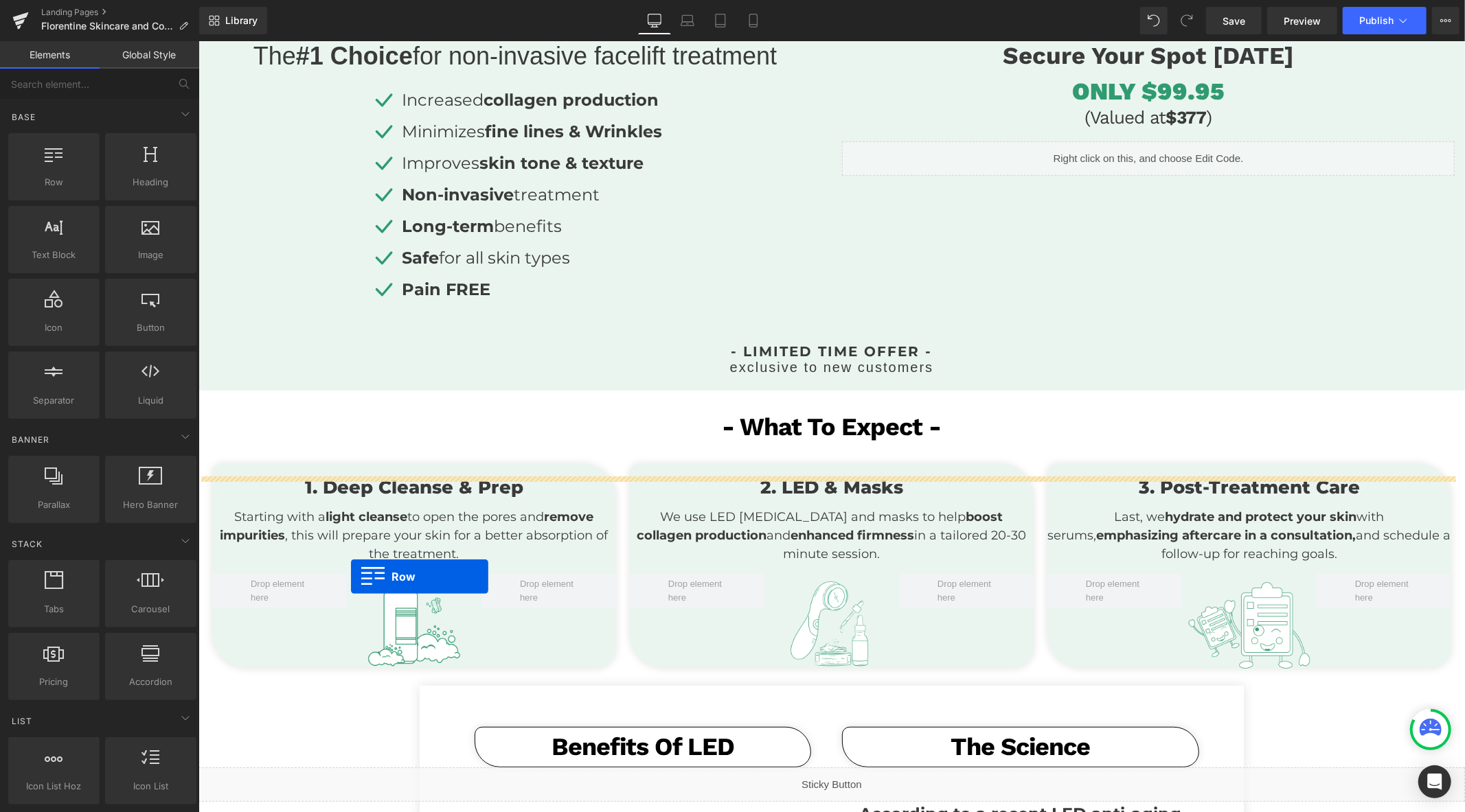
scroll to position [442, 0]
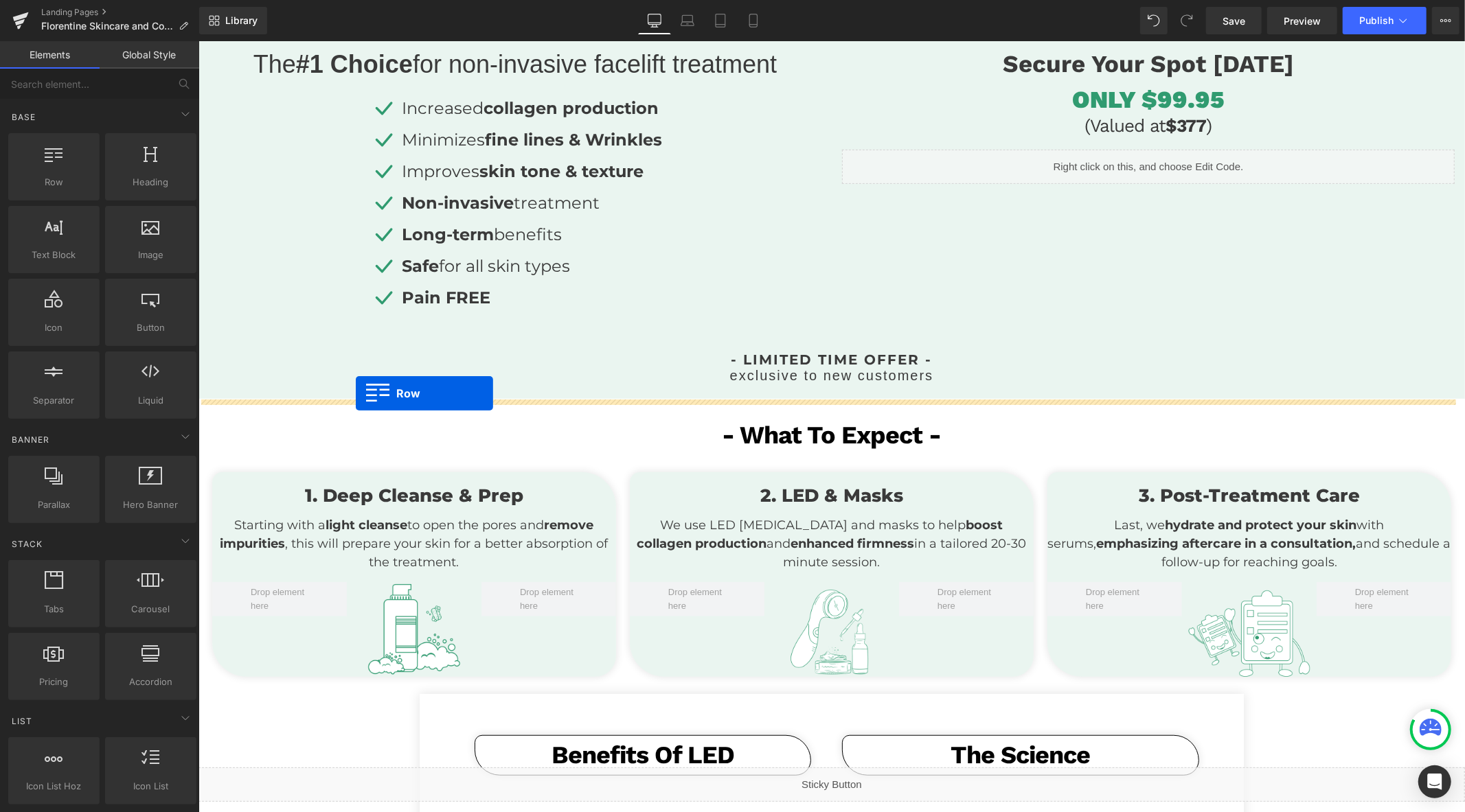
drag, startPoint x: 205, startPoint y: 560, endPoint x: 355, endPoint y: 393, distance: 224.5
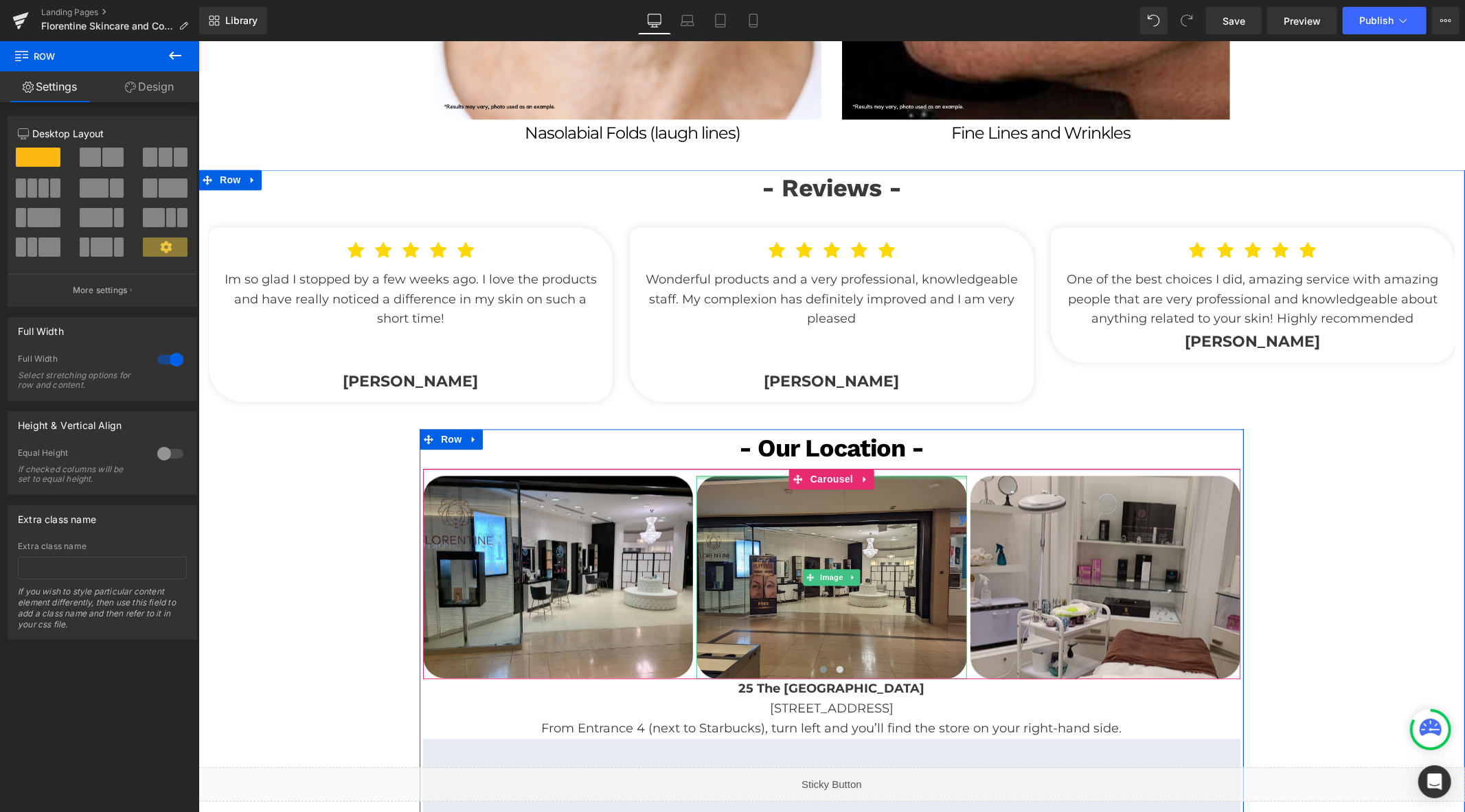
scroll to position [2211, 0]
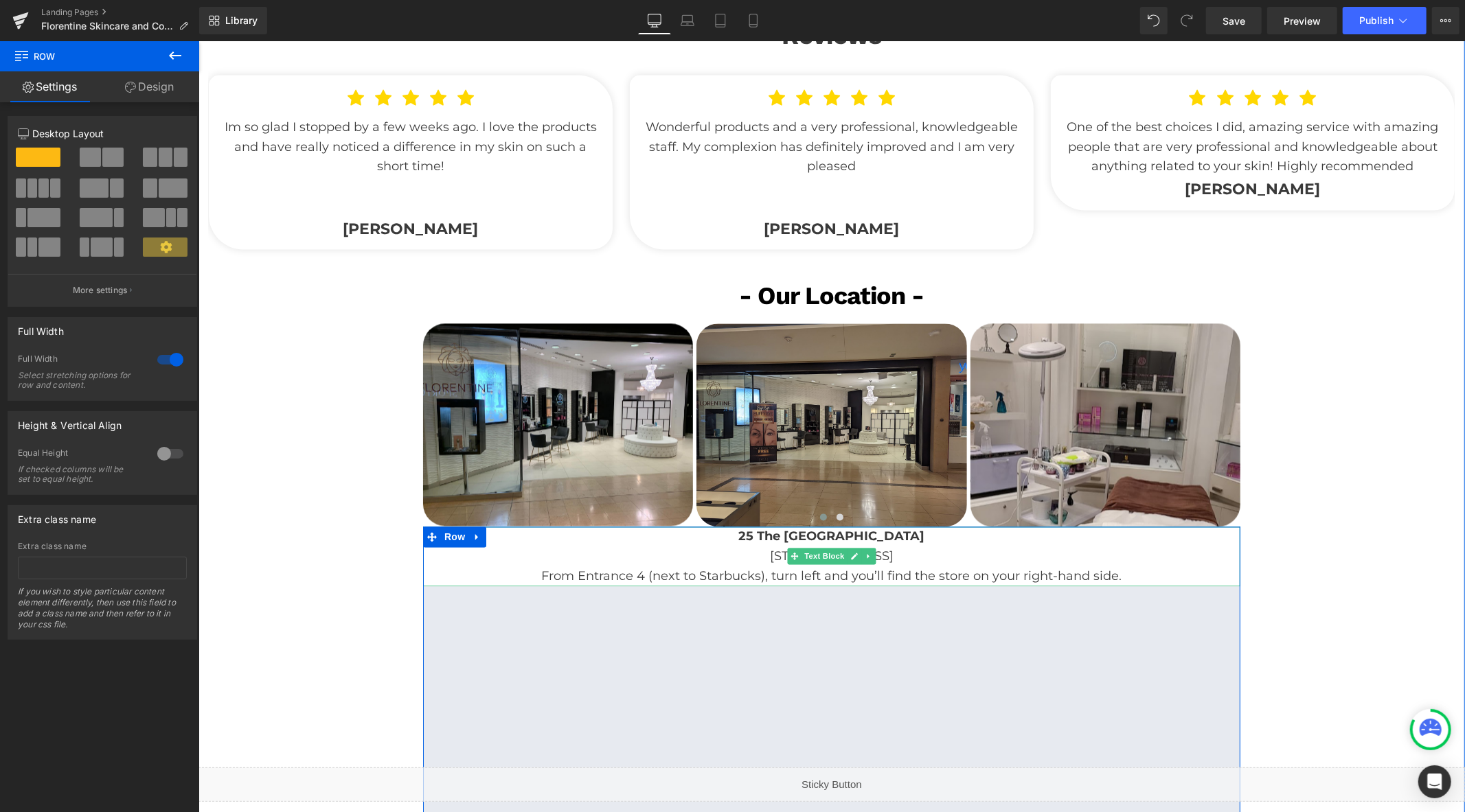
click at [769, 552] on span "[STREET_ADDRESS]" at bounding box center [830, 555] width 124 height 15
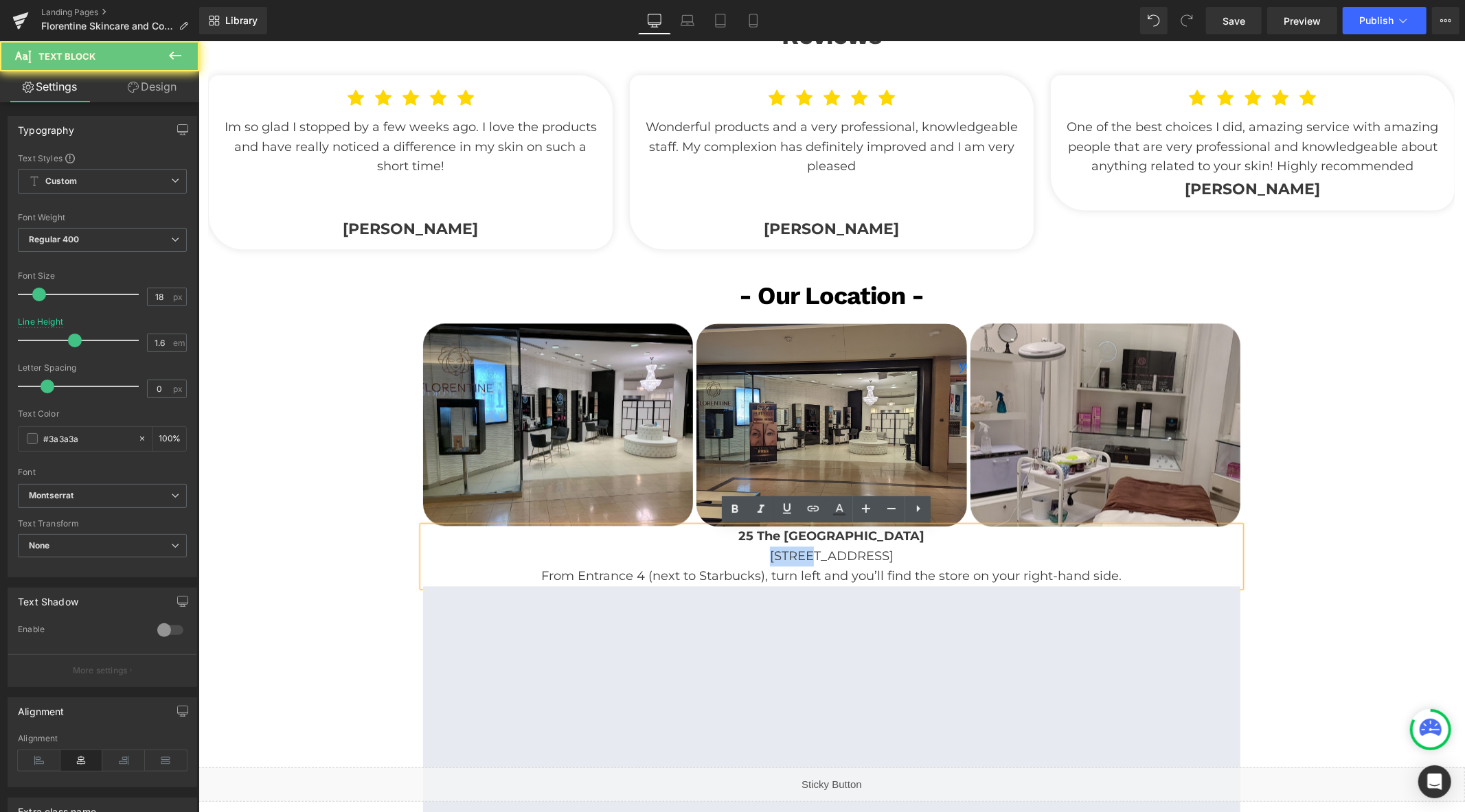
drag, startPoint x: 778, startPoint y: 558, endPoint x: 732, endPoint y: 557, distance: 46.0
click at [732, 557] on p "[STREET_ADDRESS]" at bounding box center [831, 556] width 817 height 19
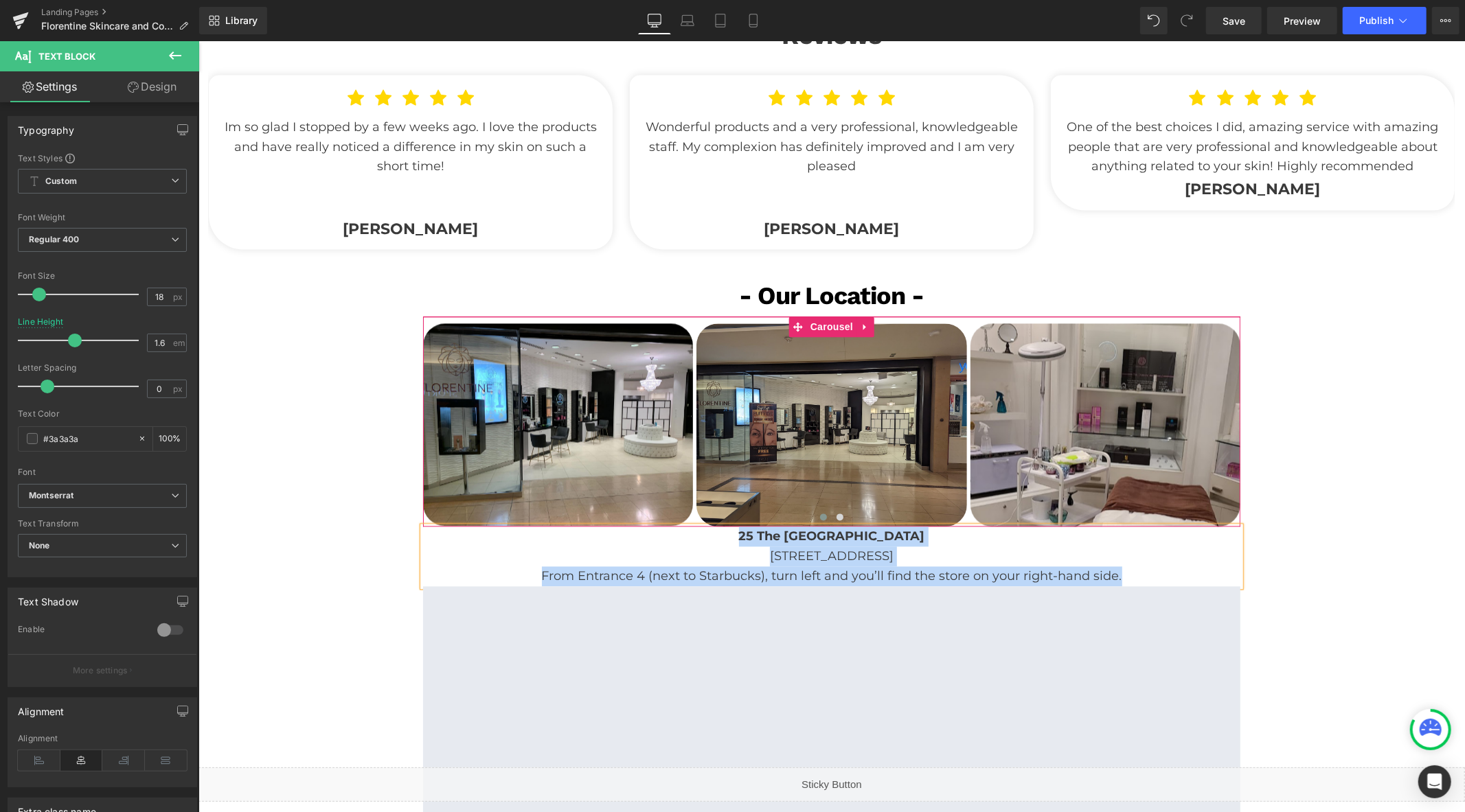
copy div "[STREET_ADDRESS] From Entrance 4 (next to Starbucks), turn left and you’ll find…"
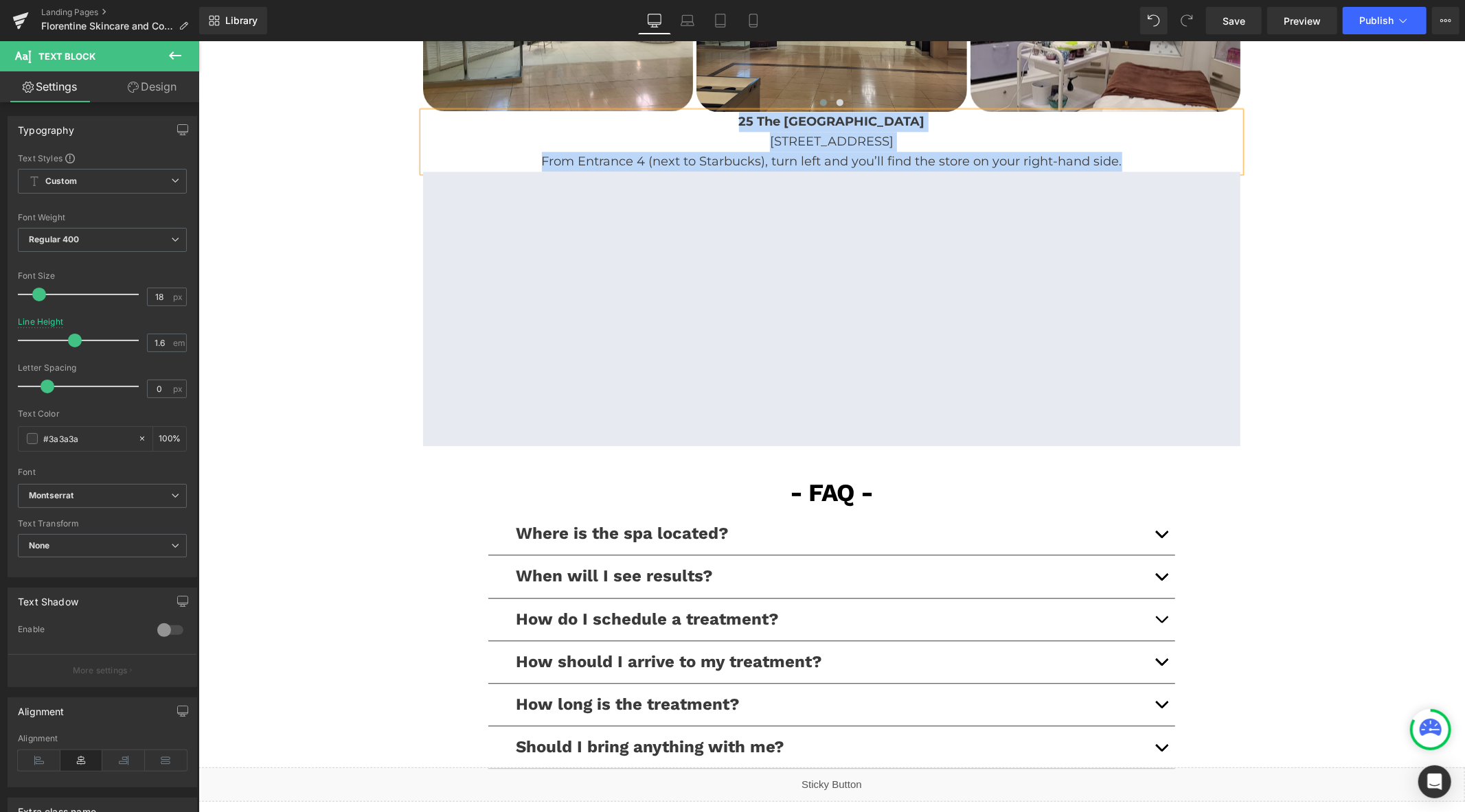
scroll to position [2745, 0]
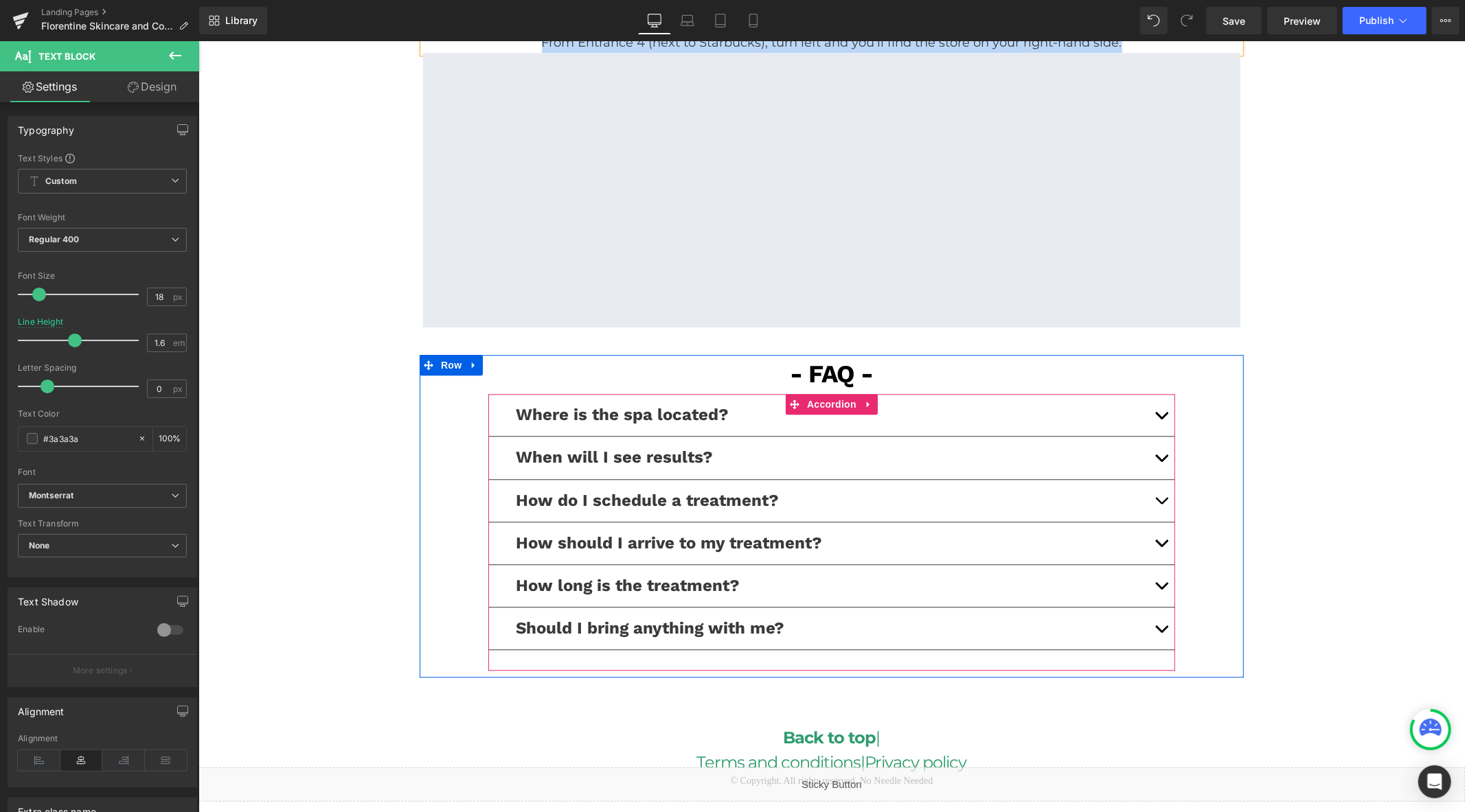
click at [1152, 419] on button "button" at bounding box center [1161, 413] width 27 height 42
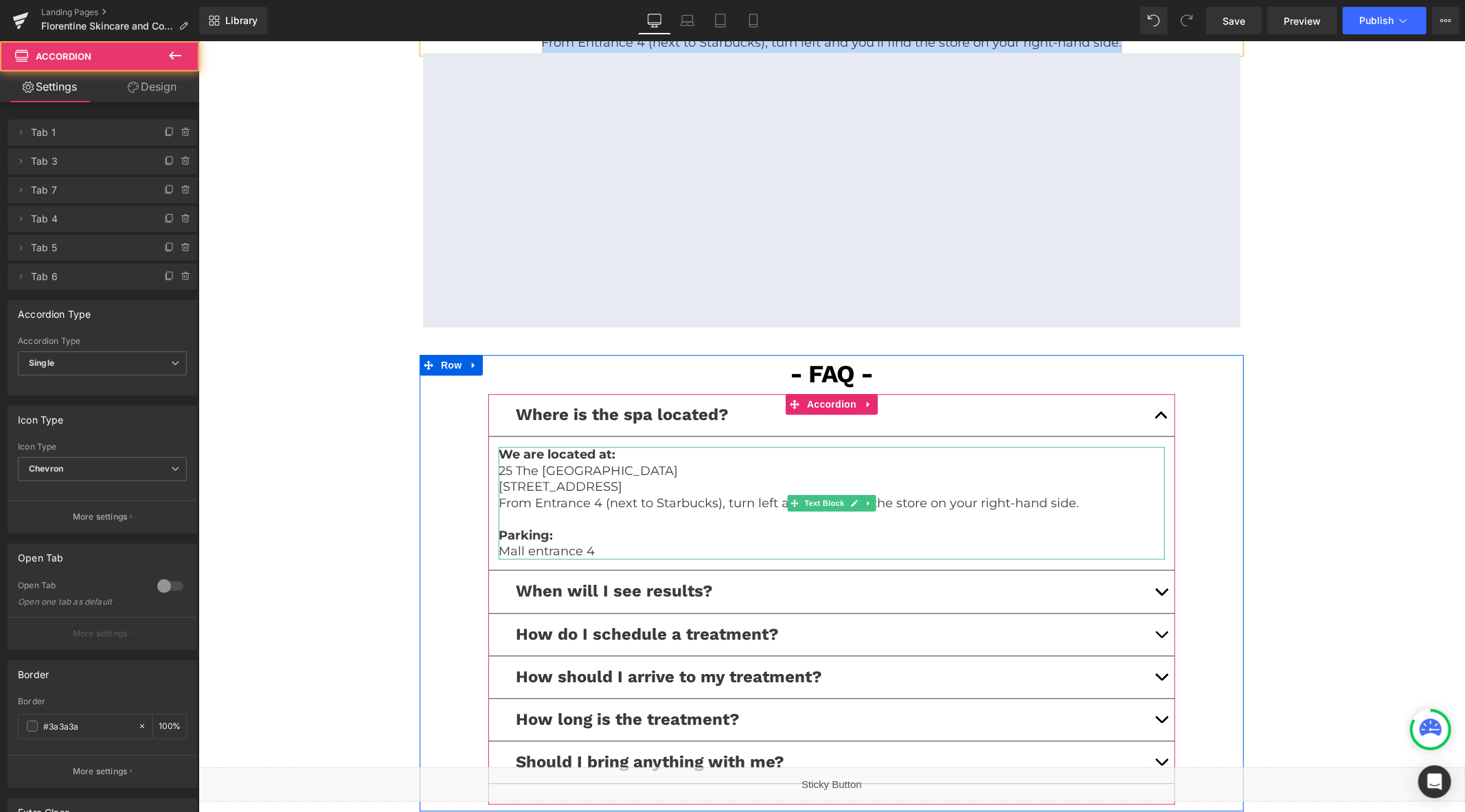
click at [589, 488] on p "[STREET_ADDRESS]" at bounding box center [830, 486] width 666 height 16
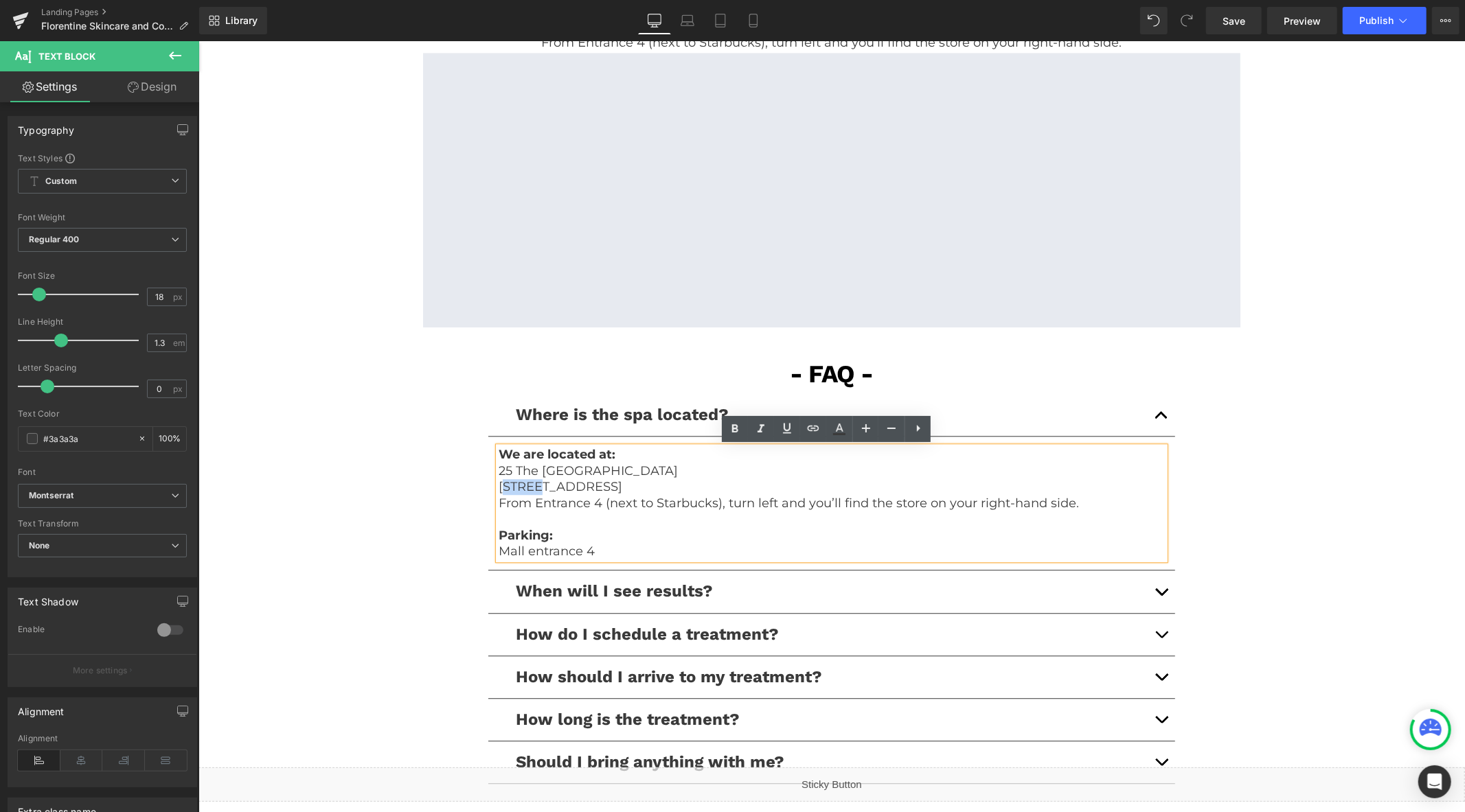
drag, startPoint x: 536, startPoint y: 490, endPoint x: 500, endPoint y: 490, distance: 36.0
click at [500, 490] on p "[STREET_ADDRESS]" at bounding box center [830, 486] width 666 height 16
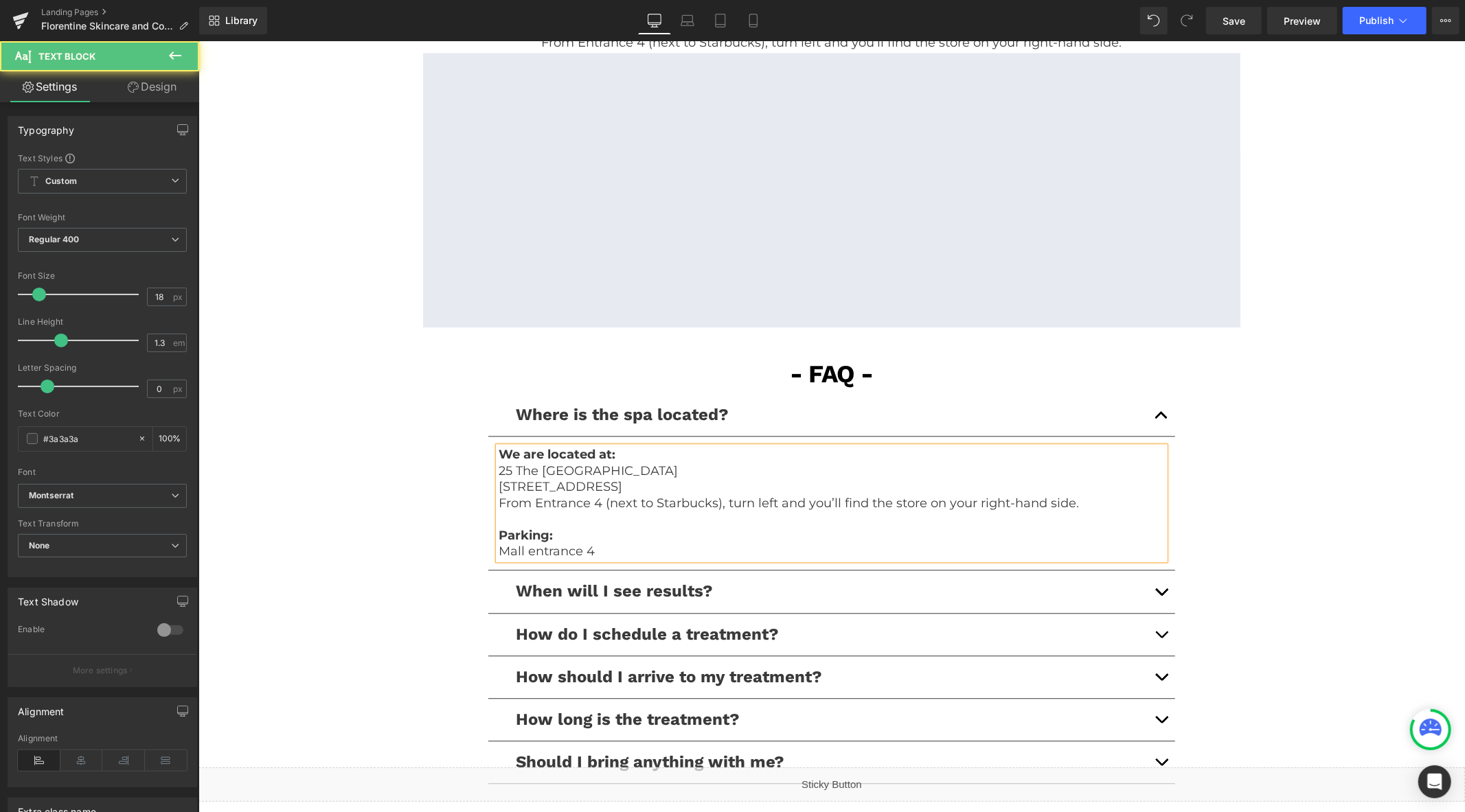
click at [645, 551] on p "Mall entrance 4" at bounding box center [830, 551] width 666 height 16
copy div "We are located at: 25 The West Mall Etobicoke, ON M9C 1B8, Canadá From Entrance…"
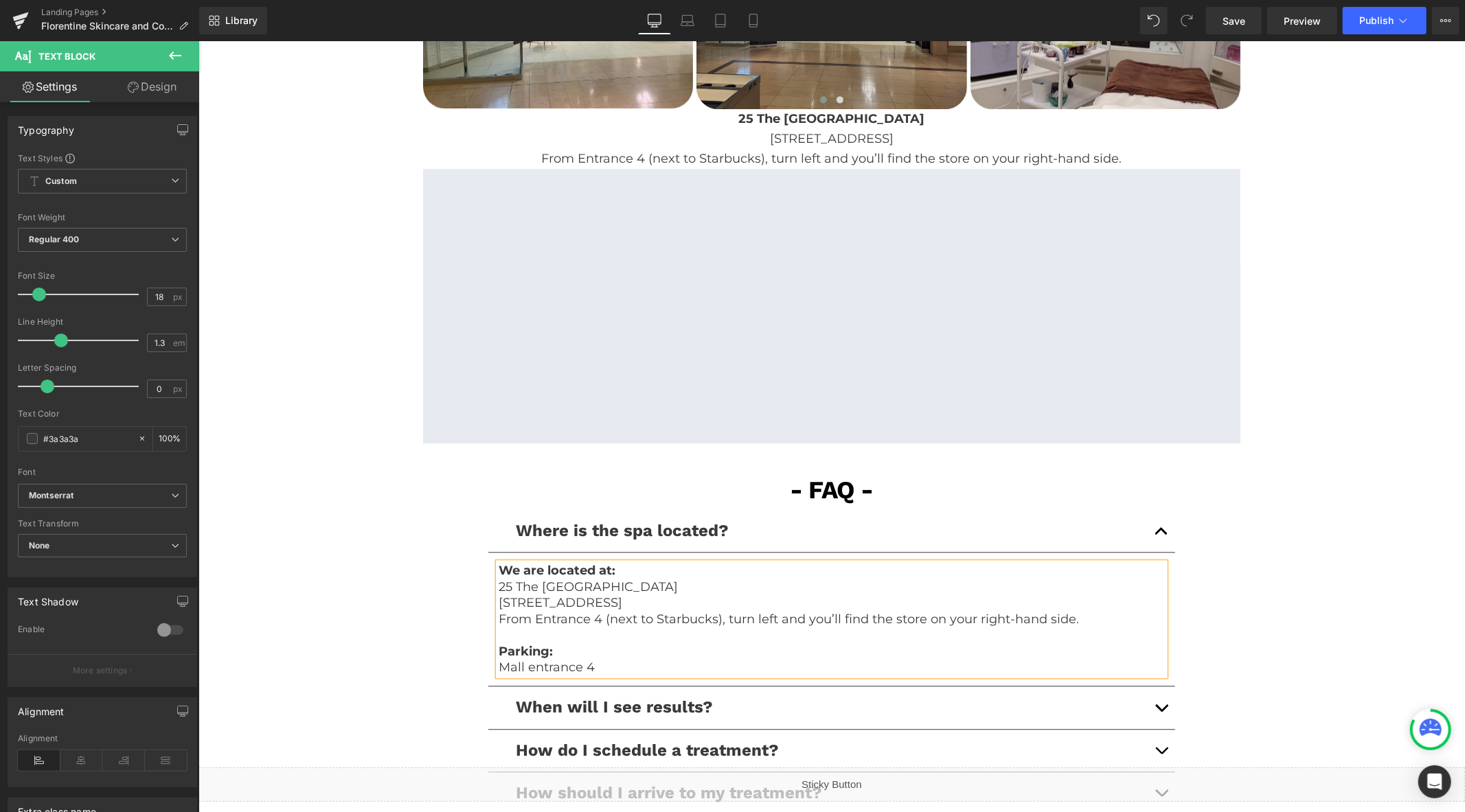
scroll to position [2287, 0]
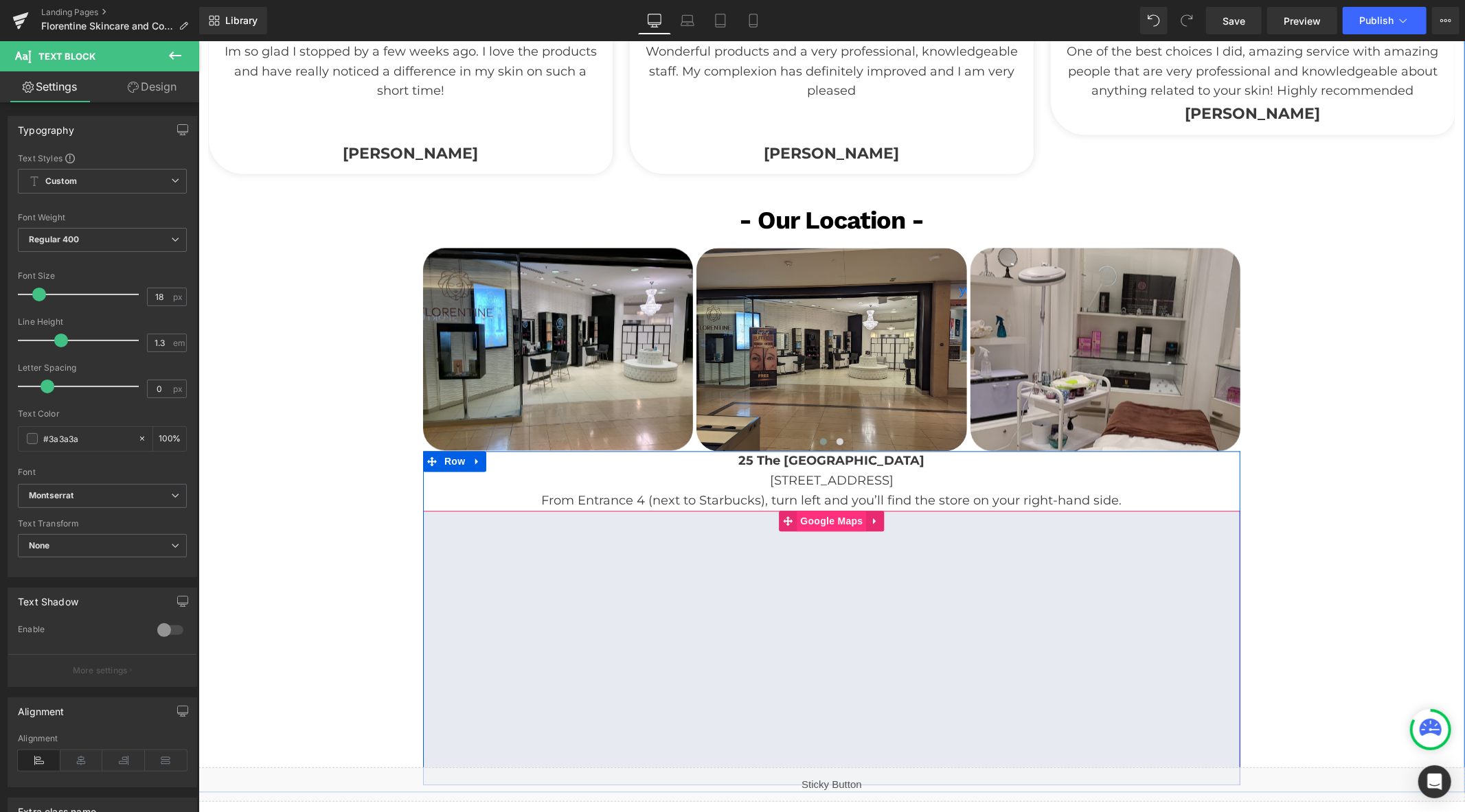
click at [810, 517] on span "Google Maps" at bounding box center [830, 520] width 69 height 20
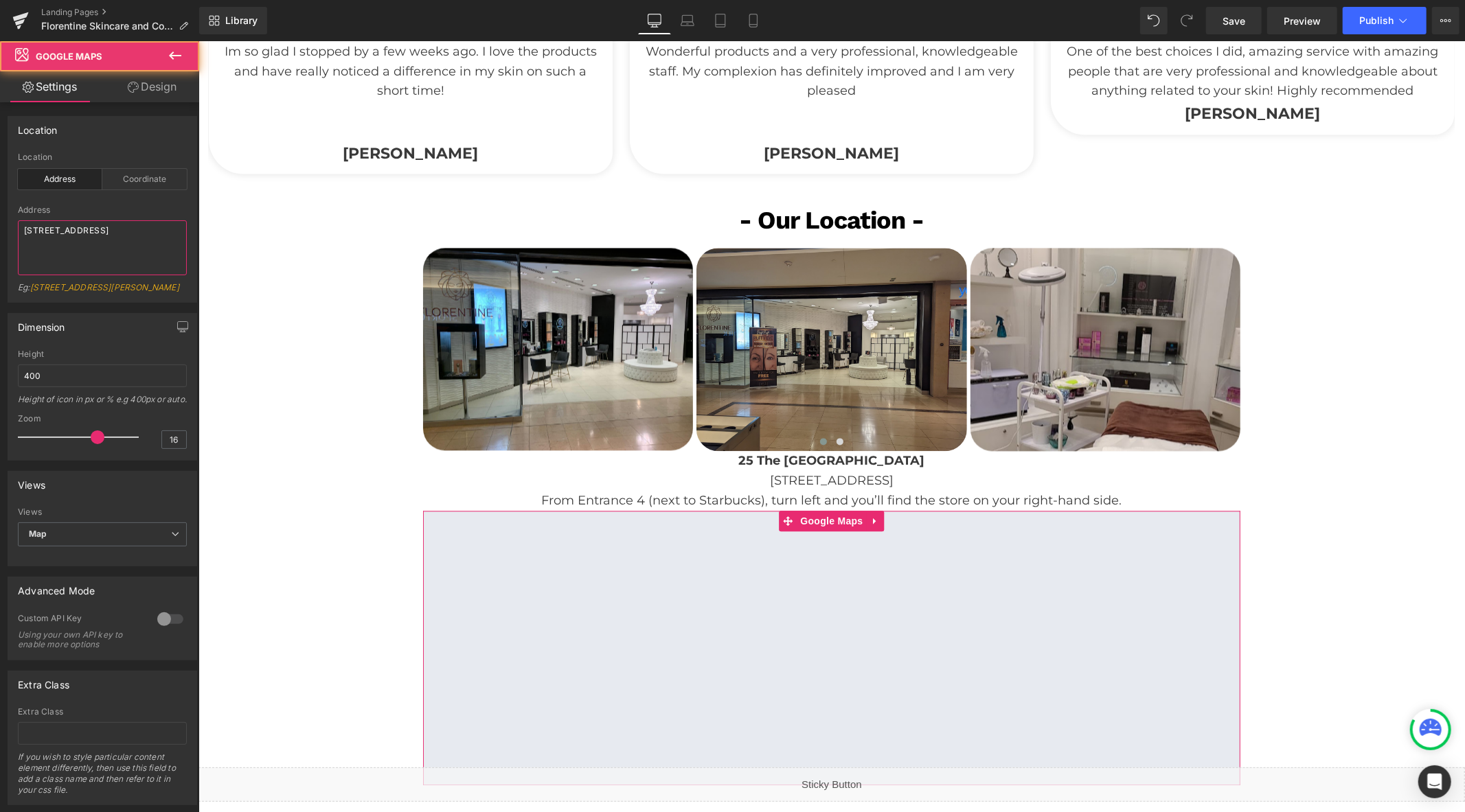
click at [92, 243] on textarea "[STREET_ADDRESS]" at bounding box center [101, 248] width 169 height 55
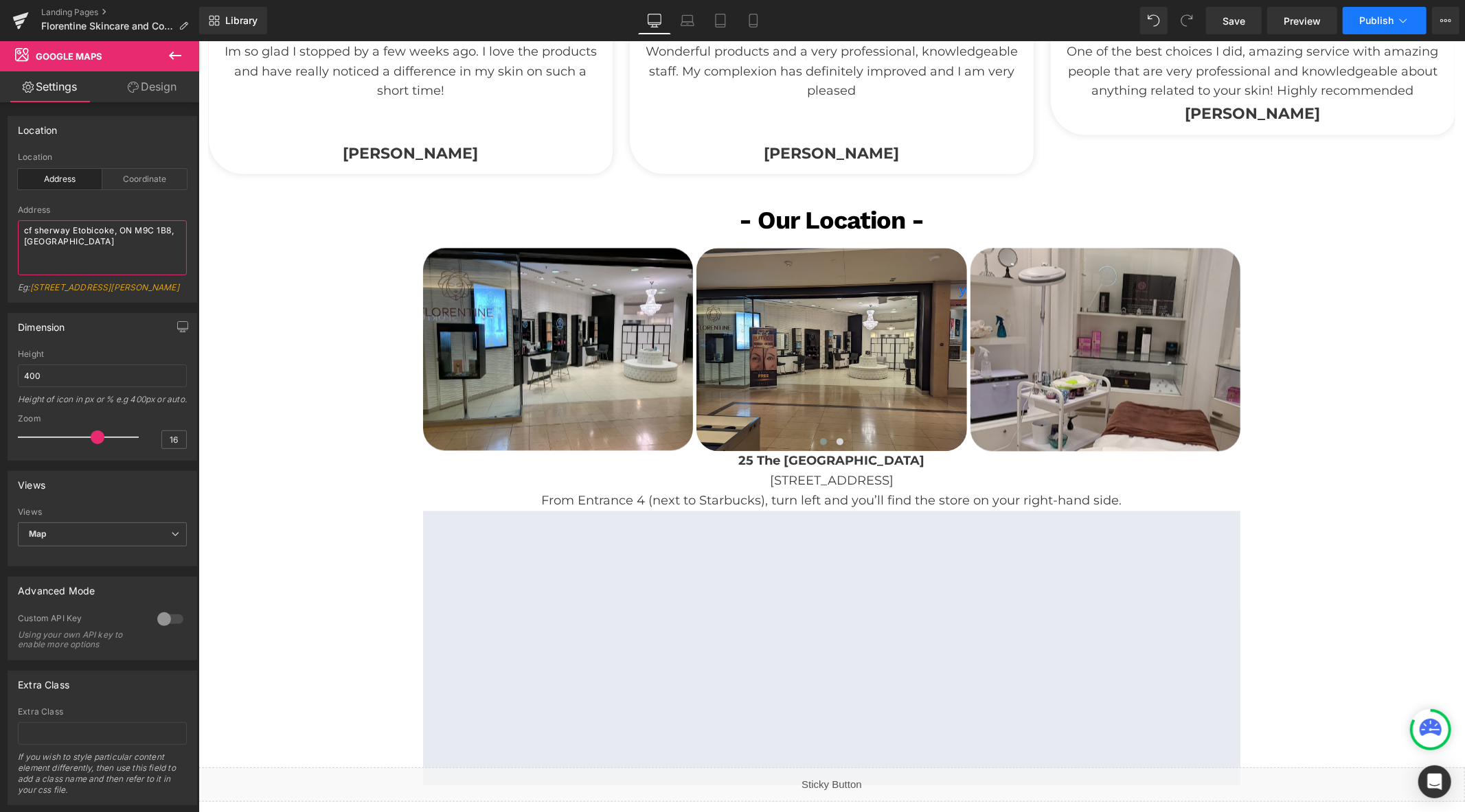
type textarea "cf sherway Etobicoke, ON M9C 1B8, [GEOGRAPHIC_DATA]"
click at [1368, 22] on span "Publish" at bounding box center [1375, 19] width 34 height 11
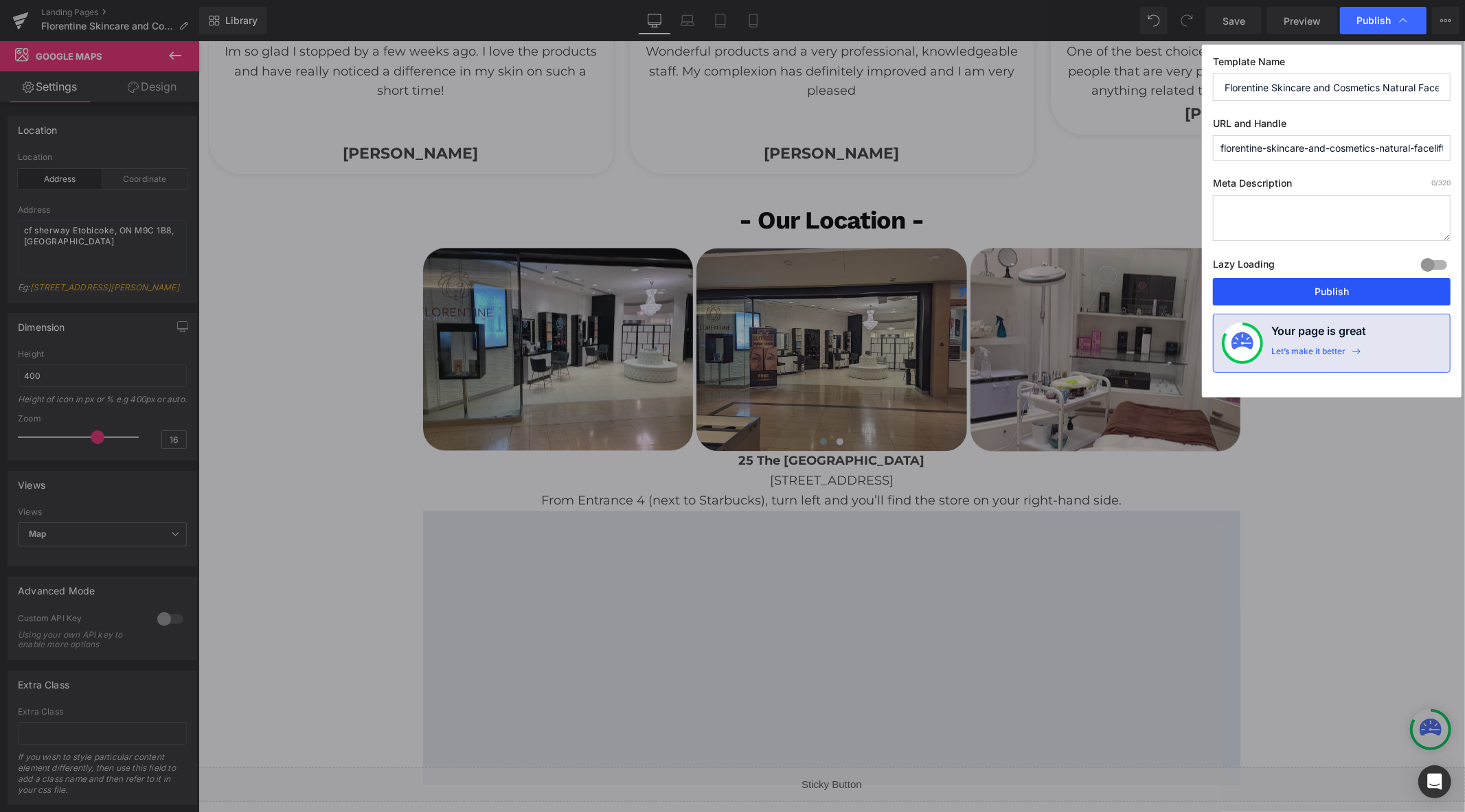
drag, startPoint x: 1326, startPoint y: 295, endPoint x: 965, endPoint y: 97, distance: 411.7
click at [1326, 295] on button "Publish" at bounding box center [1331, 291] width 238 height 27
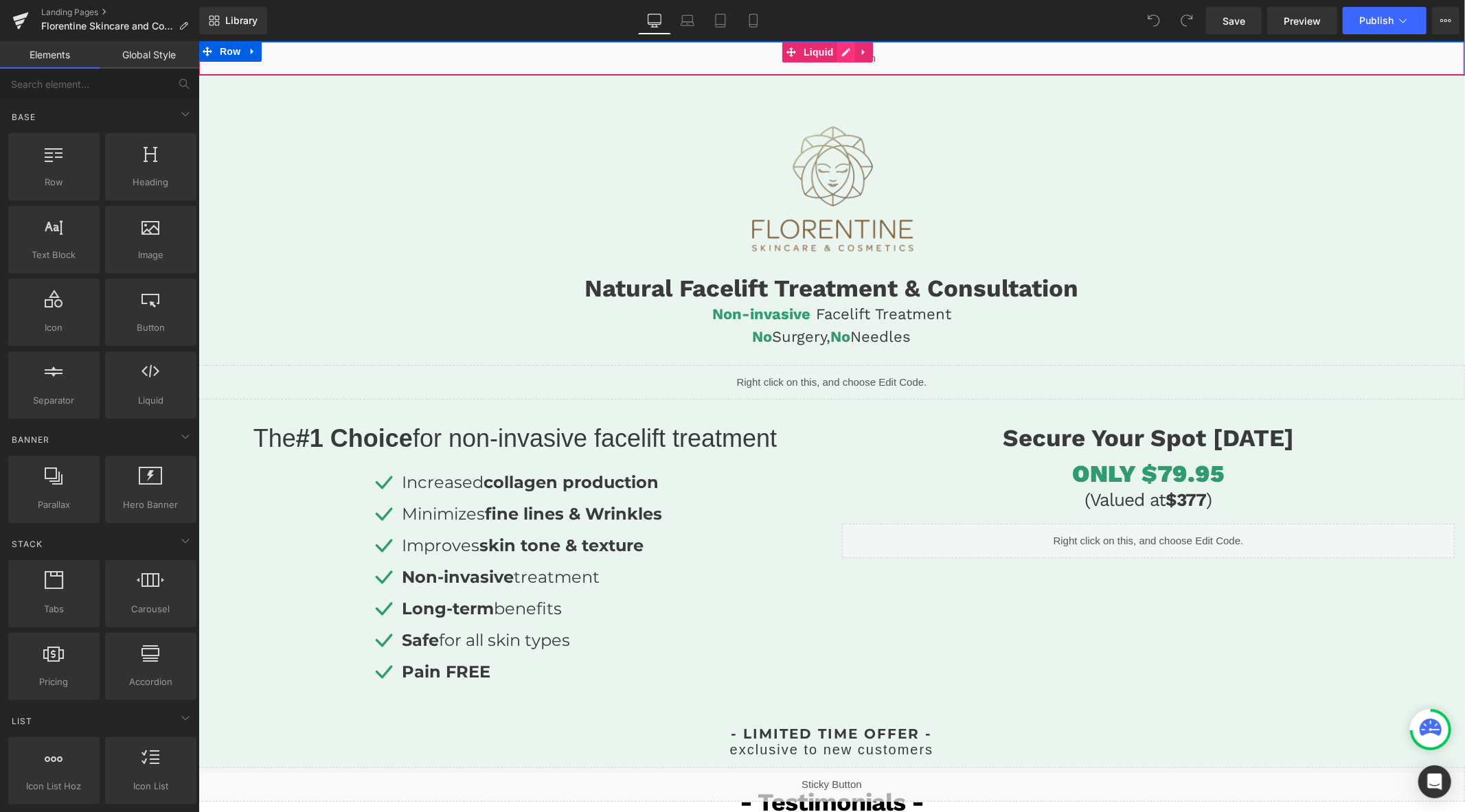
click at [847, 50] on div "Liquid" at bounding box center [831, 58] width 1266 height 34
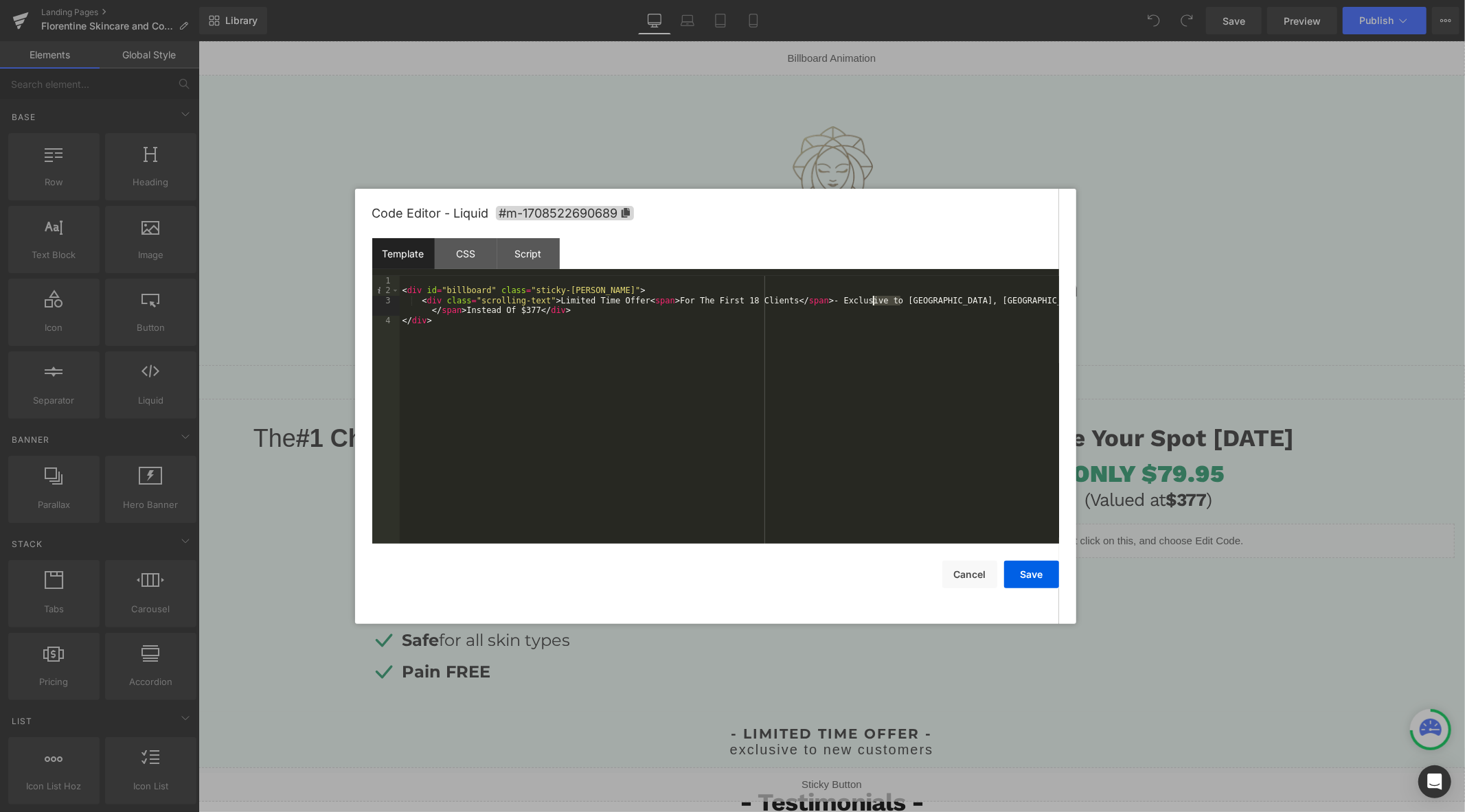
drag, startPoint x: 900, startPoint y: 300, endPoint x: 872, endPoint y: 302, distance: 28.1
click at [872, 302] on div "< div id = "billboard" class = "sticky-[PERSON_NAME]" > < div class = "scrollin…" at bounding box center [730, 419] width 659 height 288
click at [1031, 575] on button "Save" at bounding box center [1031, 574] width 55 height 27
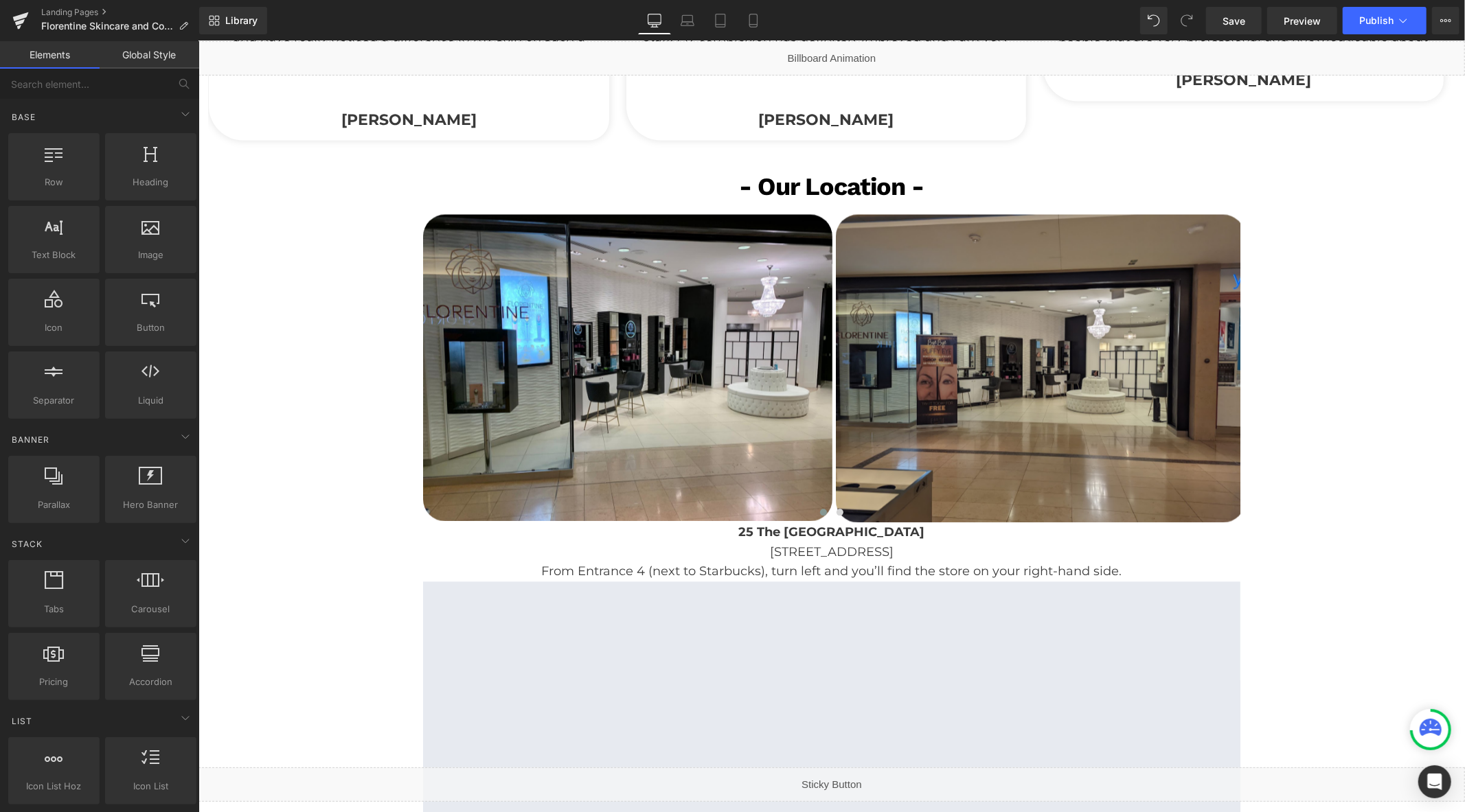
scroll to position [2364, 0]
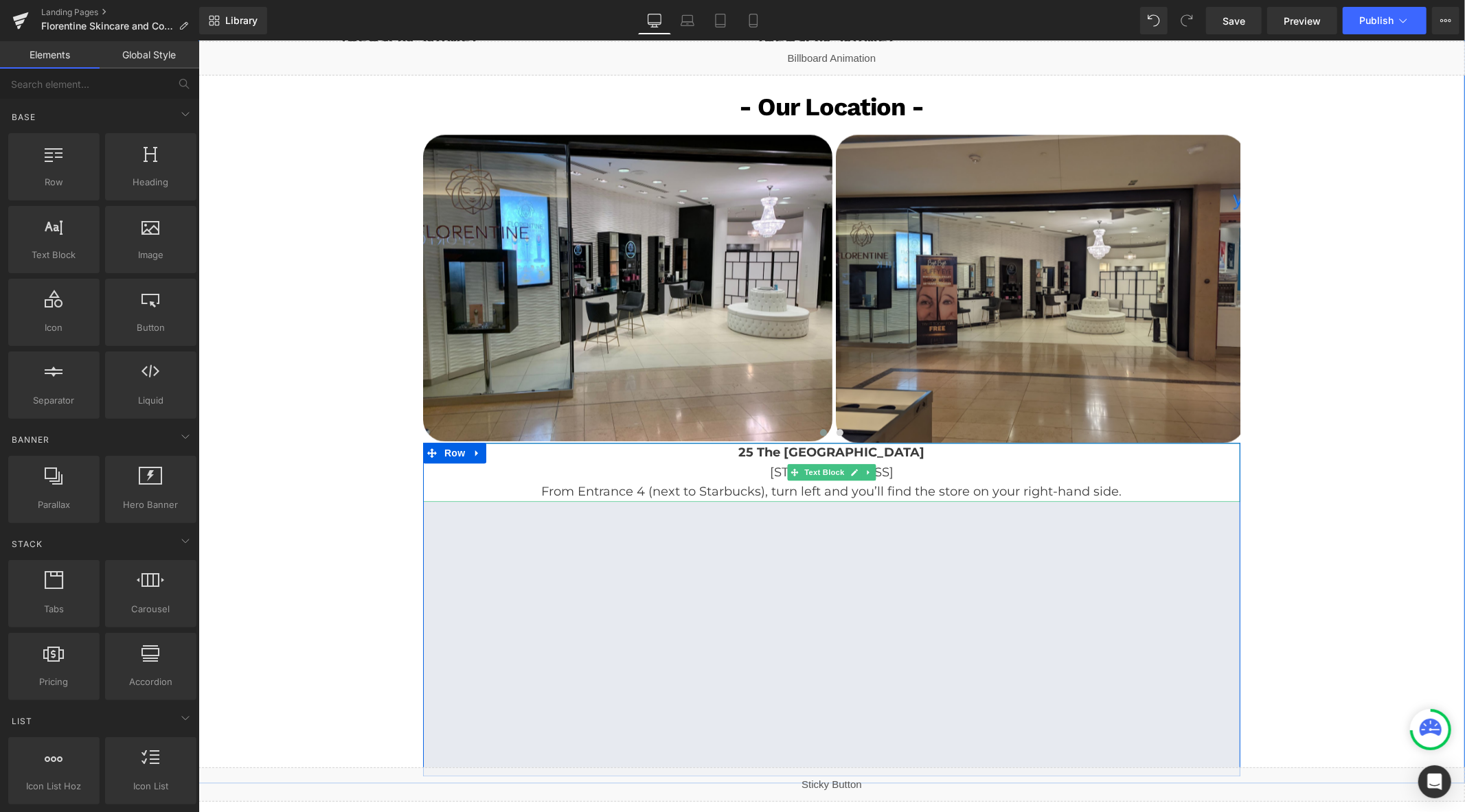
click at [776, 472] on span "[STREET_ADDRESS]" at bounding box center [830, 471] width 124 height 15
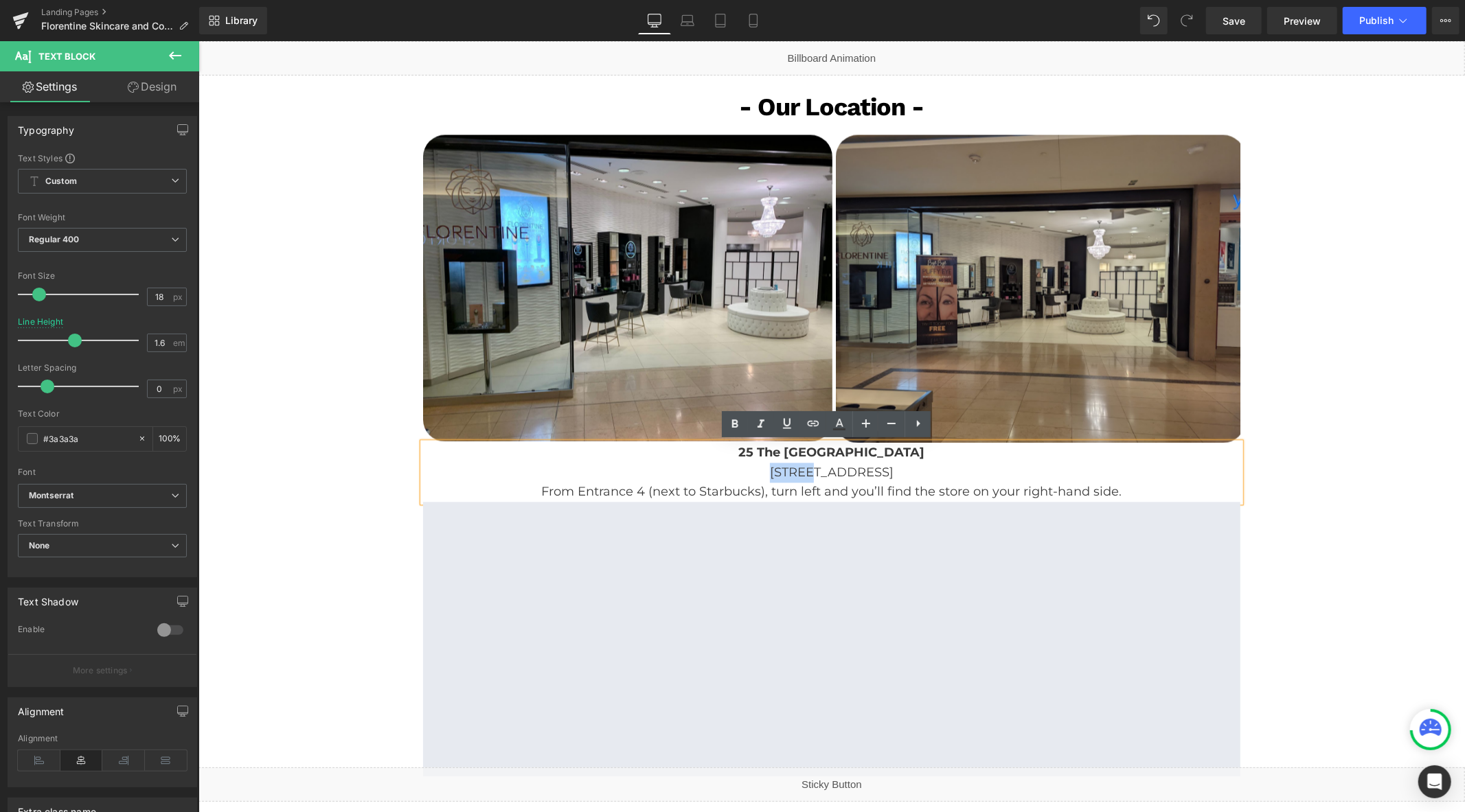
drag, startPoint x: 778, startPoint y: 474, endPoint x: 737, endPoint y: 472, distance: 41.0
click at [769, 472] on span "[STREET_ADDRESS]" at bounding box center [830, 471] width 124 height 15
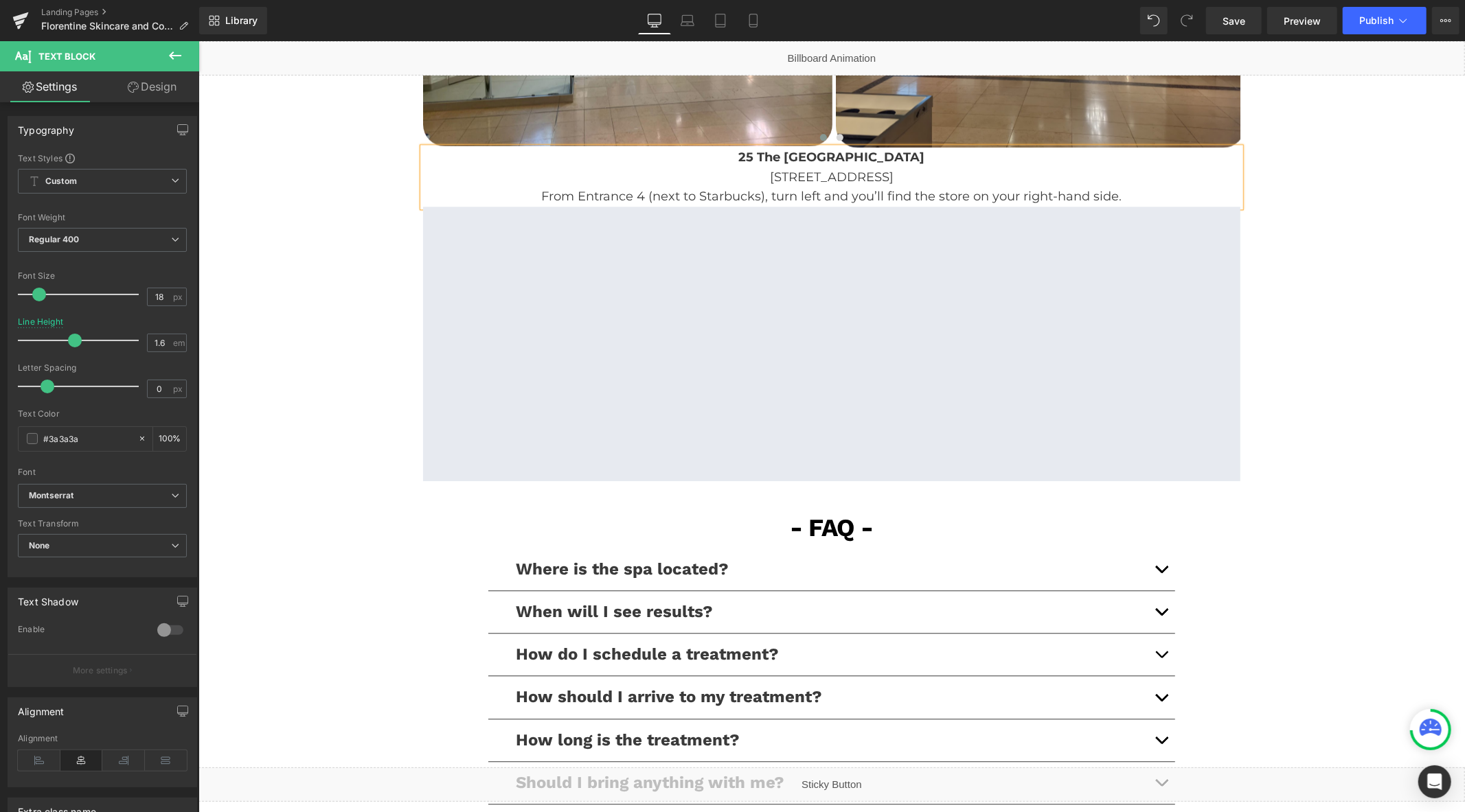
scroll to position [2745, 0]
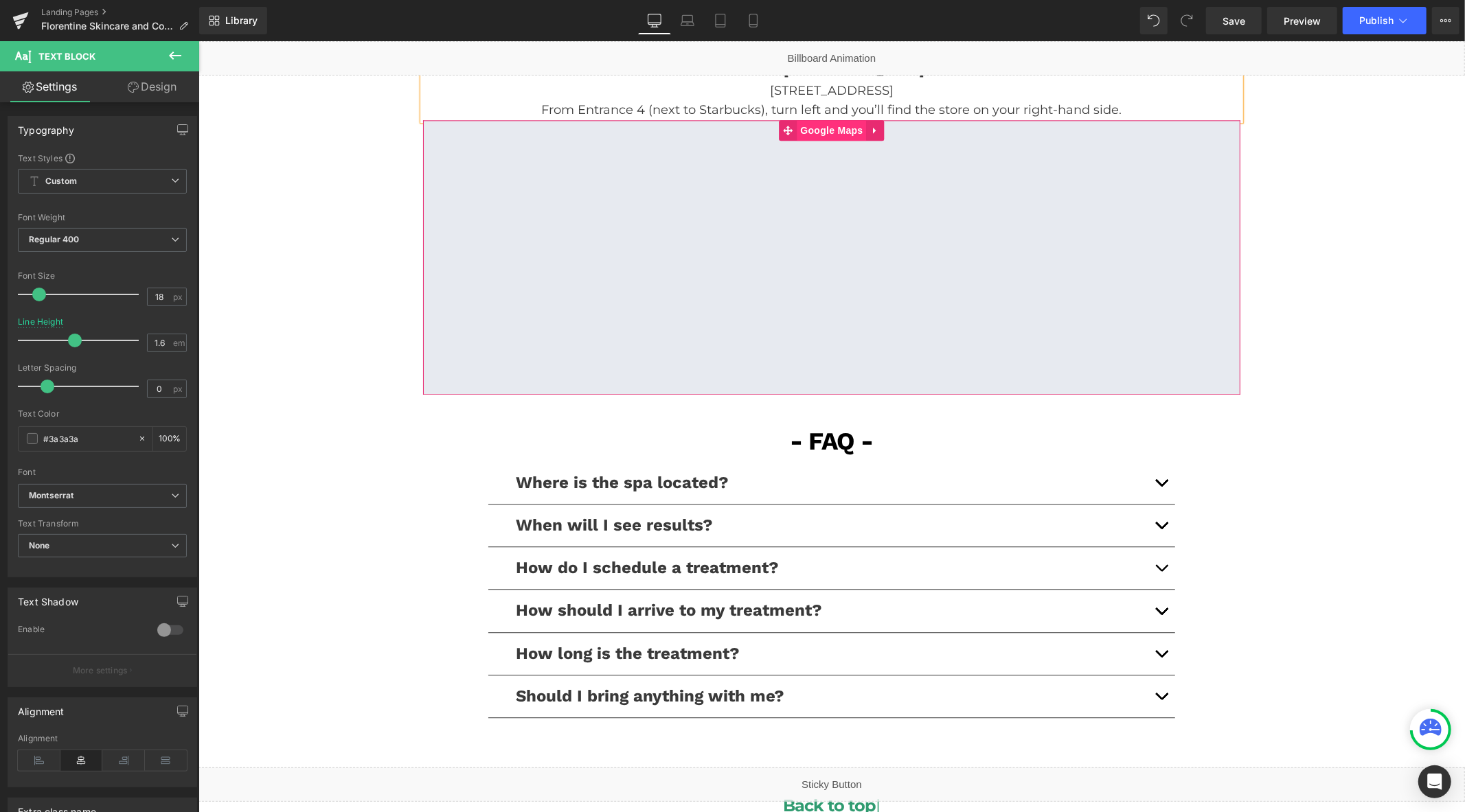
click at [822, 131] on span "Google Maps" at bounding box center [830, 129] width 69 height 20
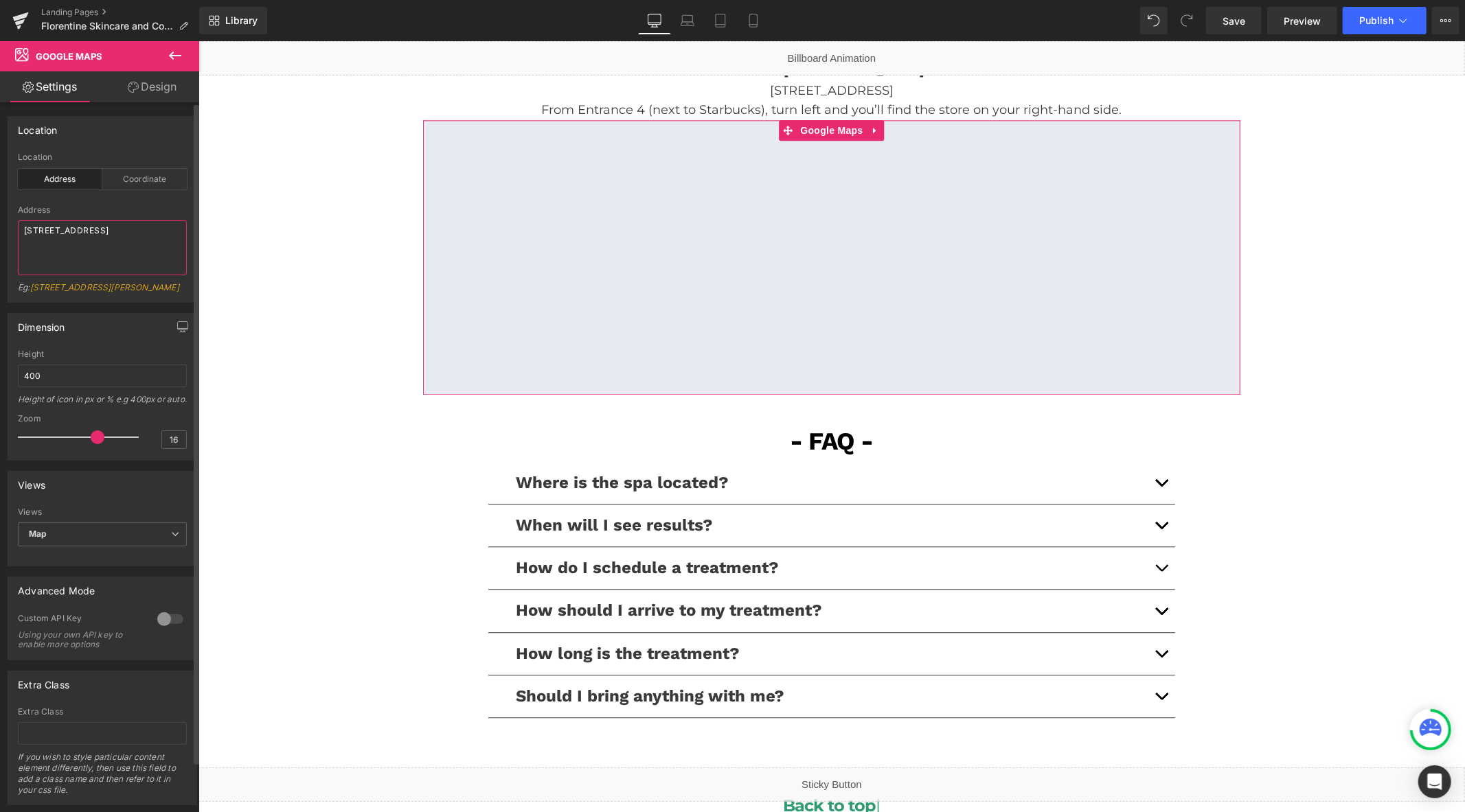
drag, startPoint x: 131, startPoint y: 231, endPoint x: 104, endPoint y: 231, distance: 27.0
click at [104, 231] on textarea "[STREET_ADDRESS]" at bounding box center [101, 248] width 169 height 55
type textarea "CF Sherway"
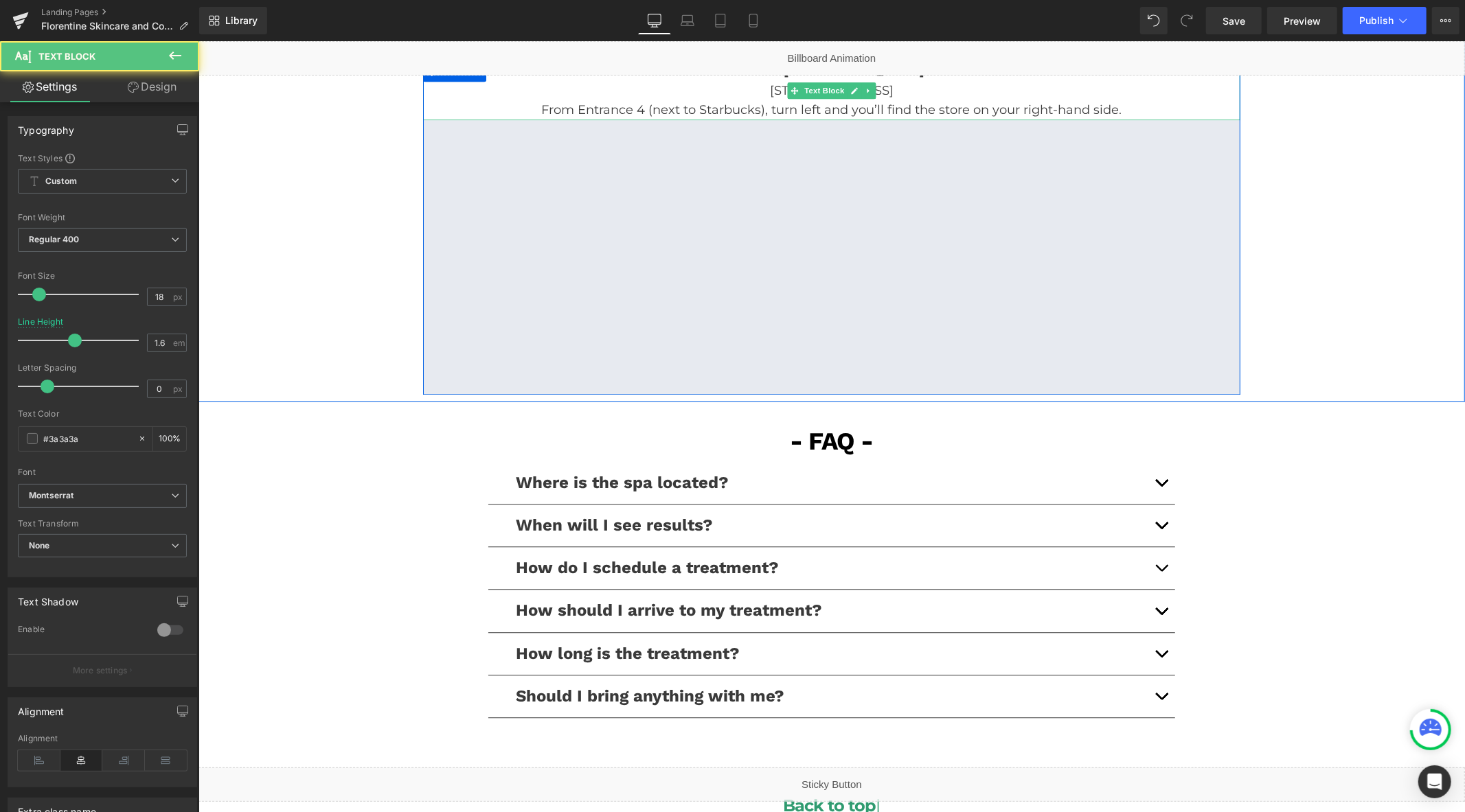
click at [926, 90] on p "[STREET_ADDRESS]" at bounding box center [831, 90] width 817 height 19
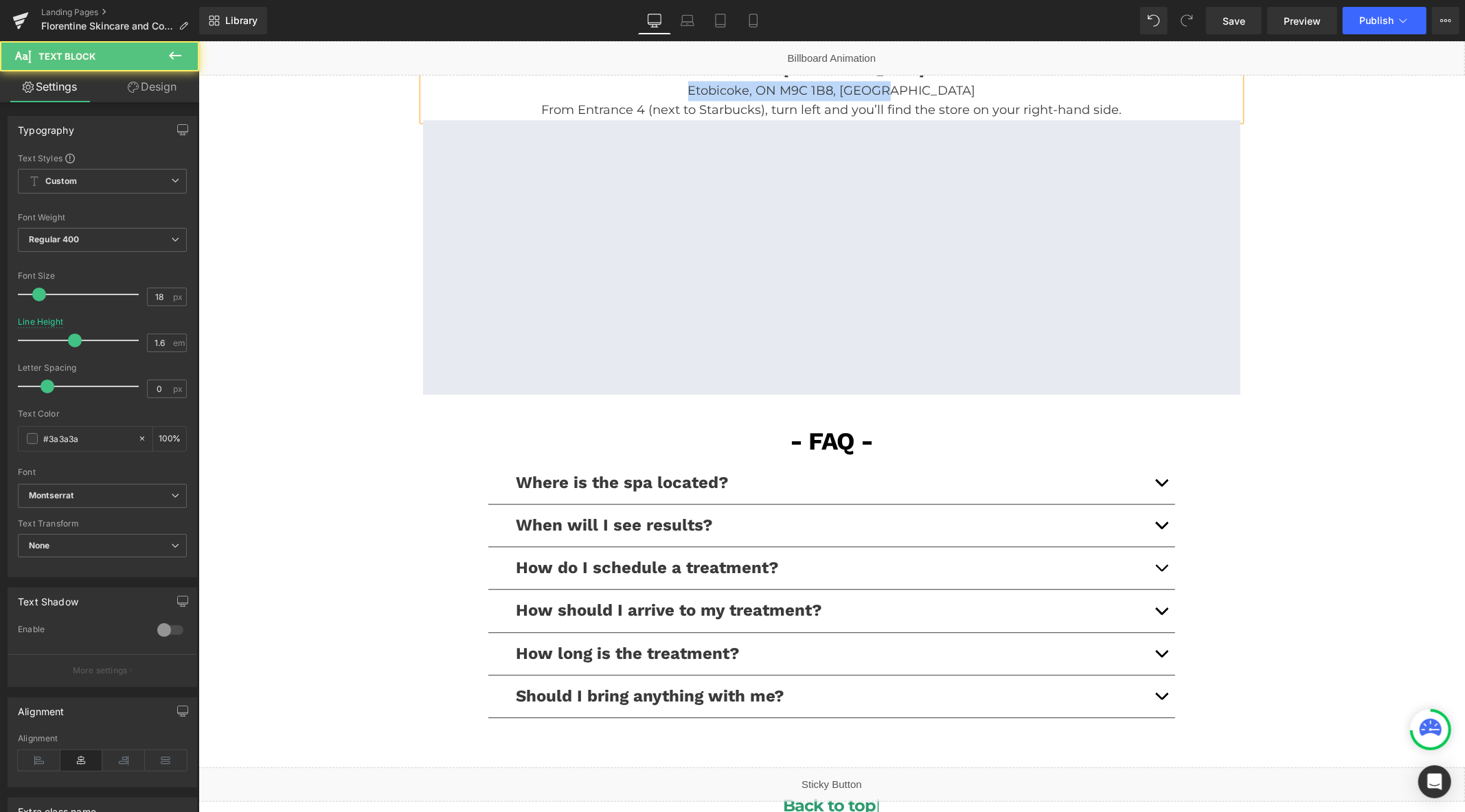
drag, startPoint x: 925, startPoint y: 91, endPoint x: 668, endPoint y: 83, distance: 257.1
click at [668, 83] on p "Etobicoke, ON M9C 1B8, [GEOGRAPHIC_DATA]" at bounding box center [831, 90] width 817 height 19
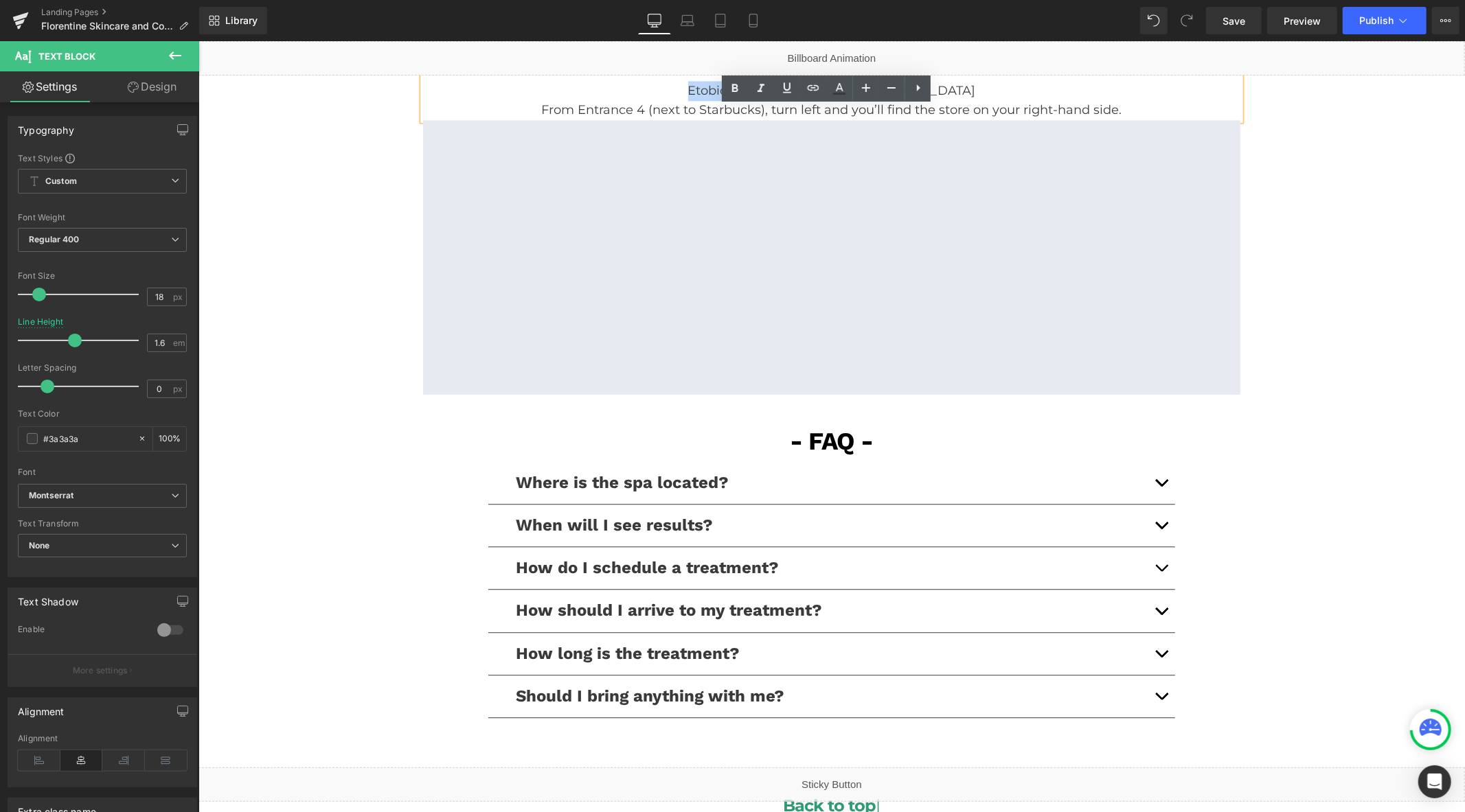
click at [653, 93] on p "Etobicoke, ON M9C 1B8, [GEOGRAPHIC_DATA]" at bounding box center [831, 90] width 817 height 19
click at [841, 129] on span "Google Maps" at bounding box center [830, 129] width 69 height 20
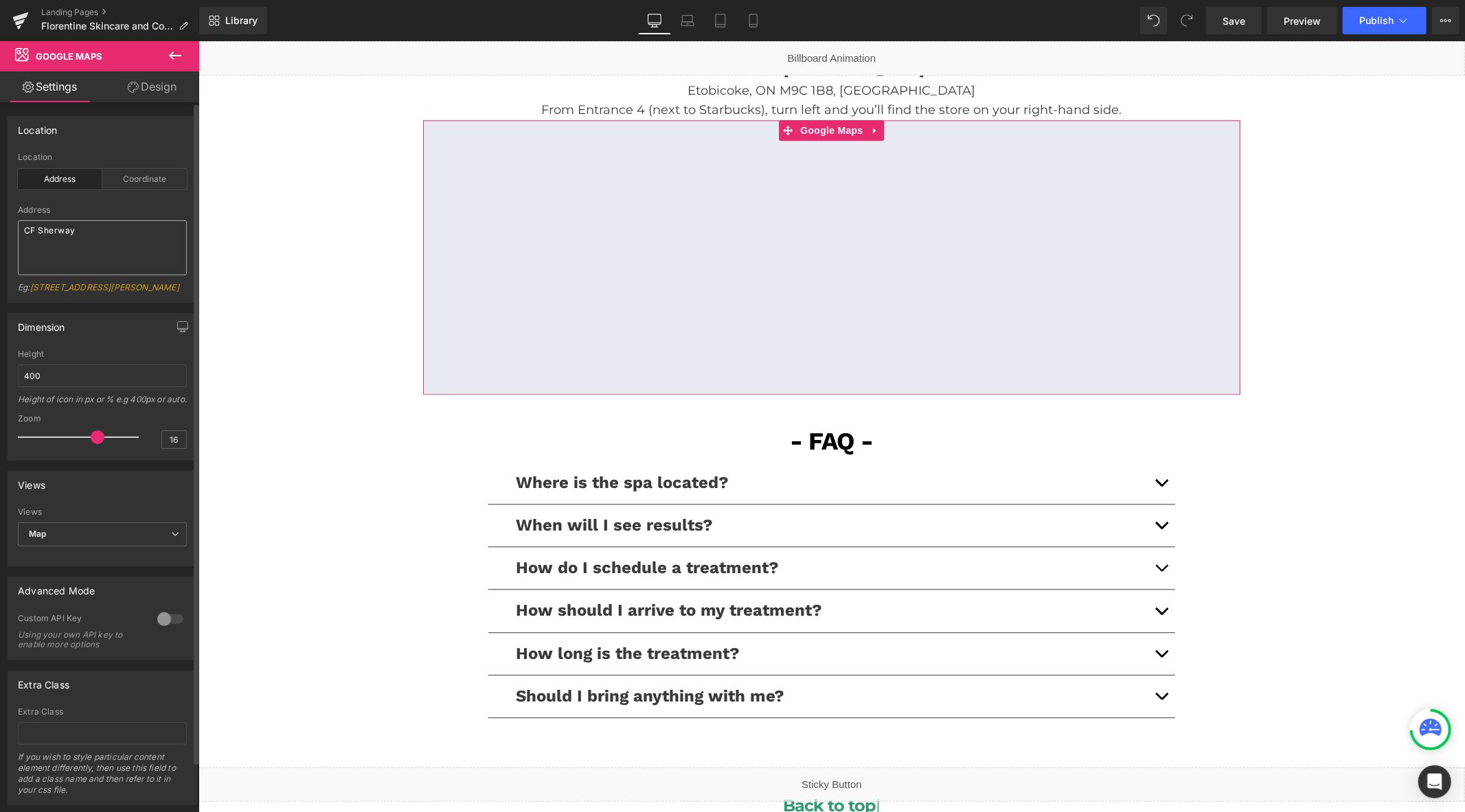
click at [125, 238] on textarea "CF Sherway" at bounding box center [101, 248] width 169 height 55
type textarea "CF Sherway"
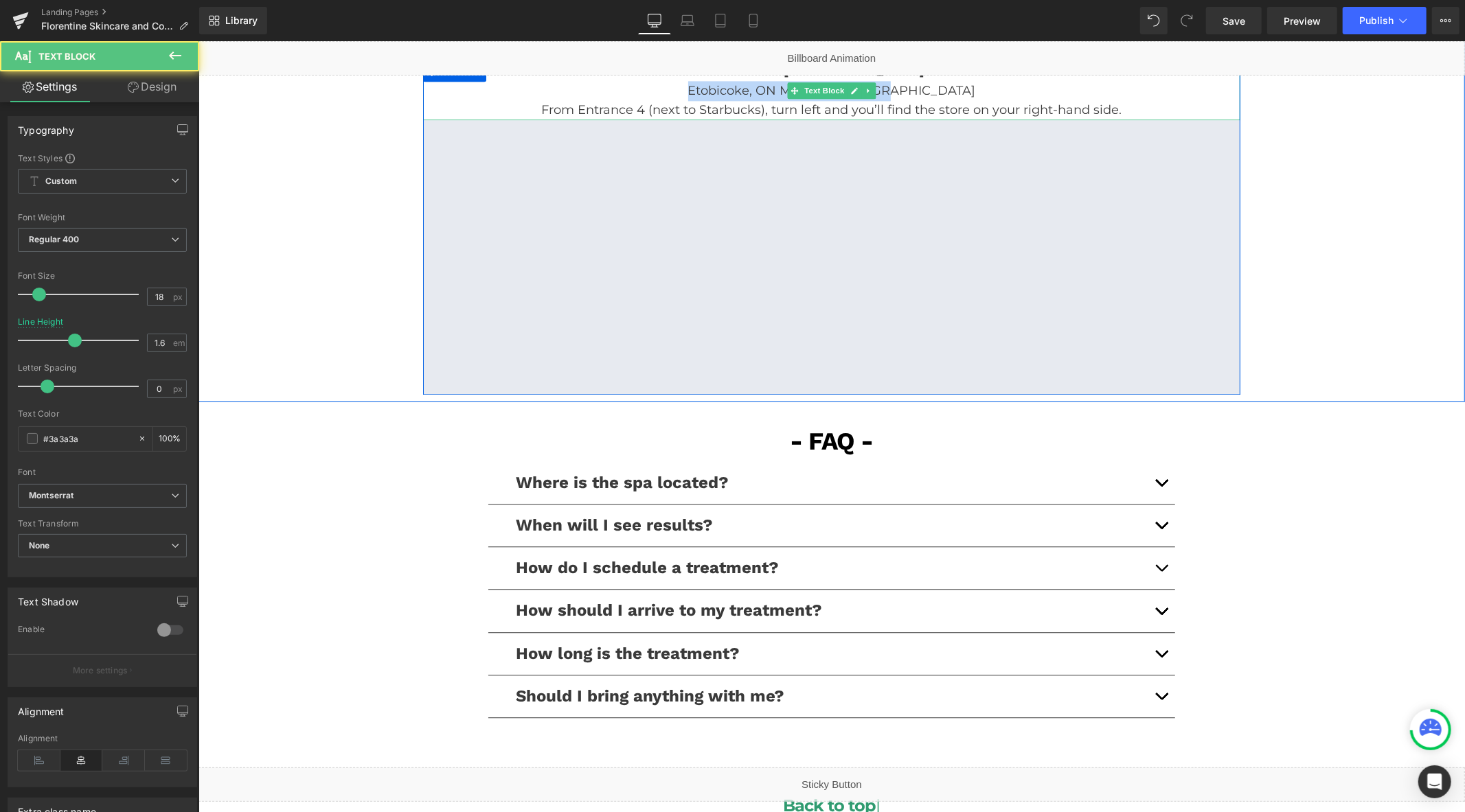
drag, startPoint x: 910, startPoint y: 94, endPoint x: 723, endPoint y: 92, distance: 187.0
click at [723, 92] on p "Etobicoke, ON M9C 1B8, [GEOGRAPHIC_DATA]" at bounding box center [831, 90] width 817 height 19
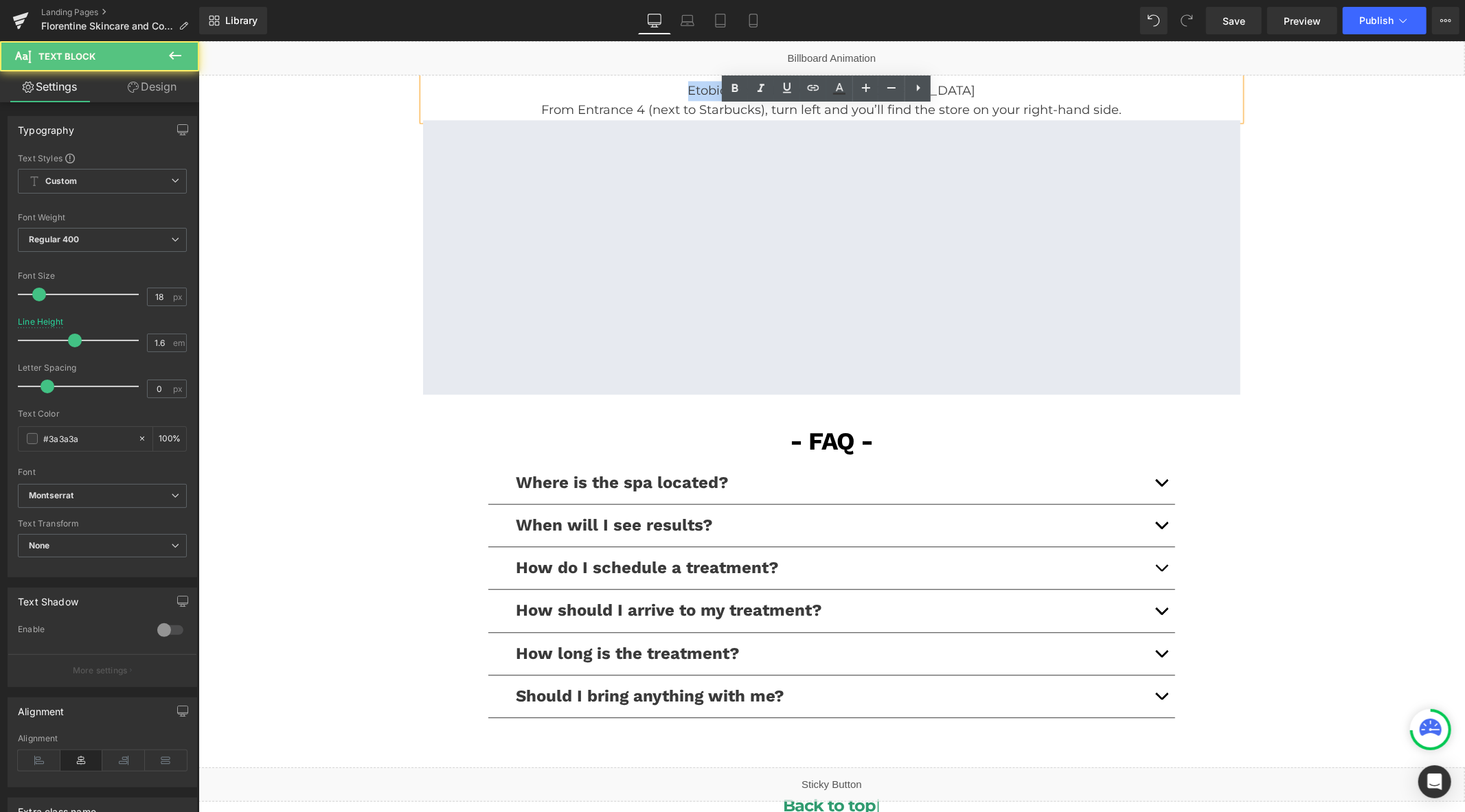
copy span "Etobicoke, ON M9C 1B8, [GEOGRAPHIC_DATA]"
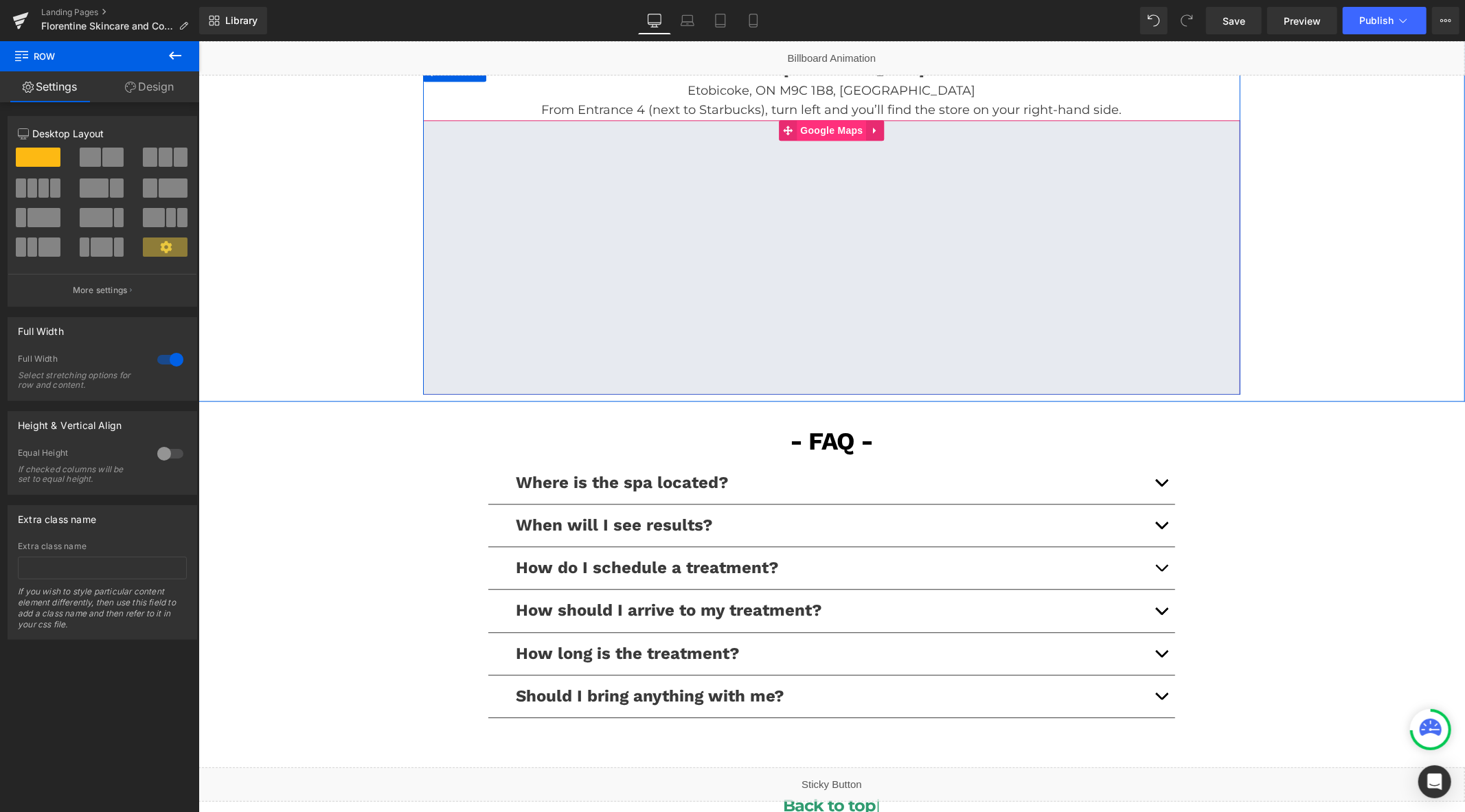
click at [815, 134] on span "Google Maps" at bounding box center [830, 129] width 69 height 20
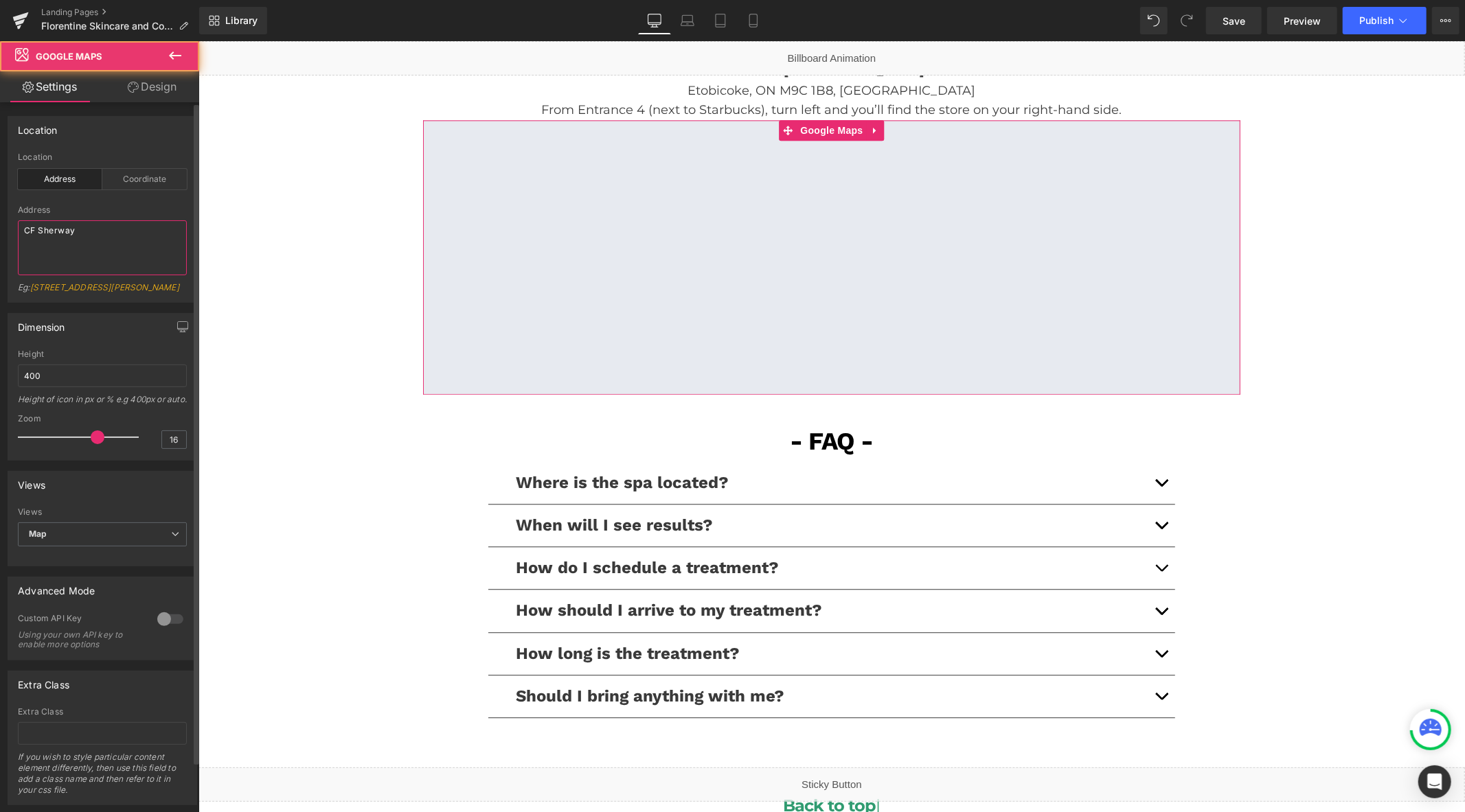
click at [99, 227] on textarea "CF Sherway" at bounding box center [101, 248] width 169 height 55
paste textarea "Etobicoke, ON M9C 1B8, [GEOGRAPHIC_DATA]"
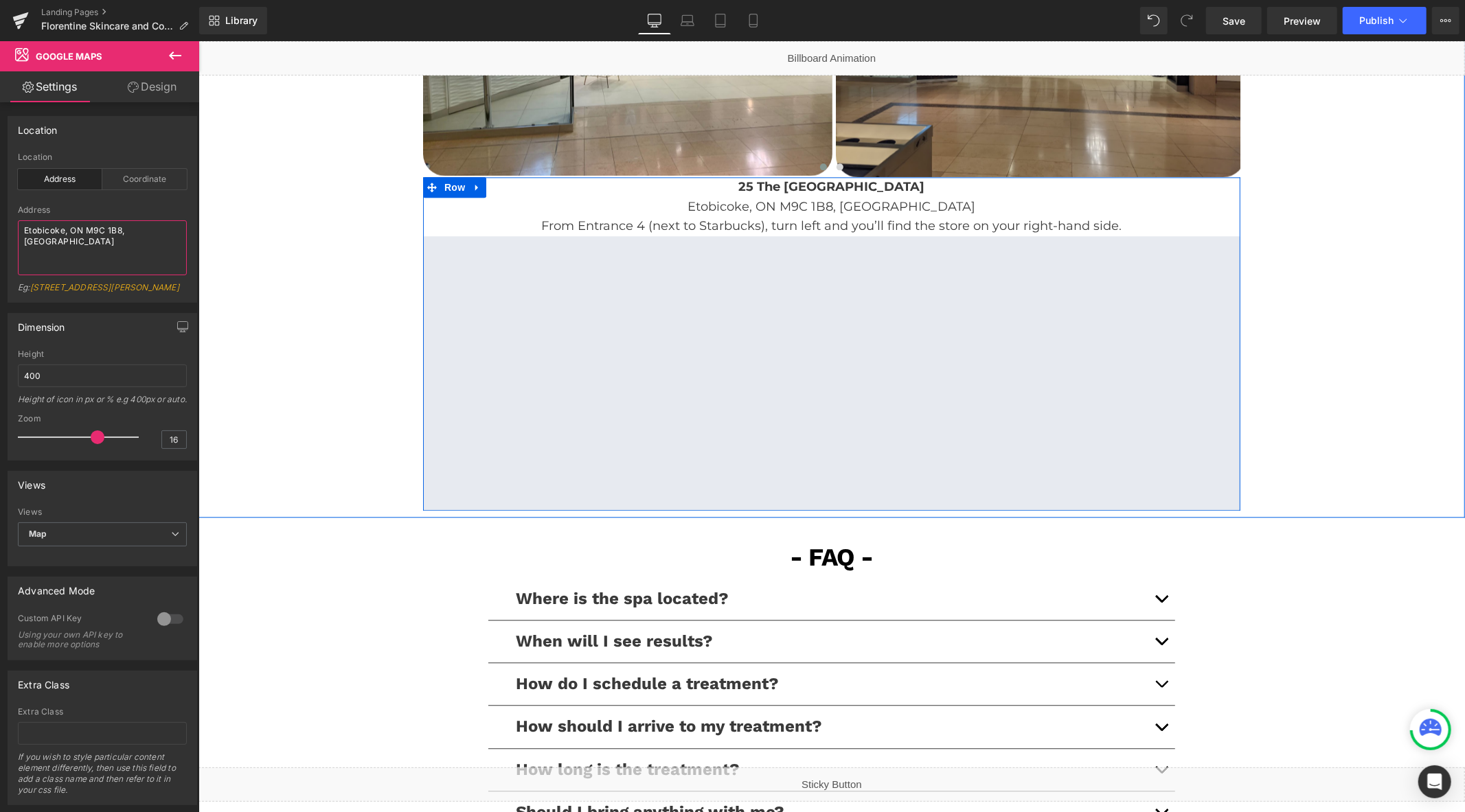
scroll to position [2592, 0]
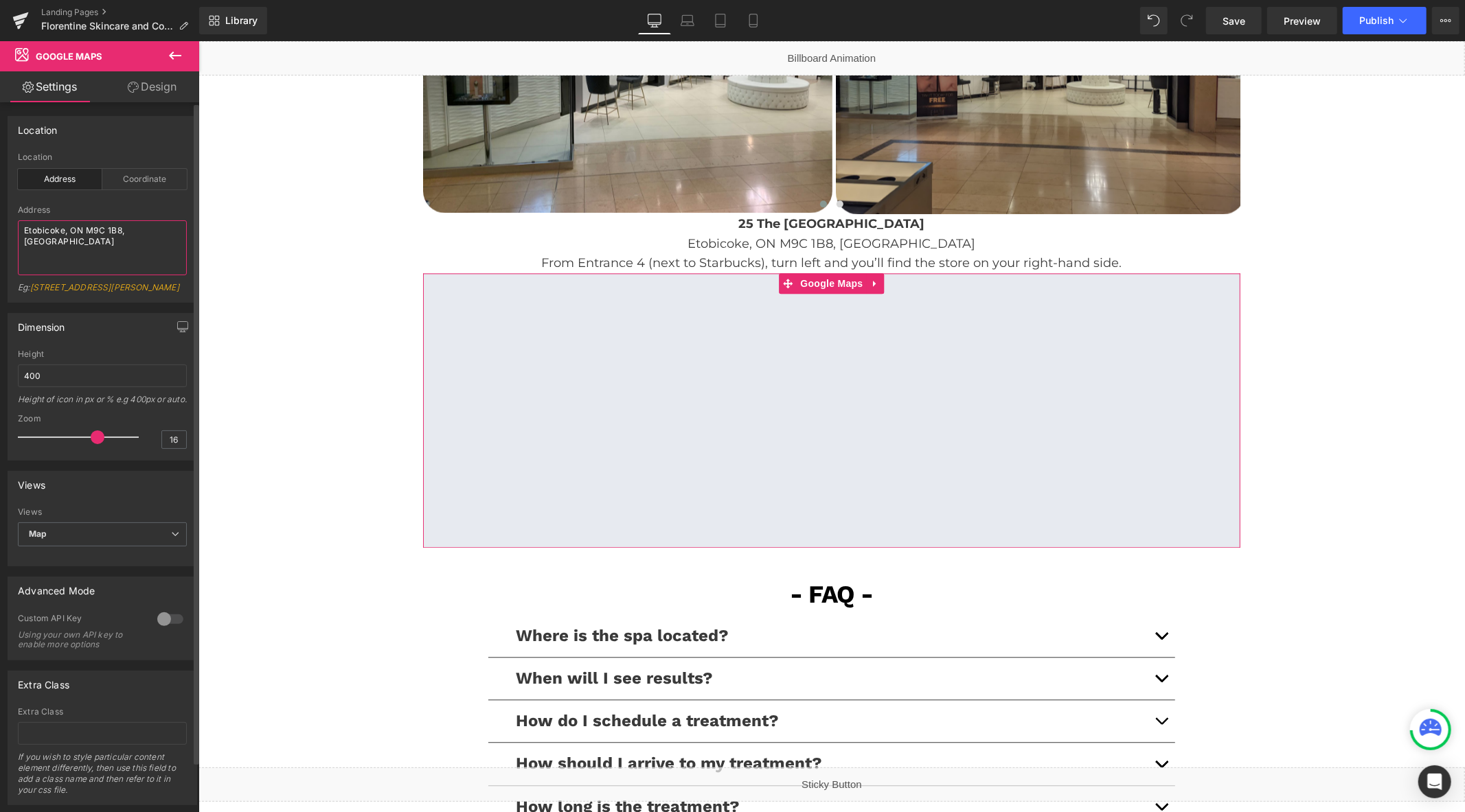
click at [77, 234] on textarea "Etobicoke, ON M9C 1B8, [GEOGRAPHIC_DATA]" at bounding box center [101, 248] width 169 height 55
click at [24, 231] on textarea "Etobicoke, ON M9C 1B8, [GEOGRAPHIC_DATA]" at bounding box center [101, 248] width 169 height 55
drag, startPoint x: 93, startPoint y: 231, endPoint x: 8, endPoint y: 229, distance: 85.0
click at [8, 229] on div "address Location Address Coordinate Address [STREET_ADDRESS][GEOGRAPHIC_DATA]: …" at bounding box center [101, 226] width 188 height 149
type textarea "cf sherway Etobicoke, ON M9C 1B8, [GEOGRAPHIC_DATA]"
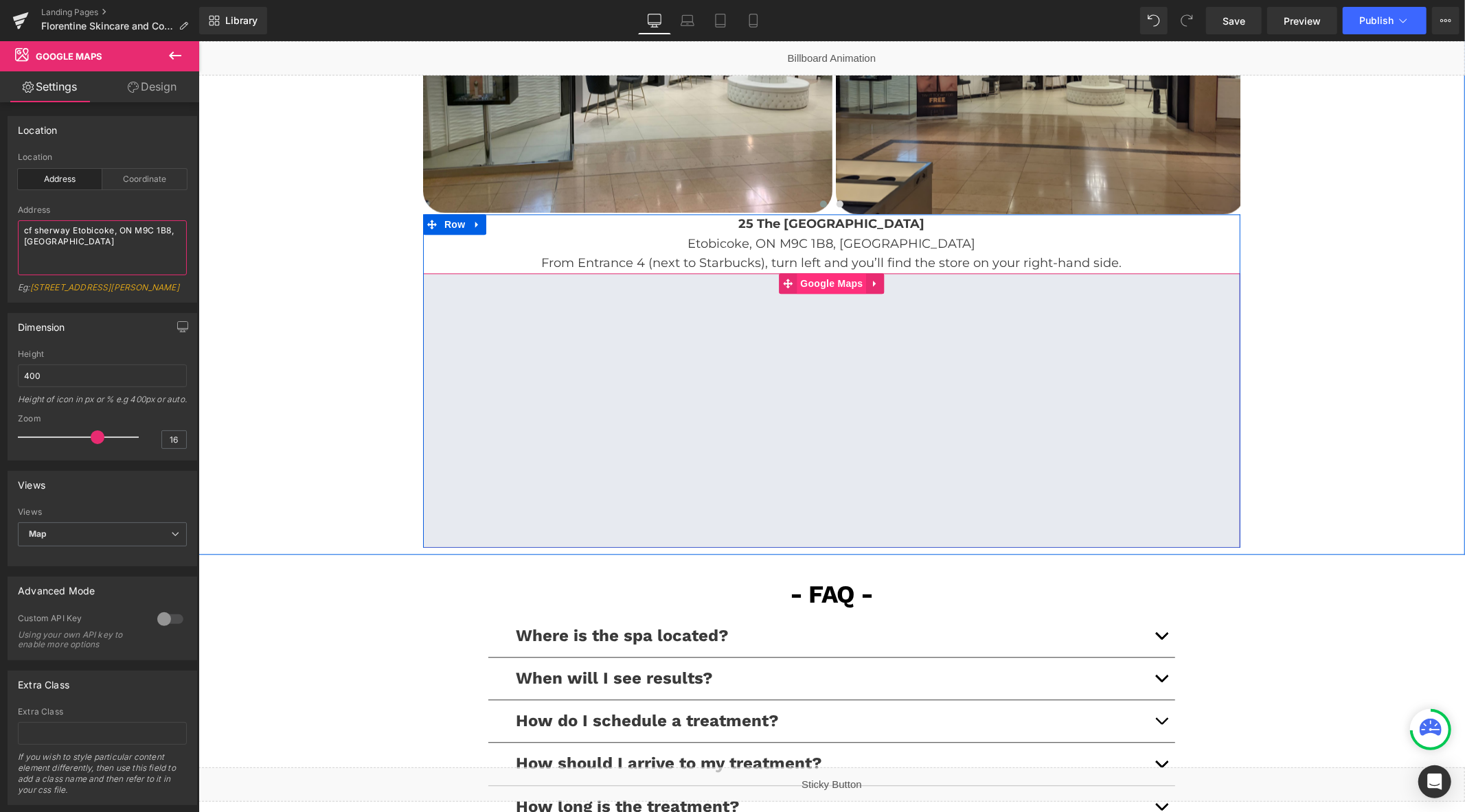
click at [815, 287] on span "Google Maps" at bounding box center [830, 282] width 69 height 20
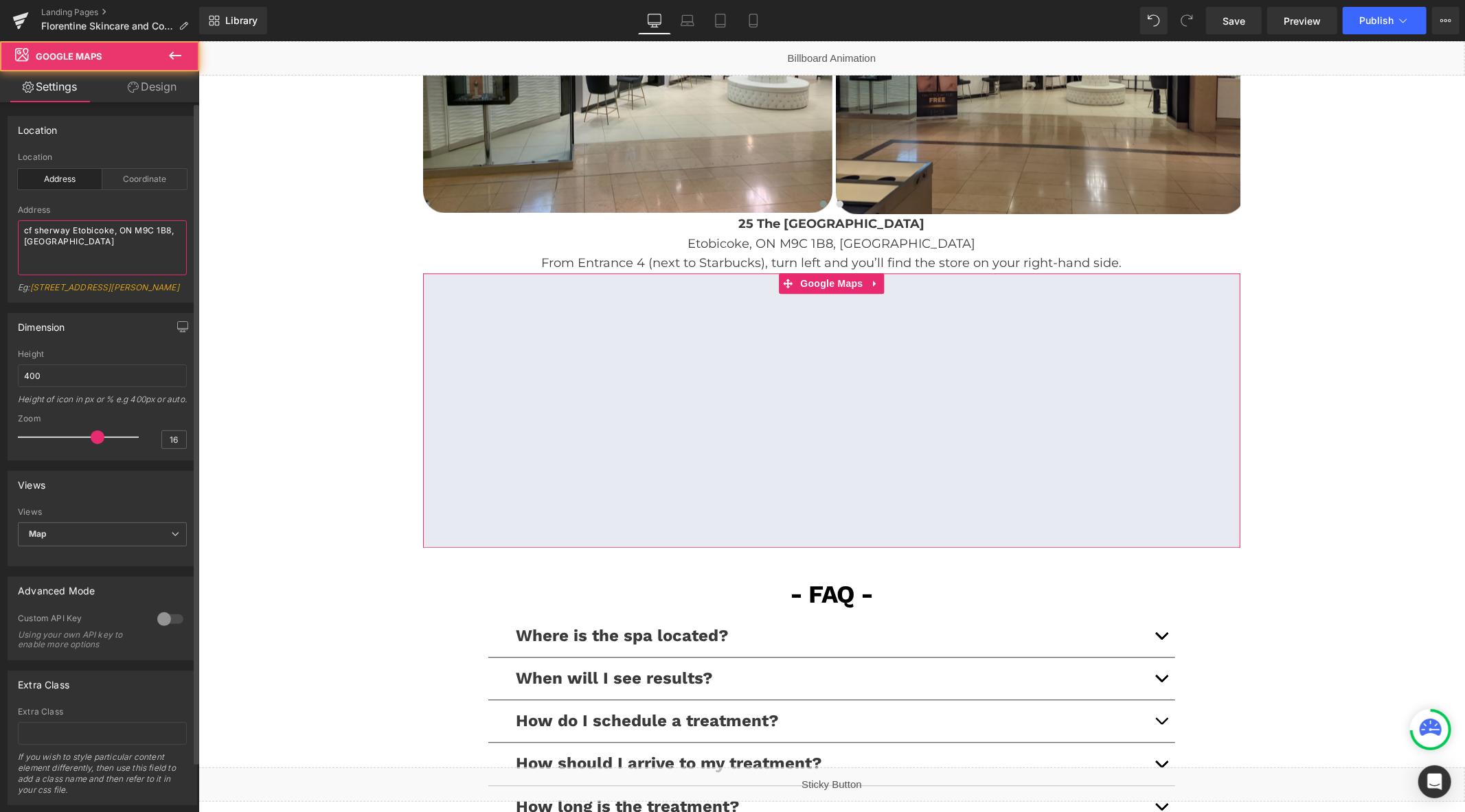
click at [135, 261] on textarea "cf sherway Etobicoke, ON M9C 1B8, [GEOGRAPHIC_DATA]" at bounding box center [101, 248] width 169 height 55
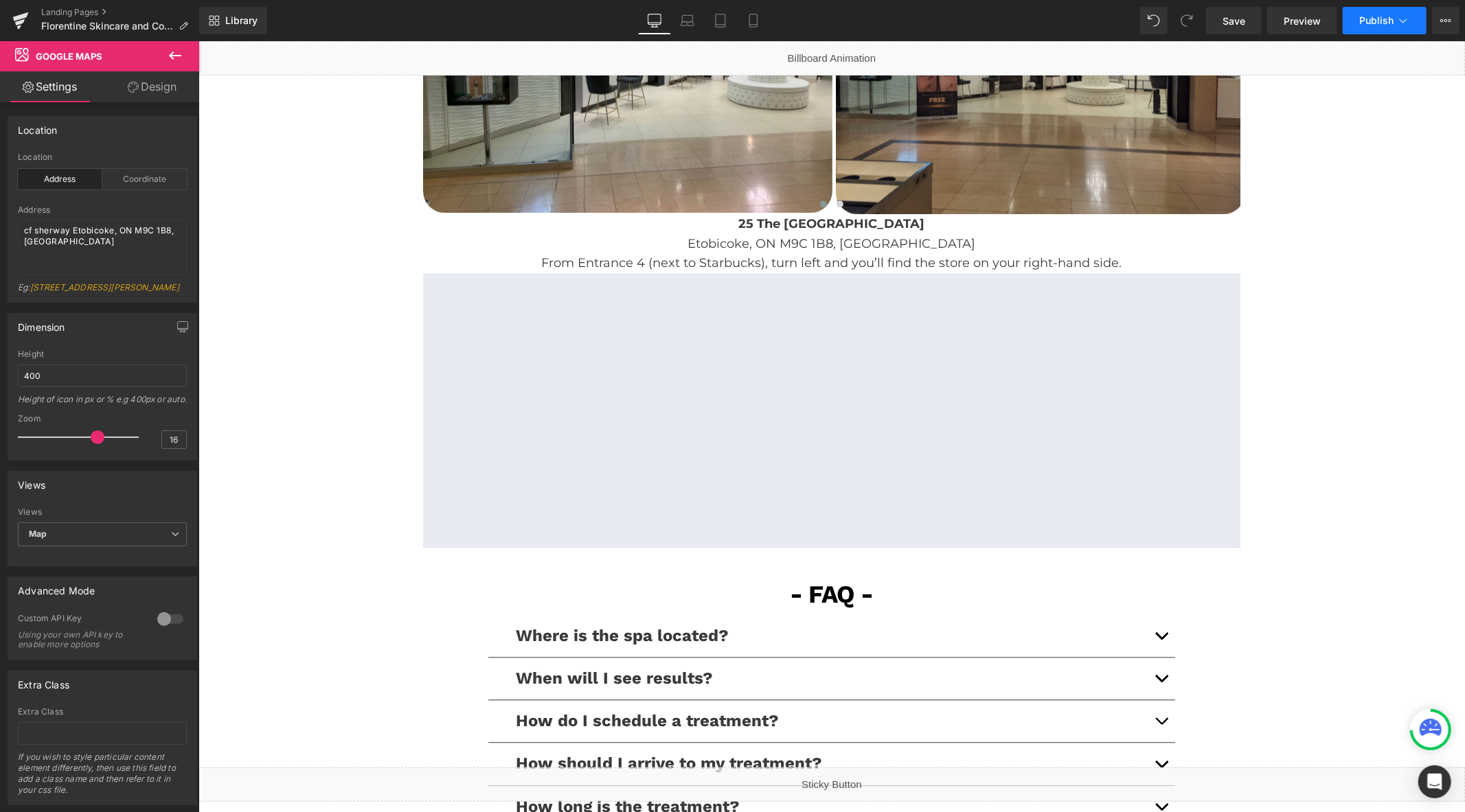
click at [1368, 15] on span "Publish" at bounding box center [1375, 19] width 34 height 11
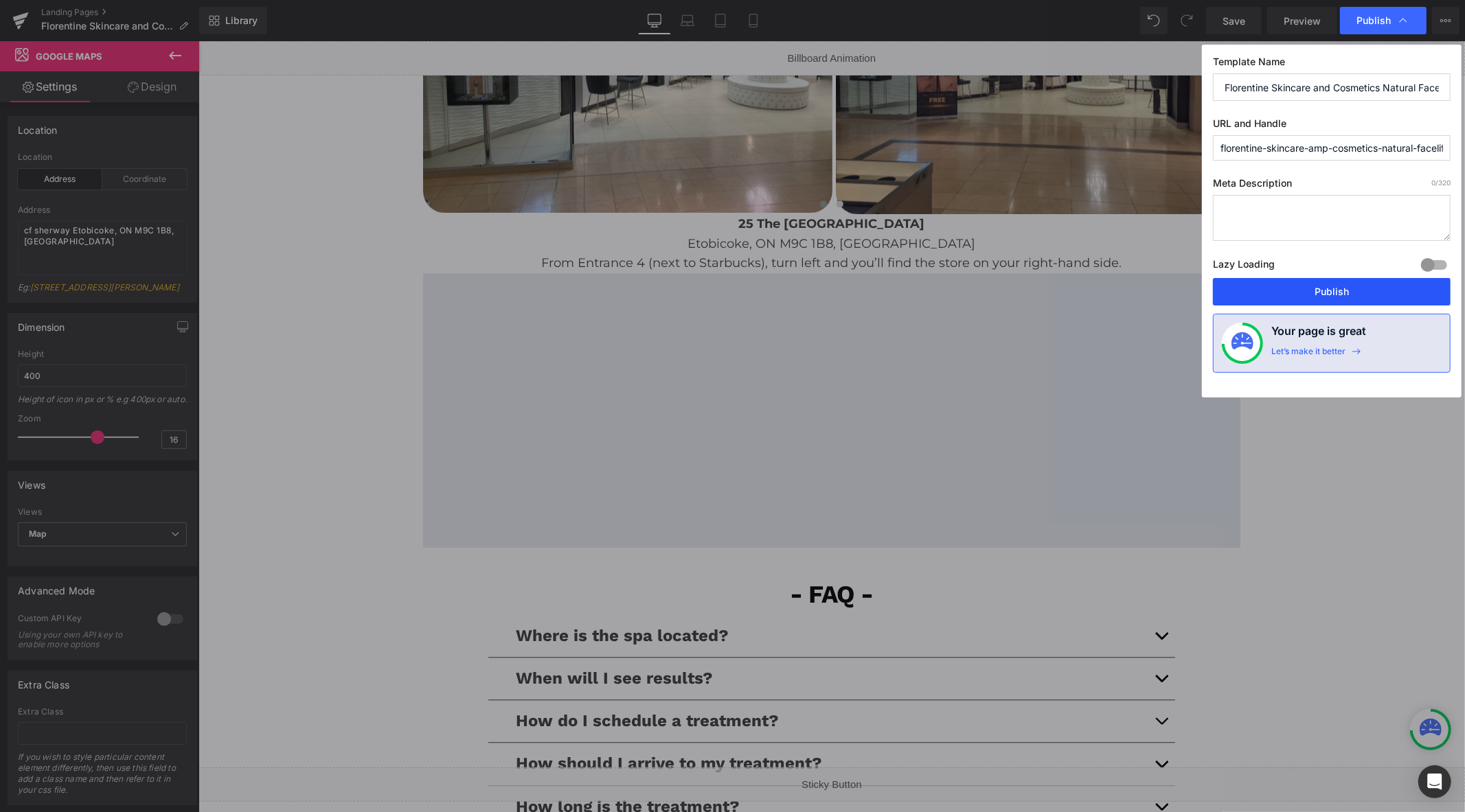
click at [1295, 285] on button "Publish" at bounding box center [1331, 291] width 238 height 27
